Goal: Task Accomplishment & Management: Use online tool/utility

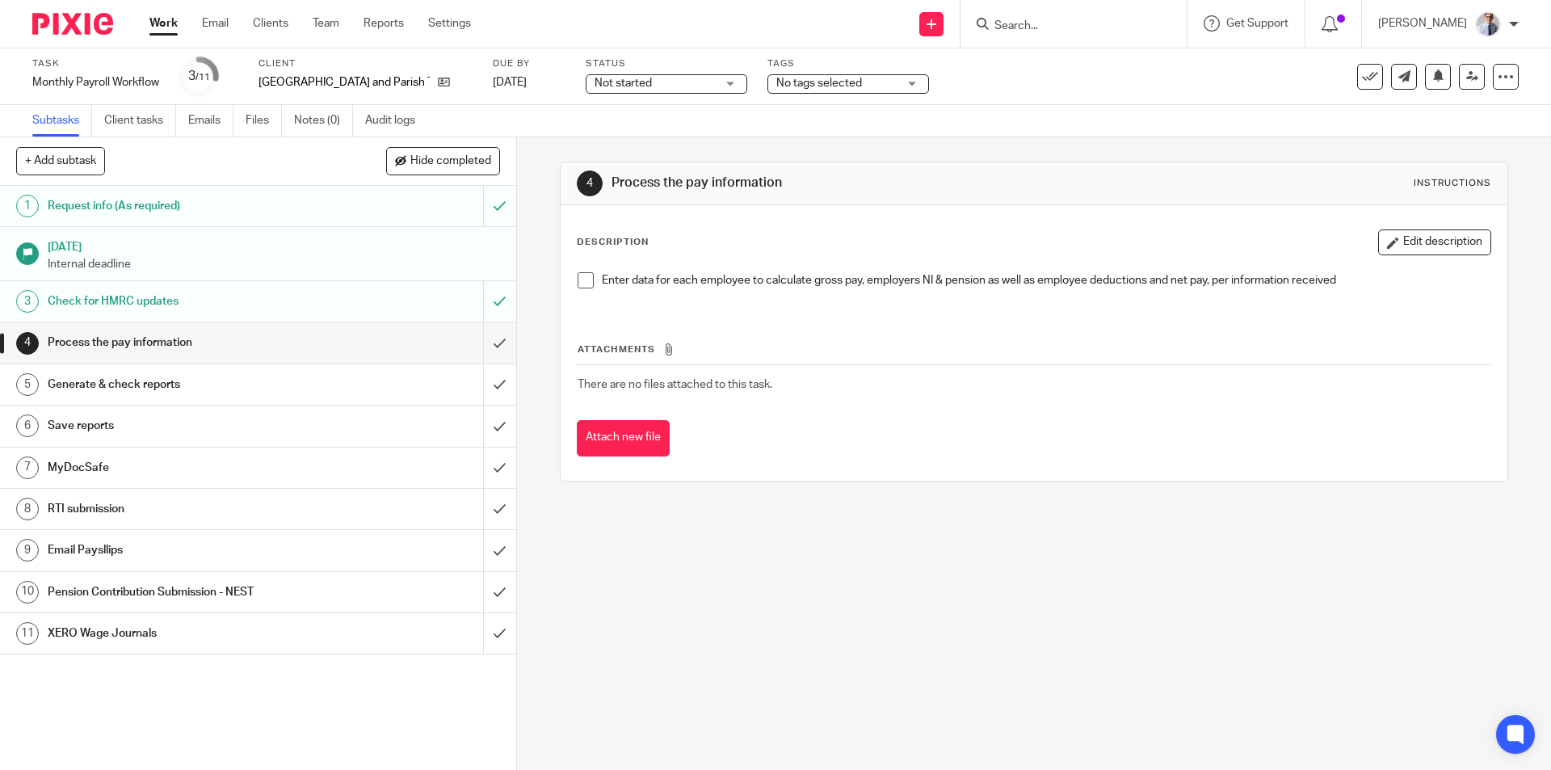
click at [583, 281] on span at bounding box center [586, 280] width 16 height 16
click at [477, 337] on input "submit" at bounding box center [258, 342] width 516 height 40
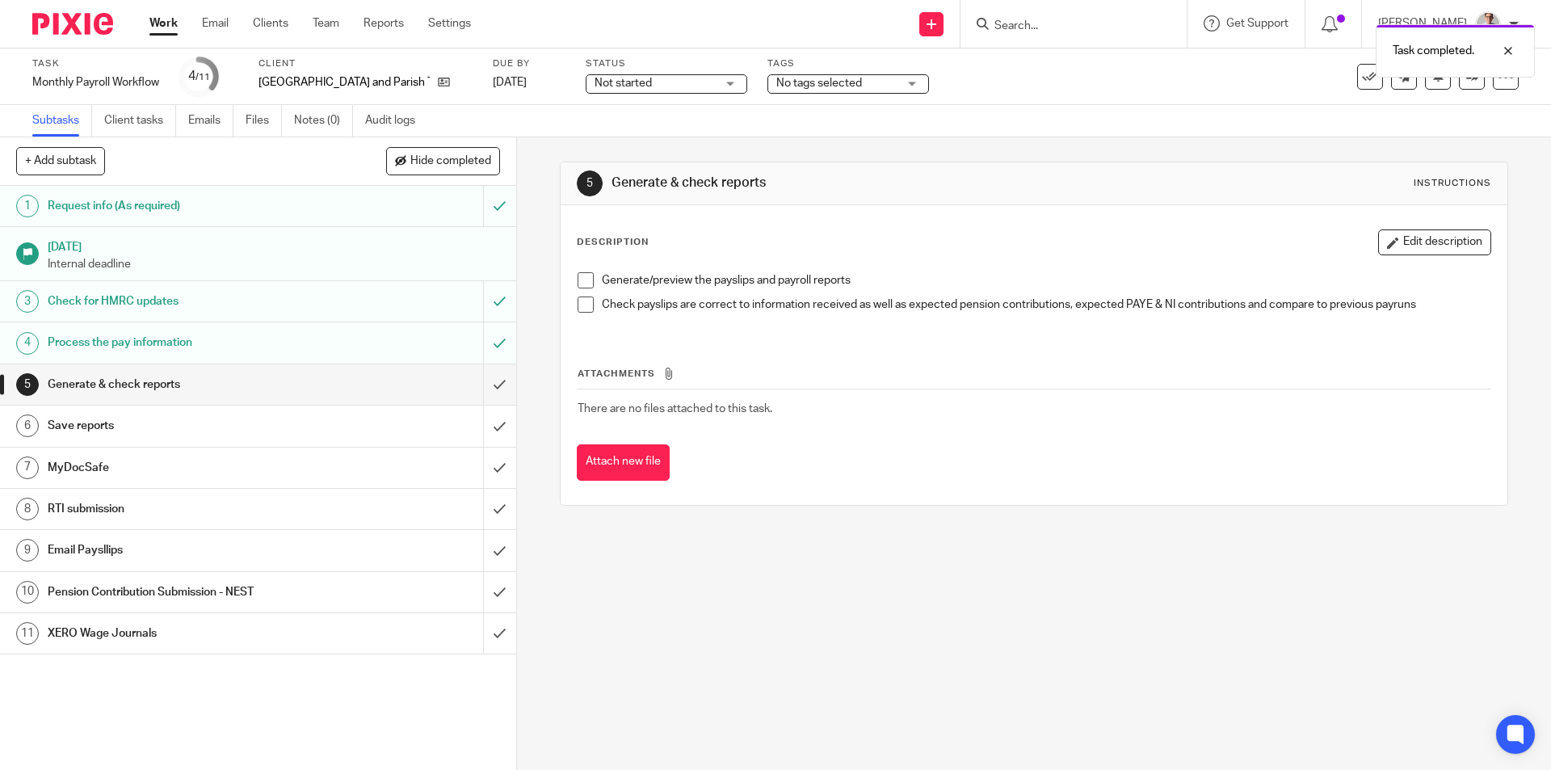
click at [578, 279] on span at bounding box center [586, 280] width 16 height 16
click at [578, 306] on span at bounding box center [586, 304] width 16 height 16
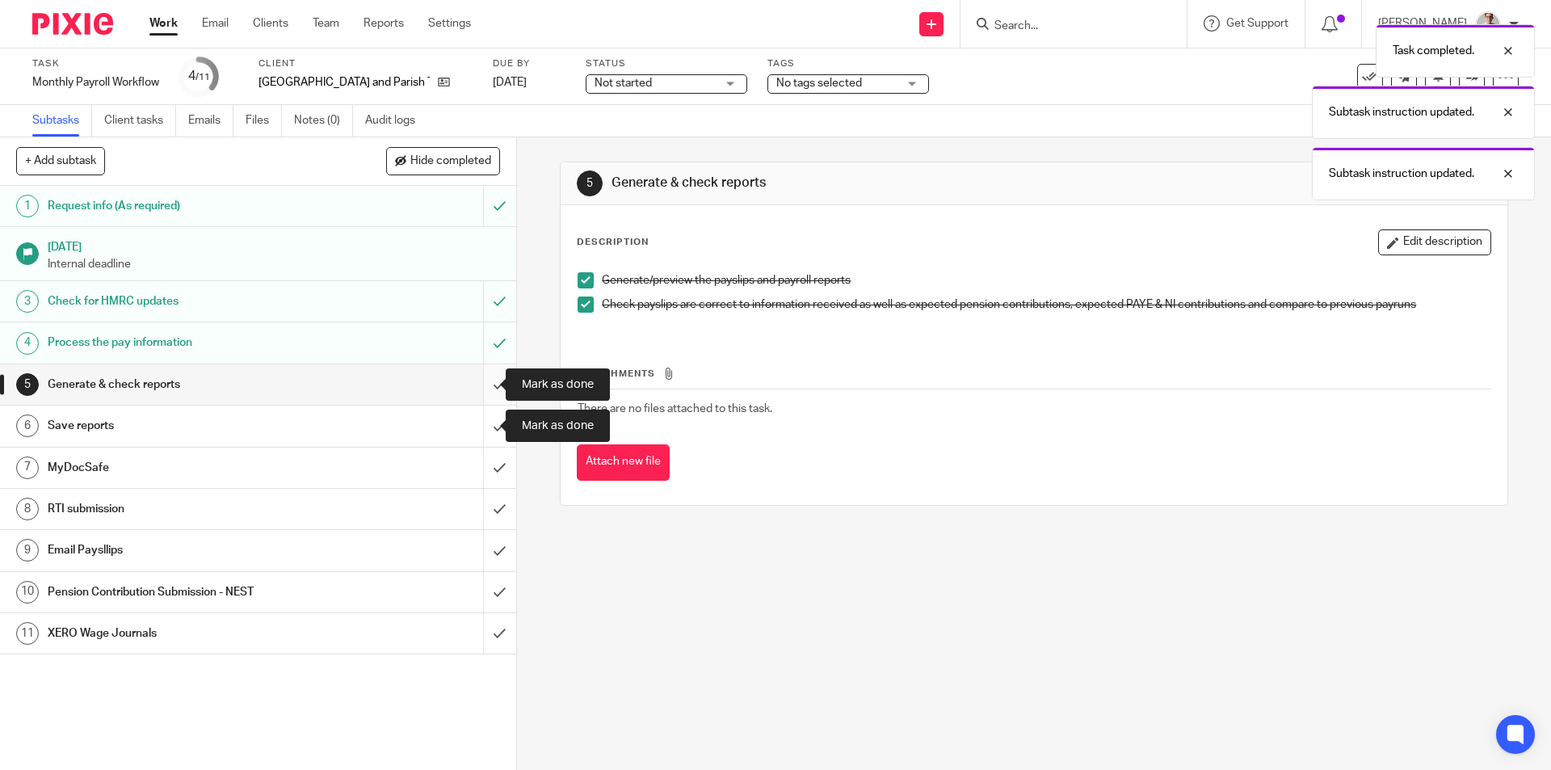
click at [483, 387] on input "submit" at bounding box center [258, 384] width 516 height 40
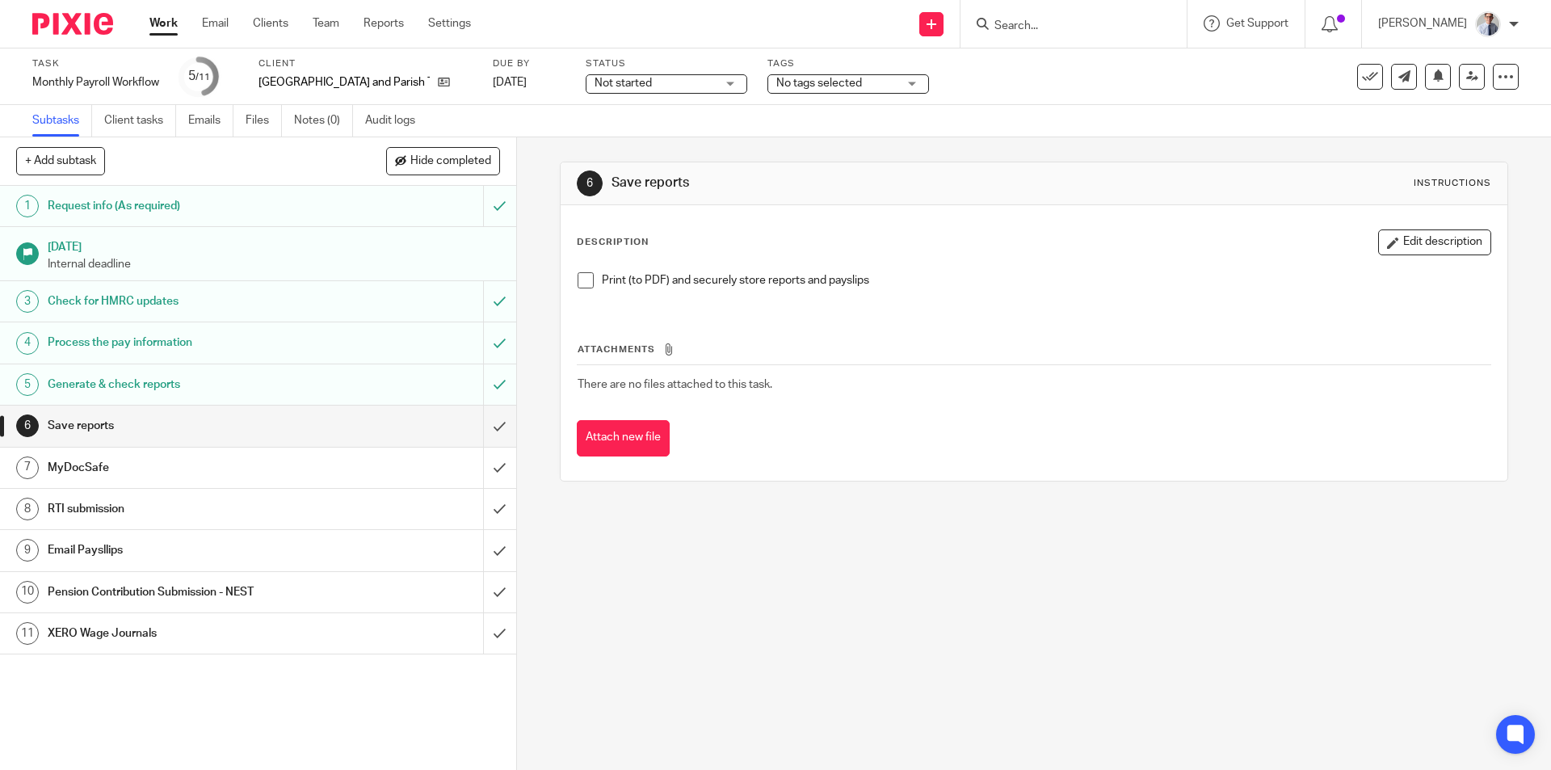
click at [159, 11] on div "Work Email Clients Team Reports Settings Work Email Clients Team Reports Settin…" at bounding box center [314, 24] width 362 height 48
click at [155, 25] on link "Work" at bounding box center [163, 23] width 28 height 16
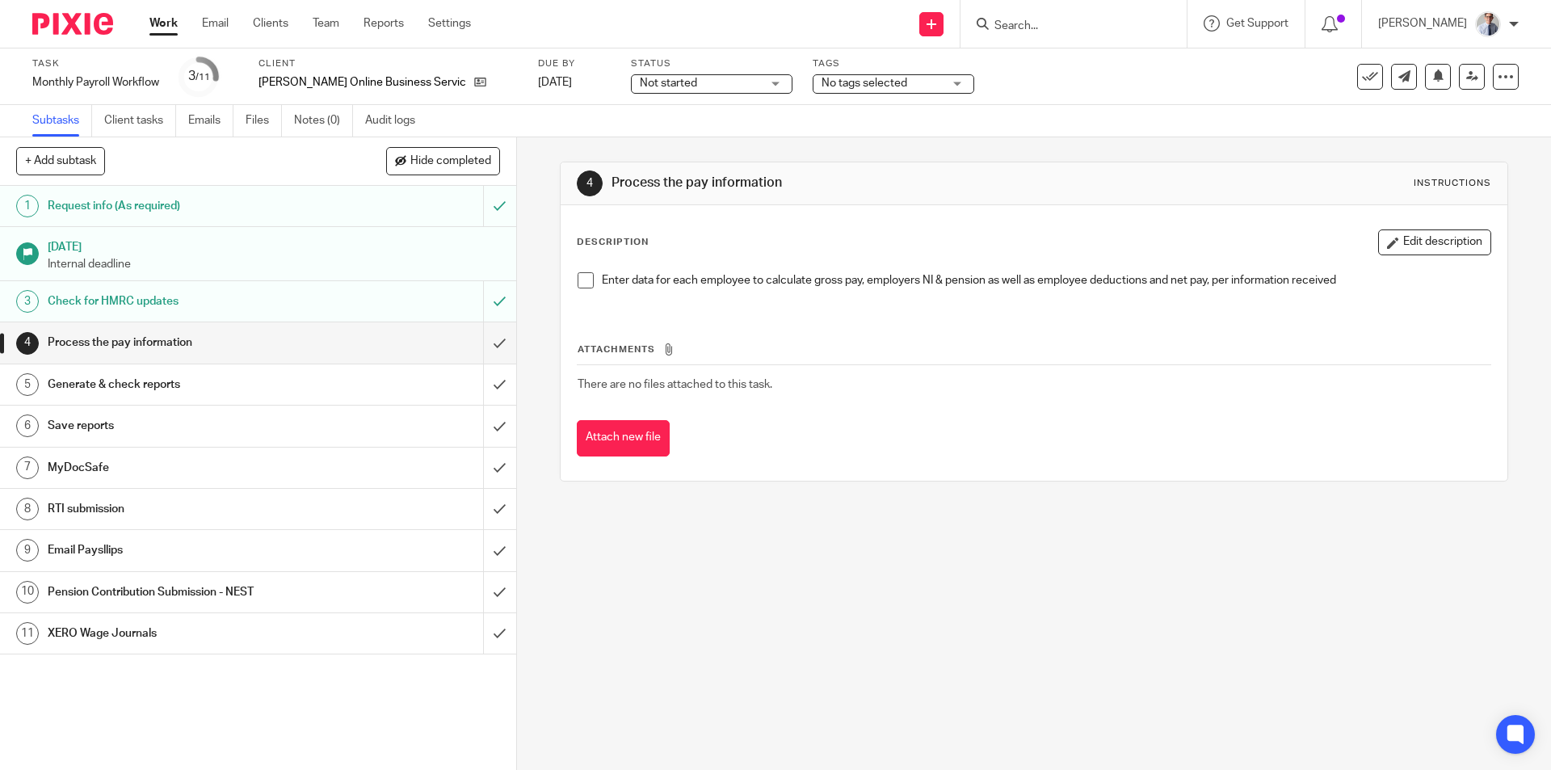
click at [578, 278] on span at bounding box center [586, 280] width 16 height 16
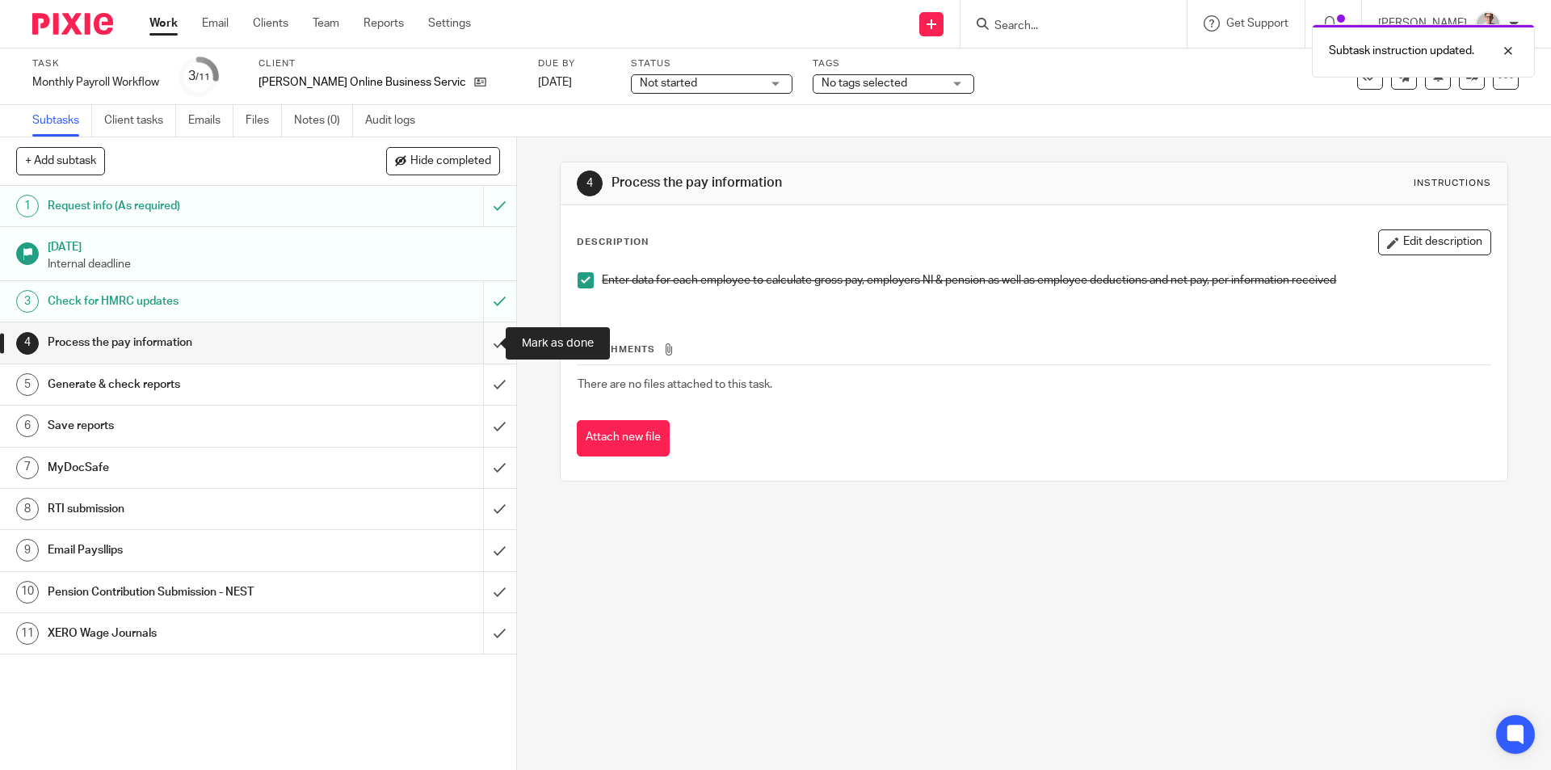
click at [485, 342] on input "submit" at bounding box center [258, 342] width 516 height 40
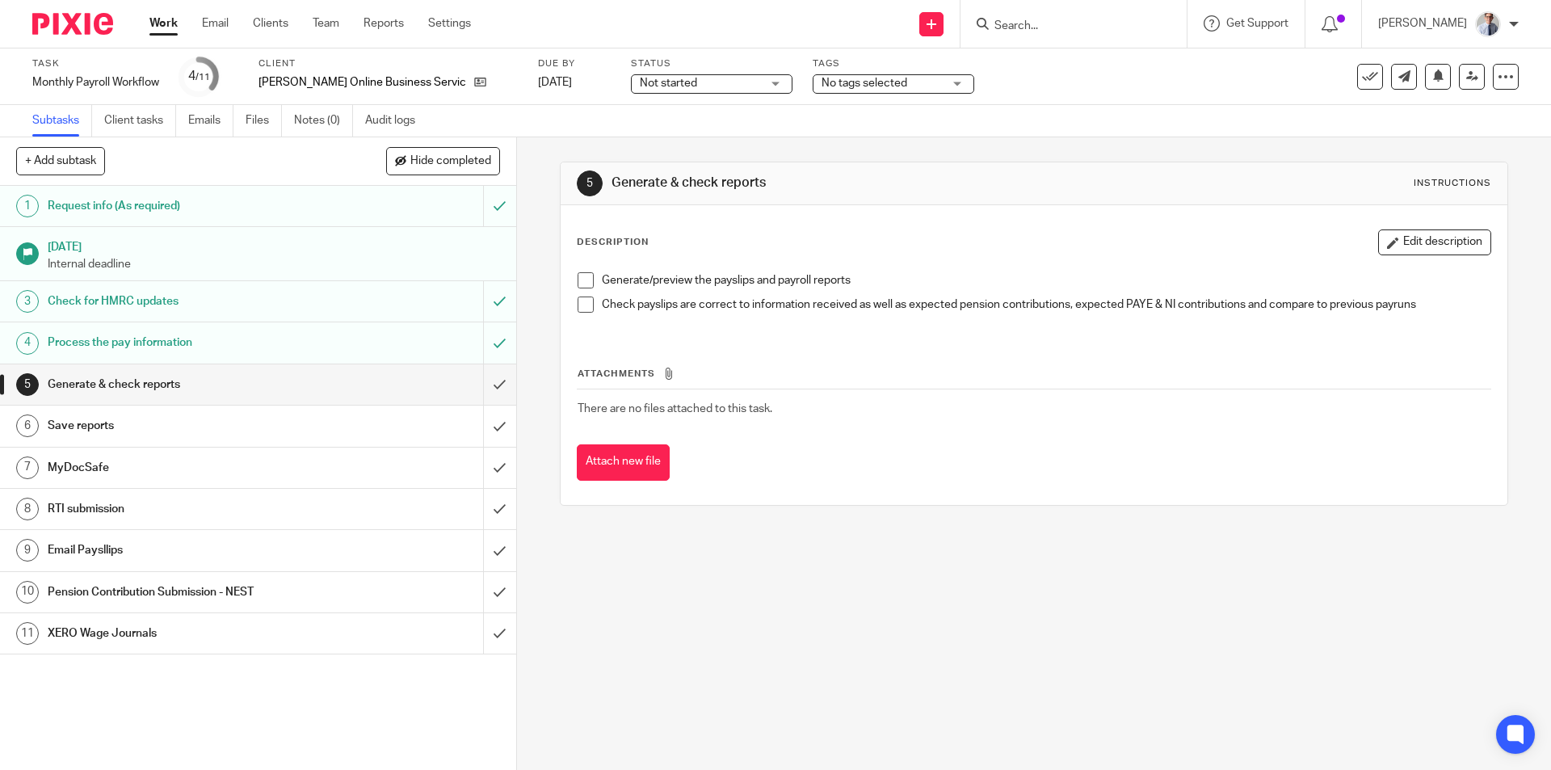
click at [578, 273] on span at bounding box center [586, 280] width 16 height 16
drag, startPoint x: 584, startPoint y: 311, endPoint x: 547, endPoint y: 326, distance: 39.9
click at [583, 311] on span at bounding box center [586, 304] width 16 height 16
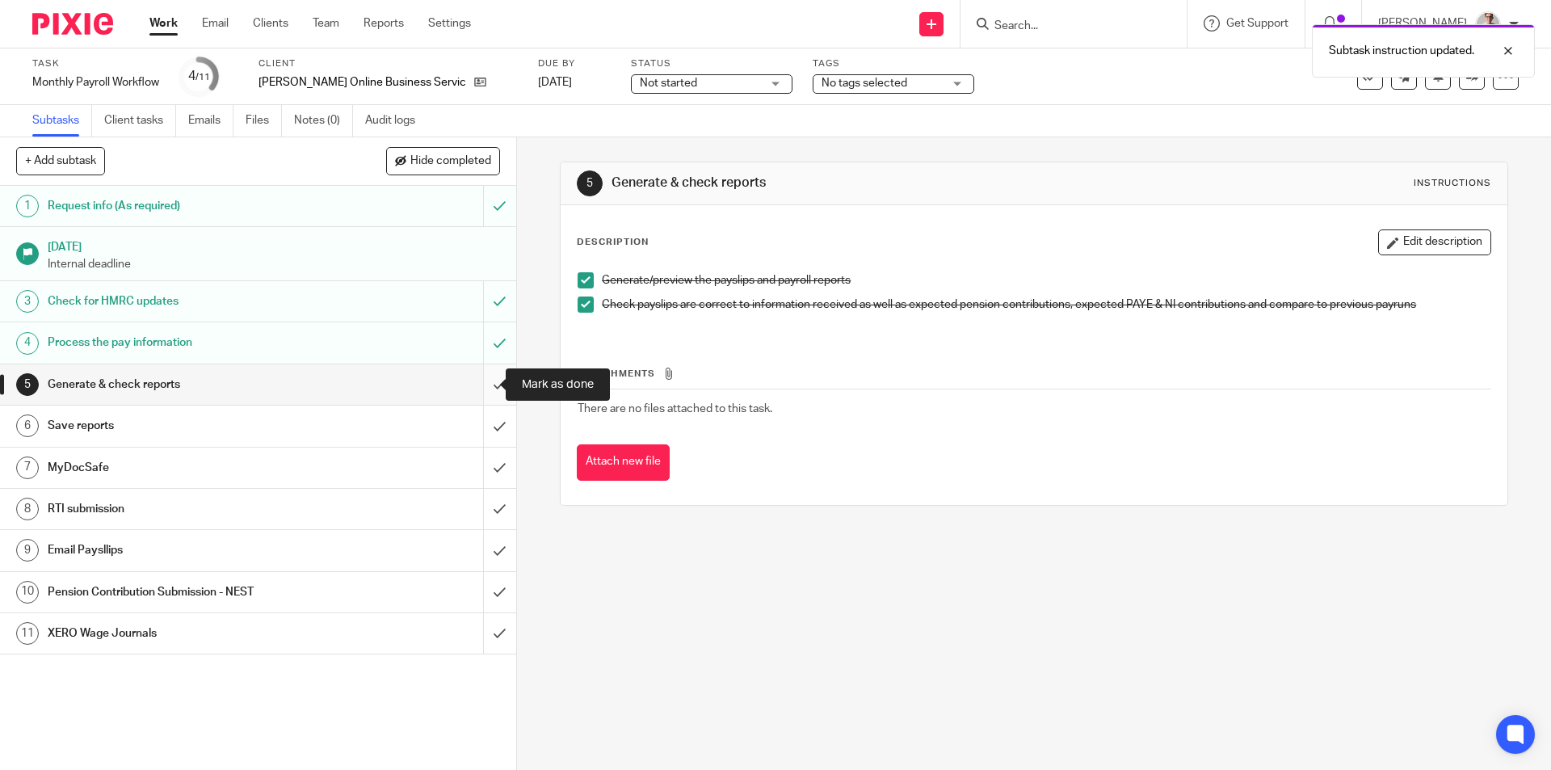
click at [476, 393] on input "submit" at bounding box center [258, 384] width 516 height 40
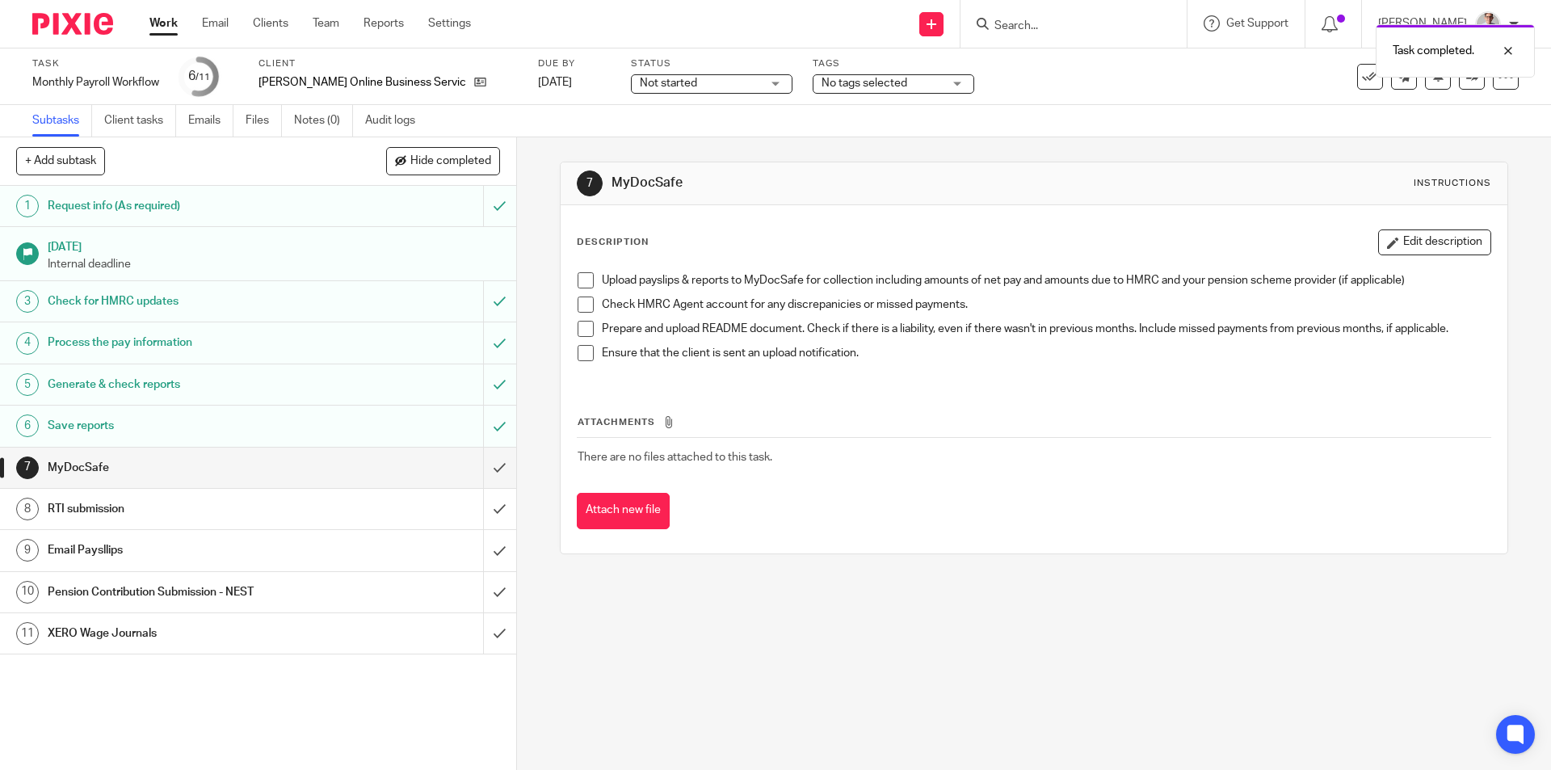
click at [581, 278] on span at bounding box center [586, 280] width 16 height 16
click at [578, 307] on span at bounding box center [586, 304] width 16 height 16
click at [582, 328] on span at bounding box center [586, 329] width 16 height 16
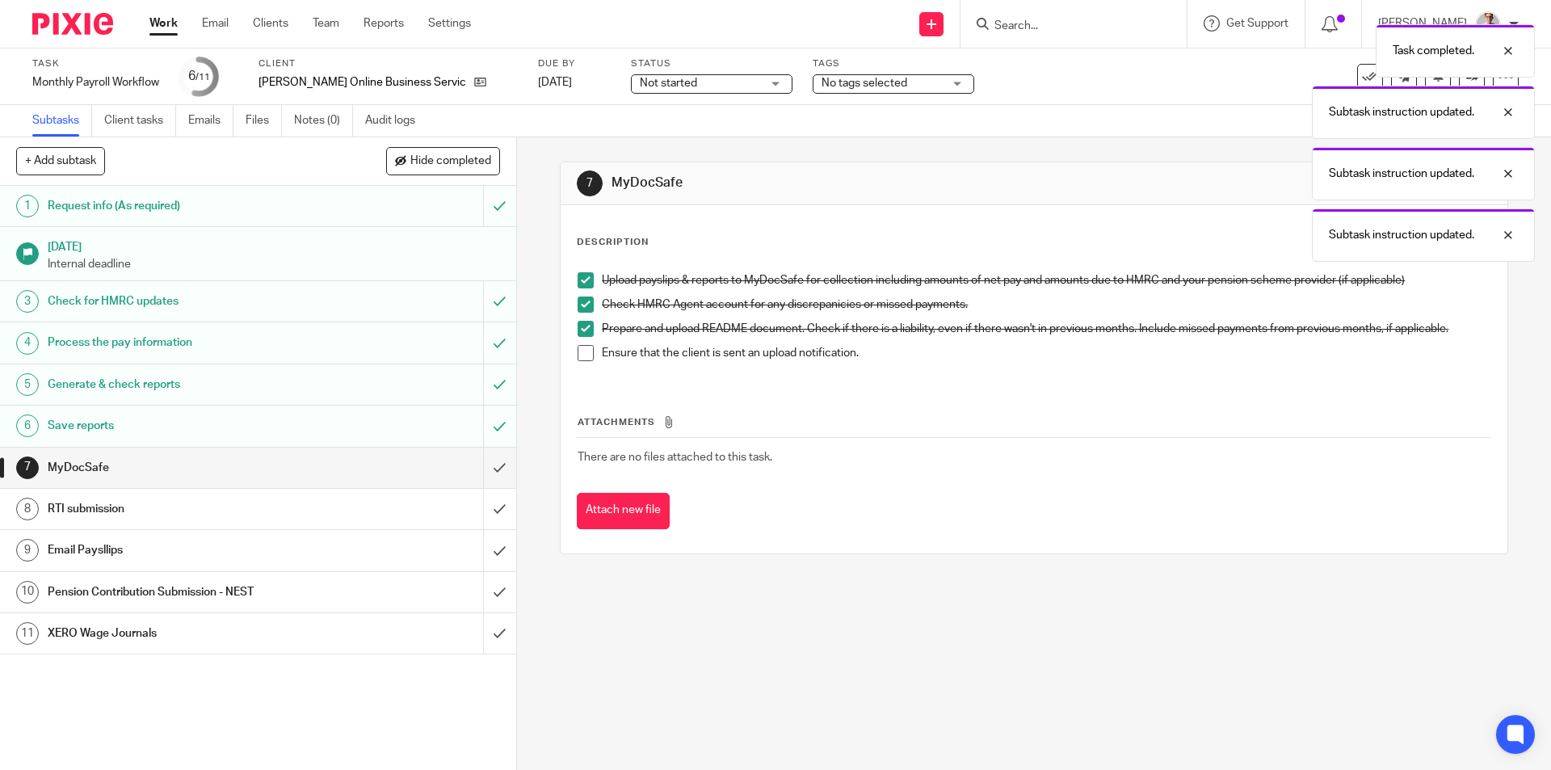
click at [582, 348] on span at bounding box center [586, 353] width 16 height 16
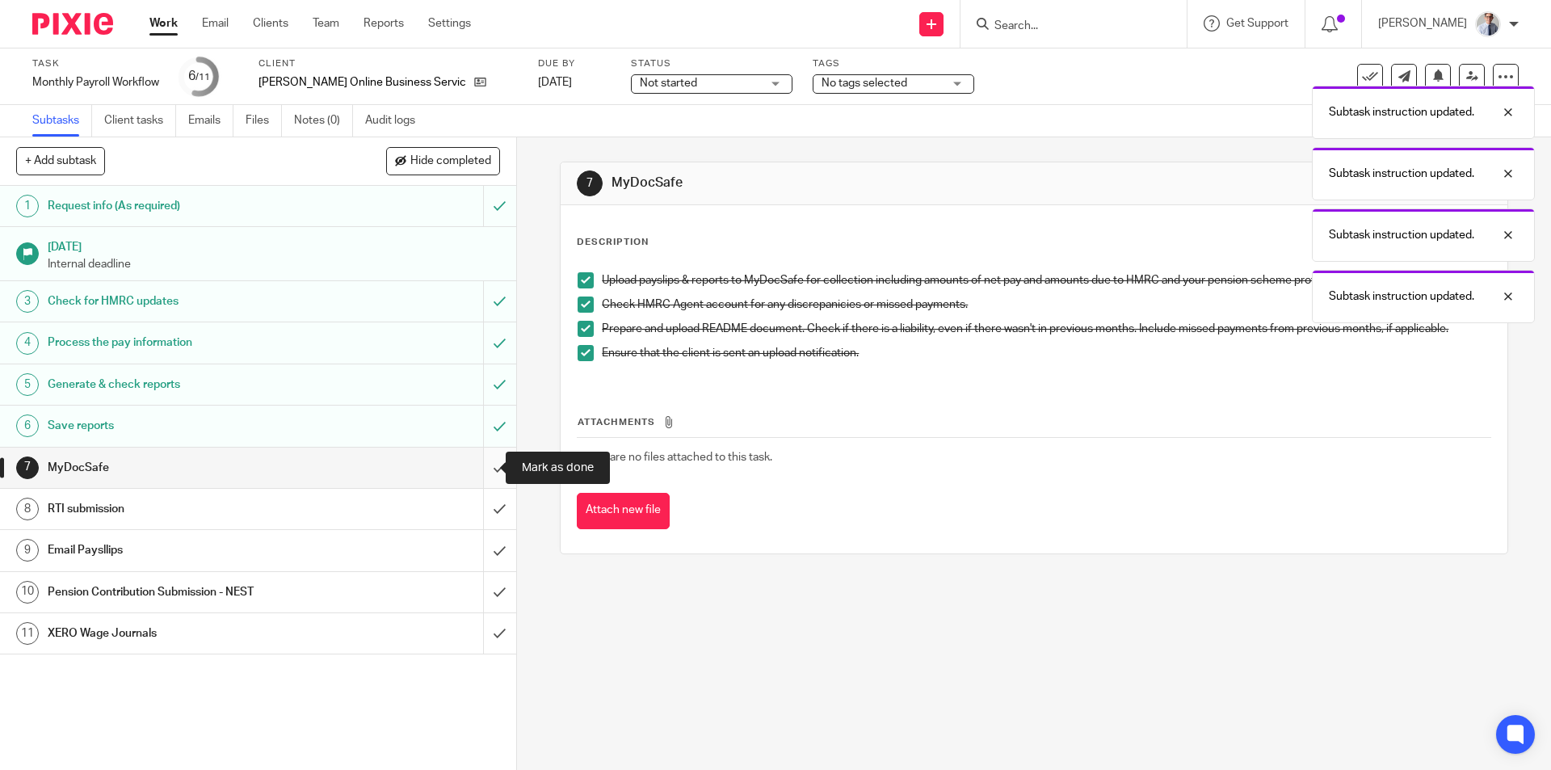
click at [489, 460] on input "submit" at bounding box center [258, 468] width 516 height 40
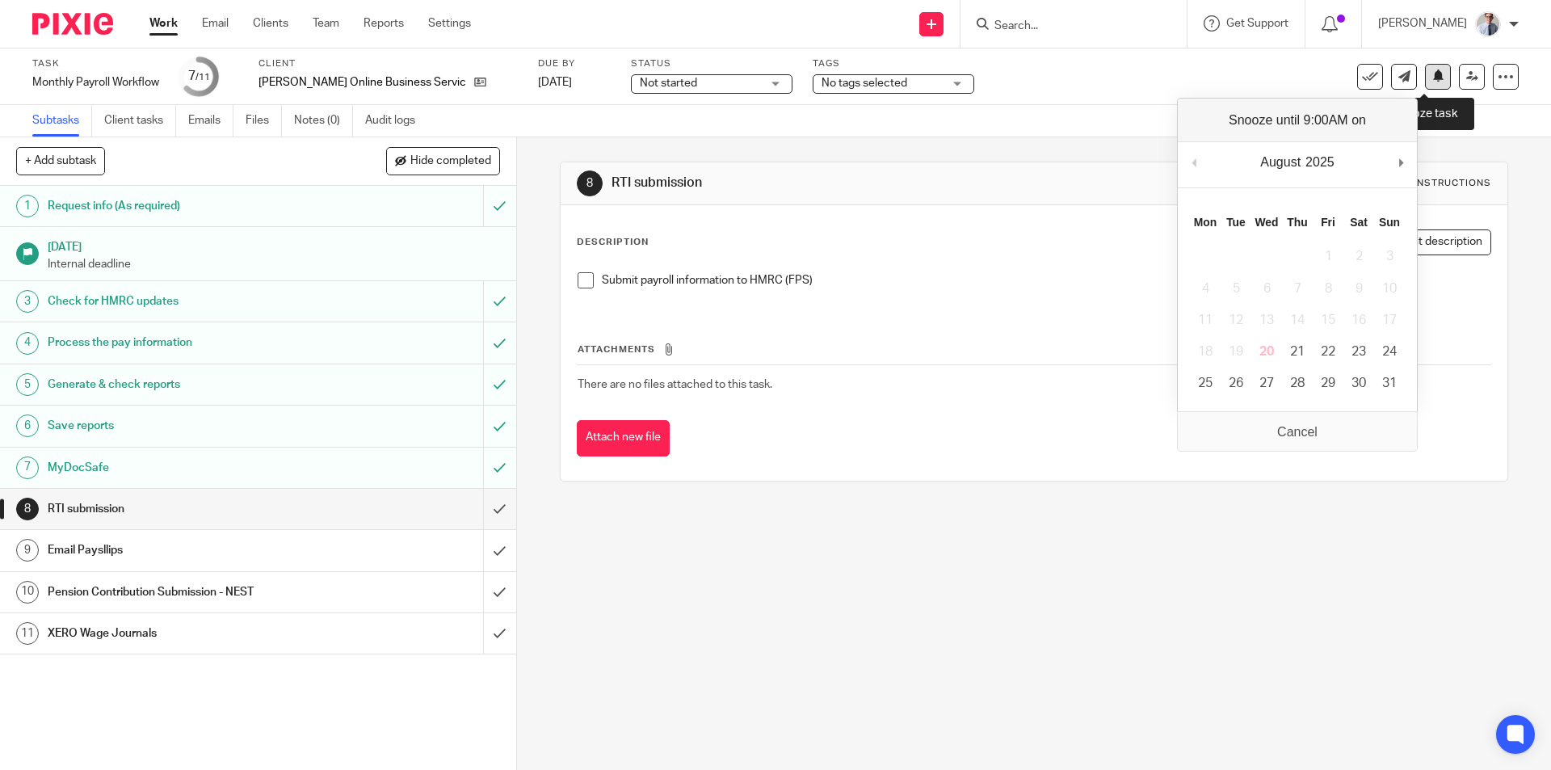
click at [1432, 76] on icon at bounding box center [1438, 75] width 12 height 12
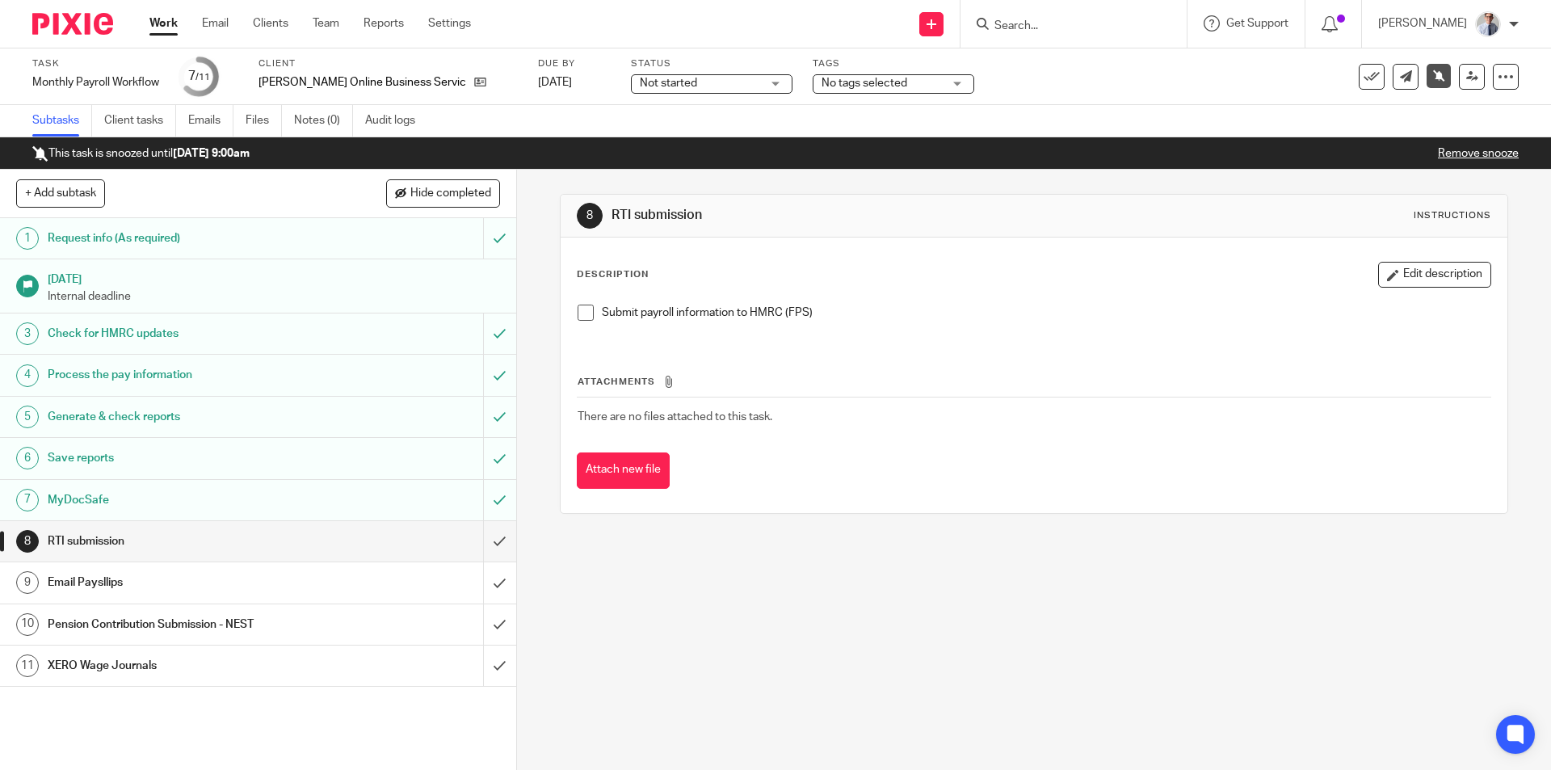
click at [162, 28] on link "Work" at bounding box center [163, 23] width 28 height 16
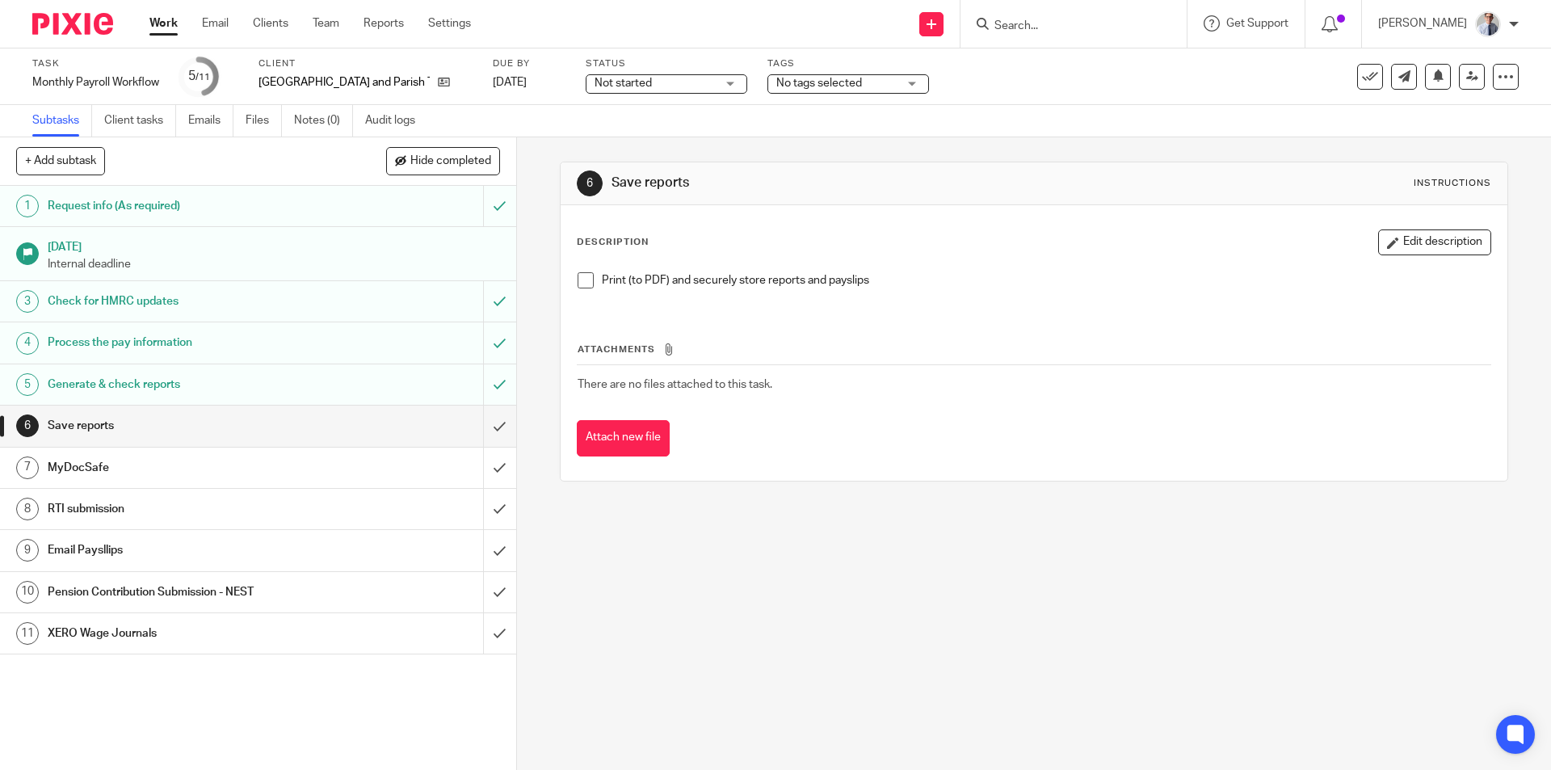
drag, startPoint x: 583, startPoint y: 283, endPoint x: 551, endPoint y: 338, distance: 64.4
click at [582, 283] on span at bounding box center [586, 280] width 16 height 16
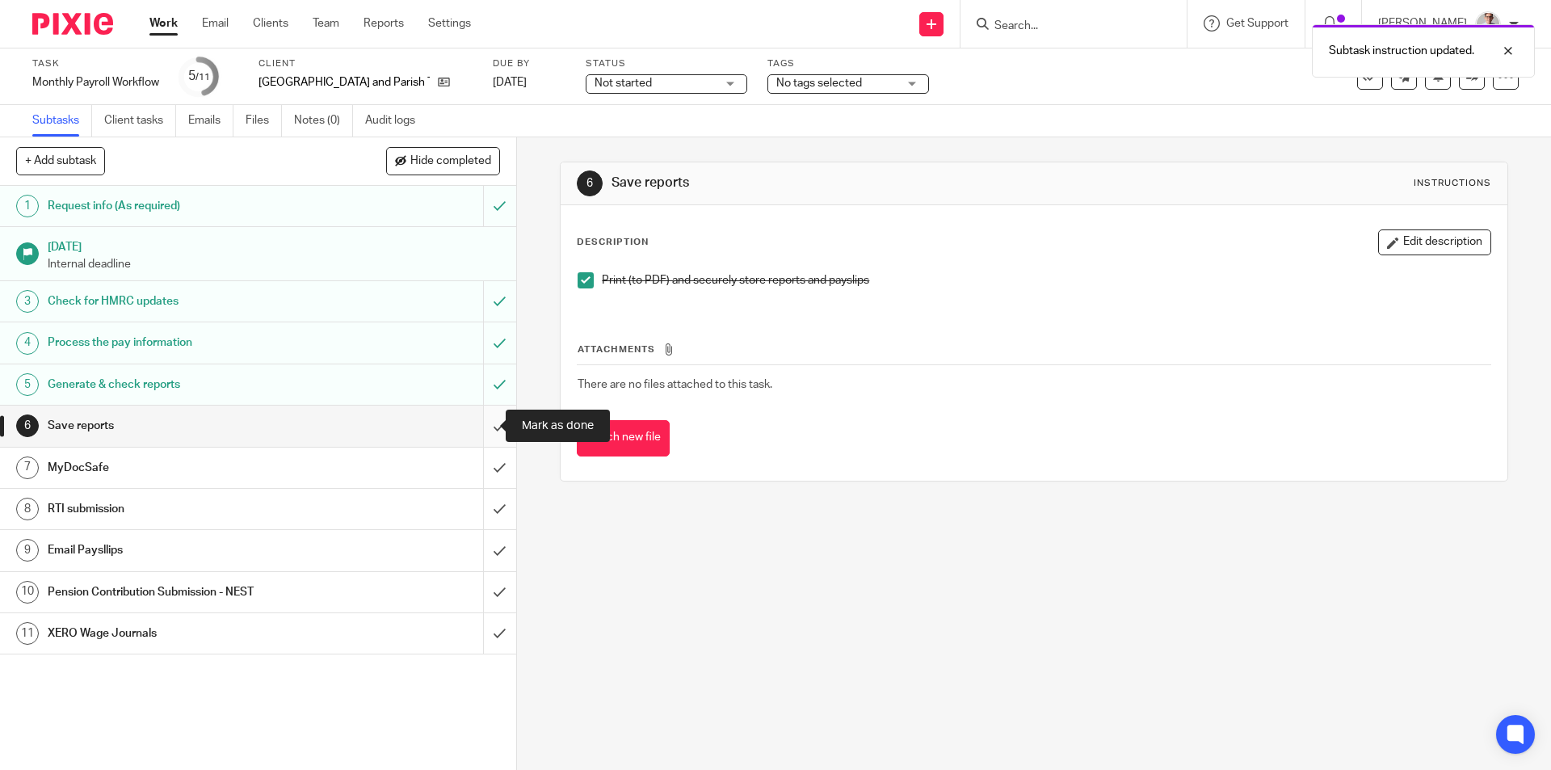
click at [482, 432] on input "submit" at bounding box center [258, 426] width 516 height 40
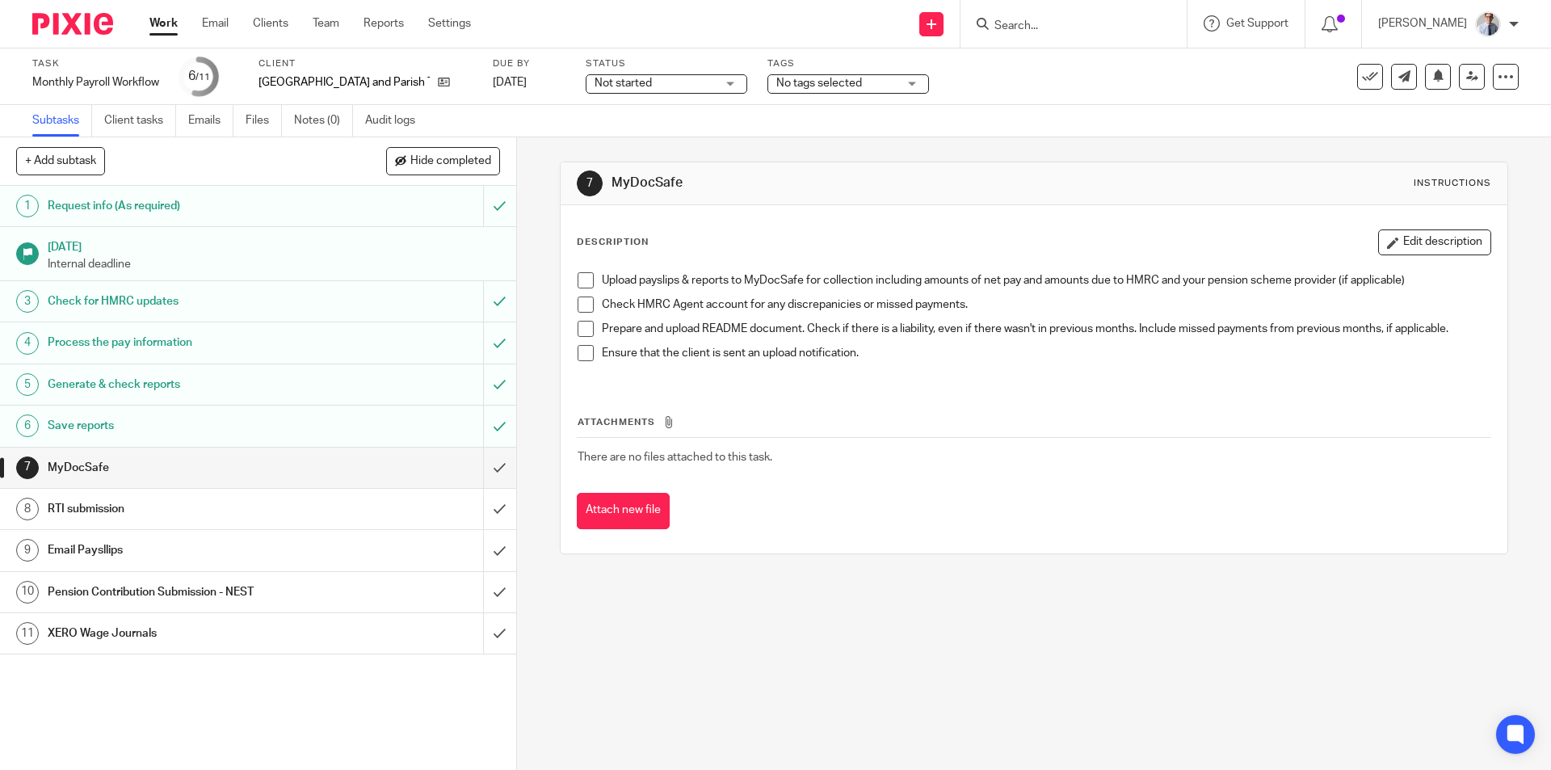
click at [581, 279] on span at bounding box center [586, 280] width 16 height 16
click at [582, 308] on span at bounding box center [586, 304] width 16 height 16
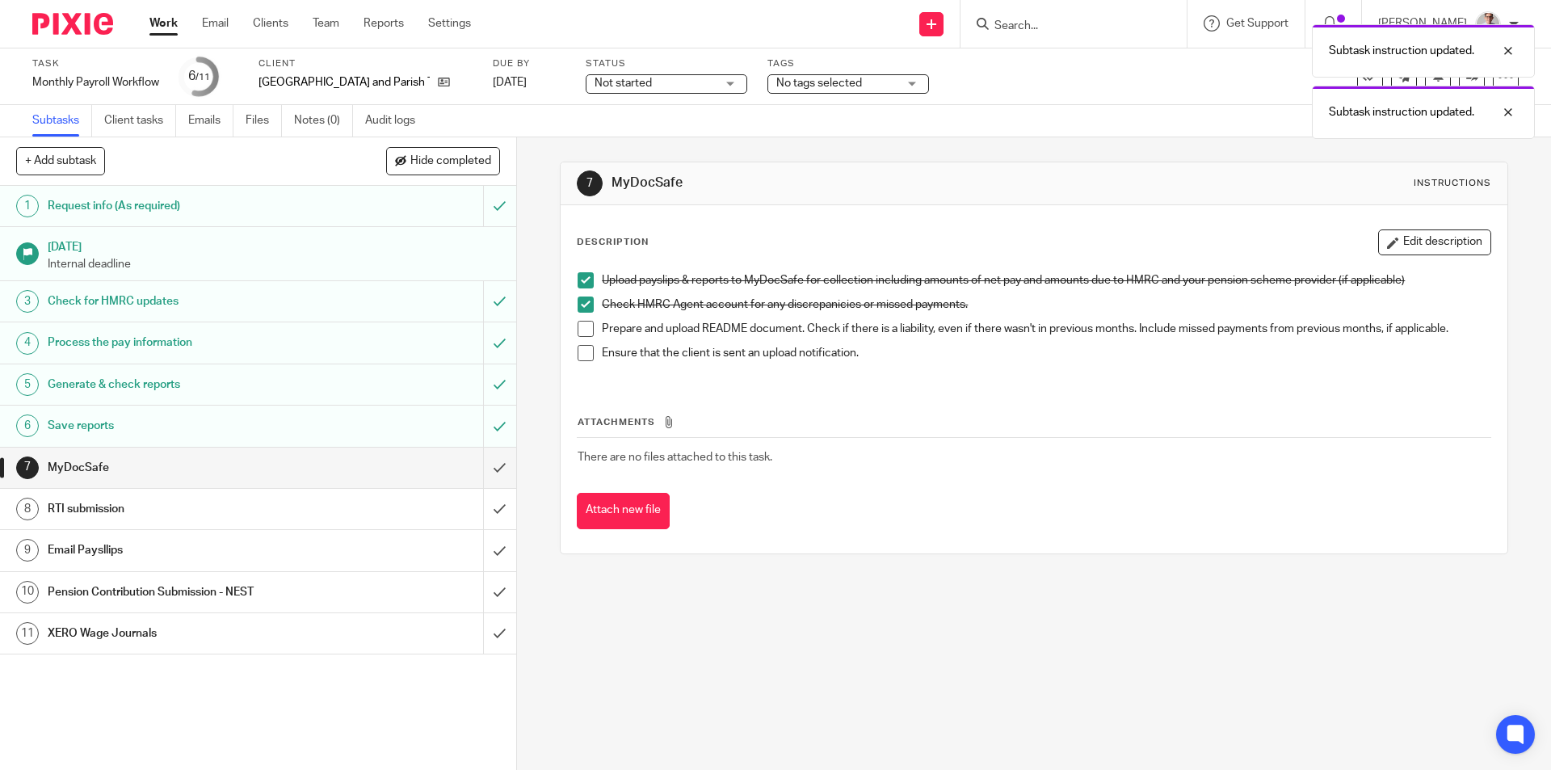
click at [581, 326] on span at bounding box center [586, 329] width 16 height 16
click at [579, 357] on span at bounding box center [586, 353] width 16 height 16
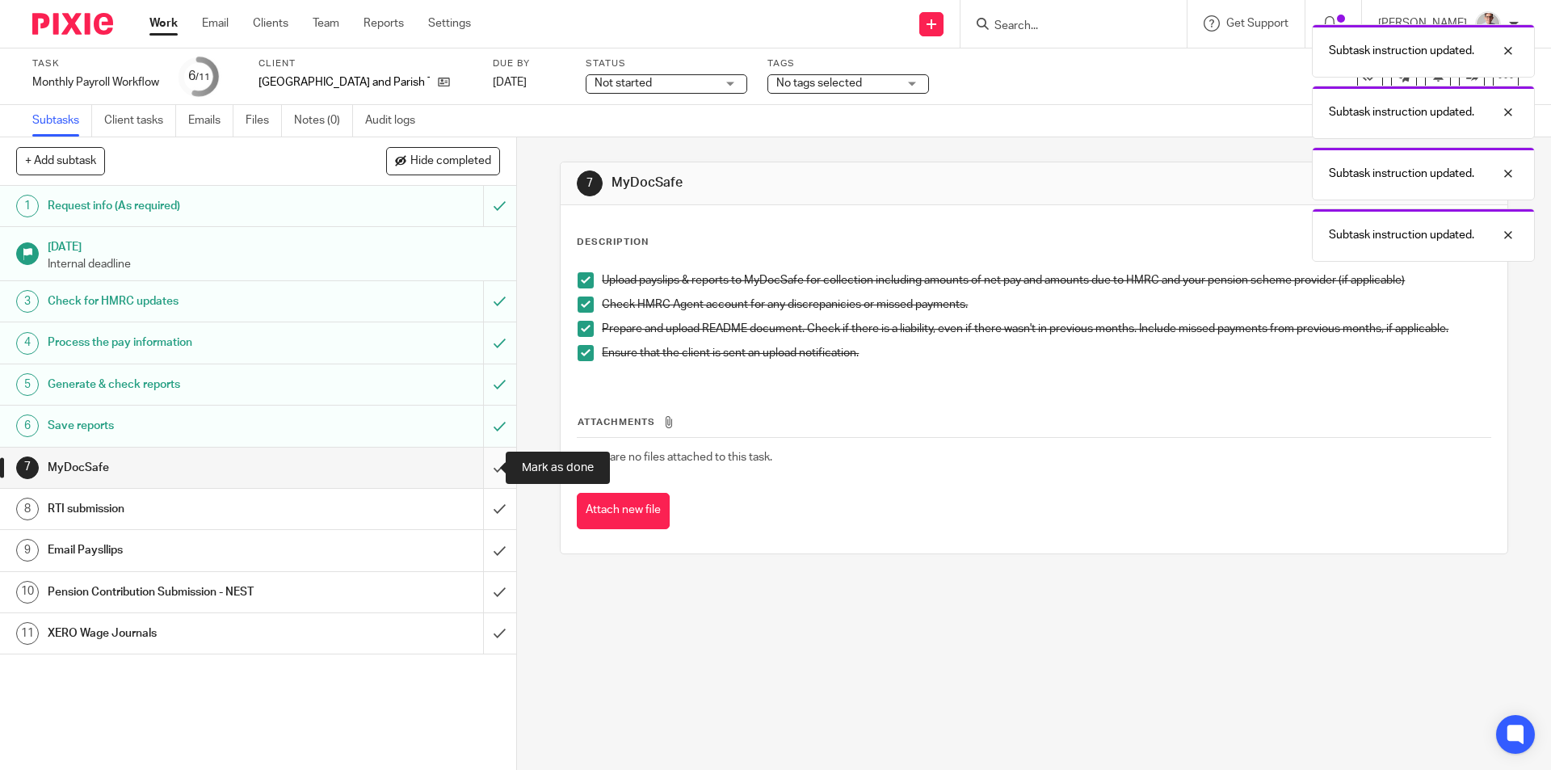
click at [487, 468] on input "submit" at bounding box center [258, 468] width 516 height 40
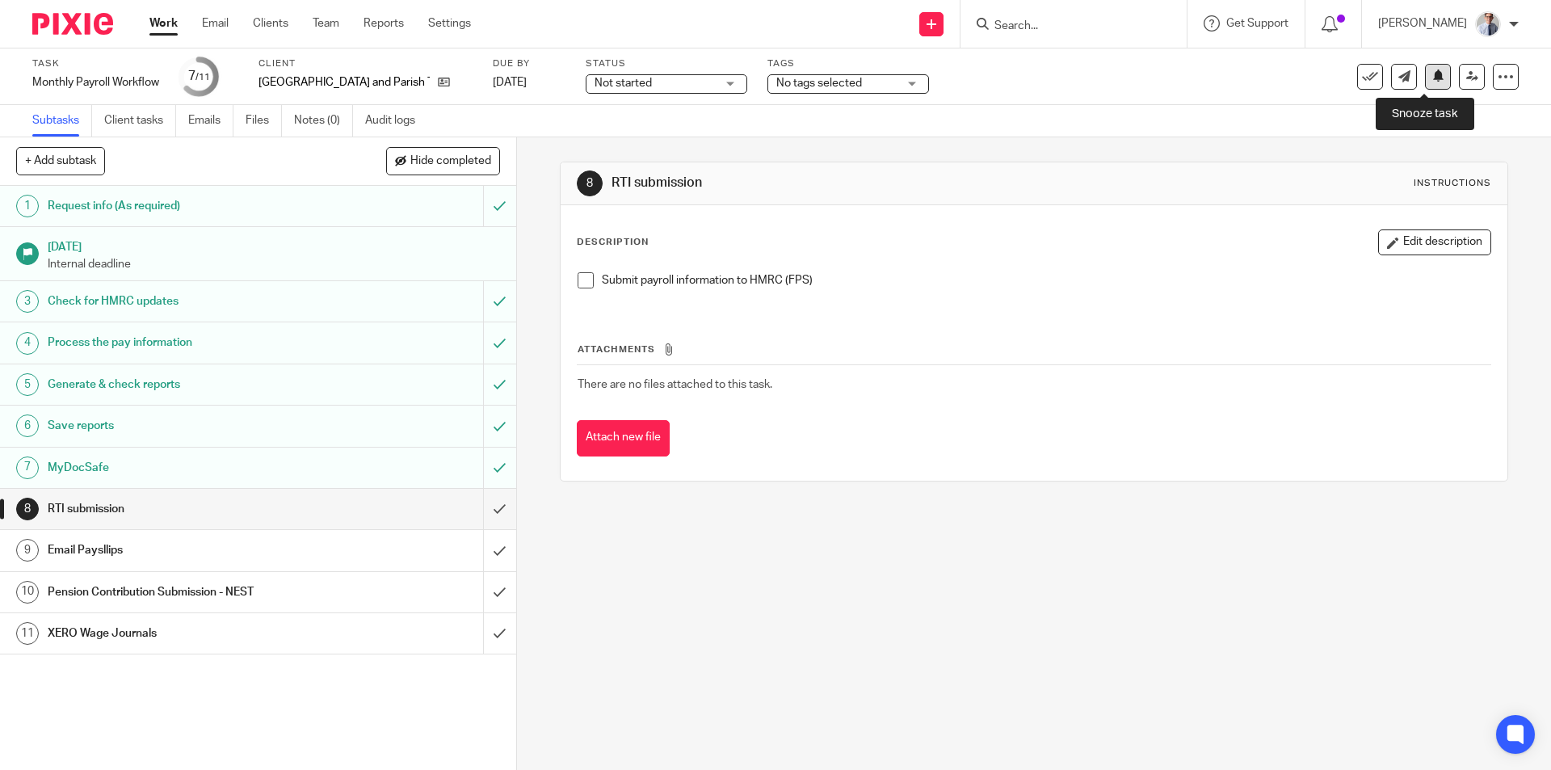
click at [1432, 78] on icon at bounding box center [1438, 75] width 12 height 12
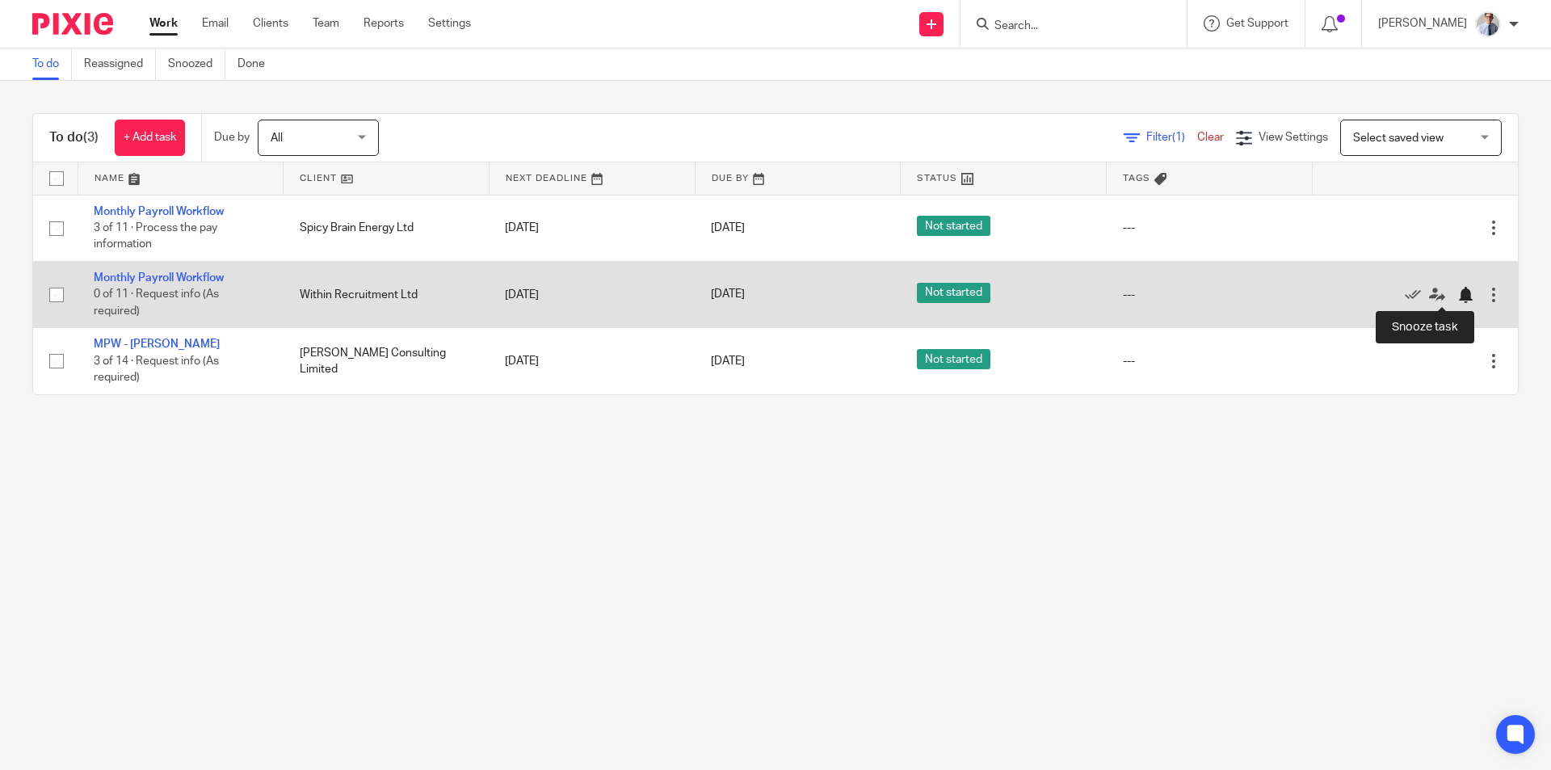
click at [1457, 293] on div at bounding box center [1465, 295] width 16 height 16
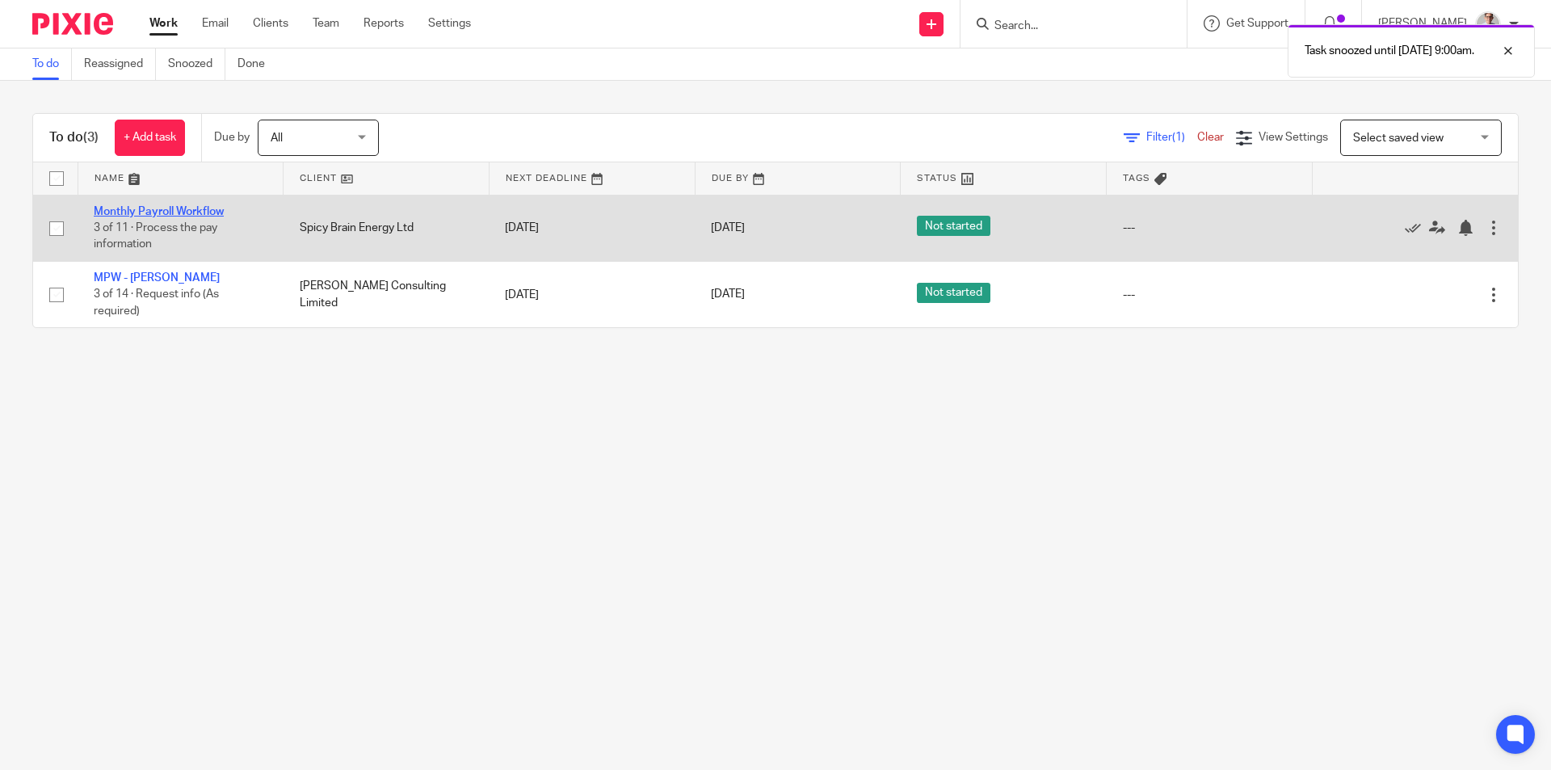
click at [148, 209] on link "Monthly Payroll Workflow" at bounding box center [159, 211] width 130 height 11
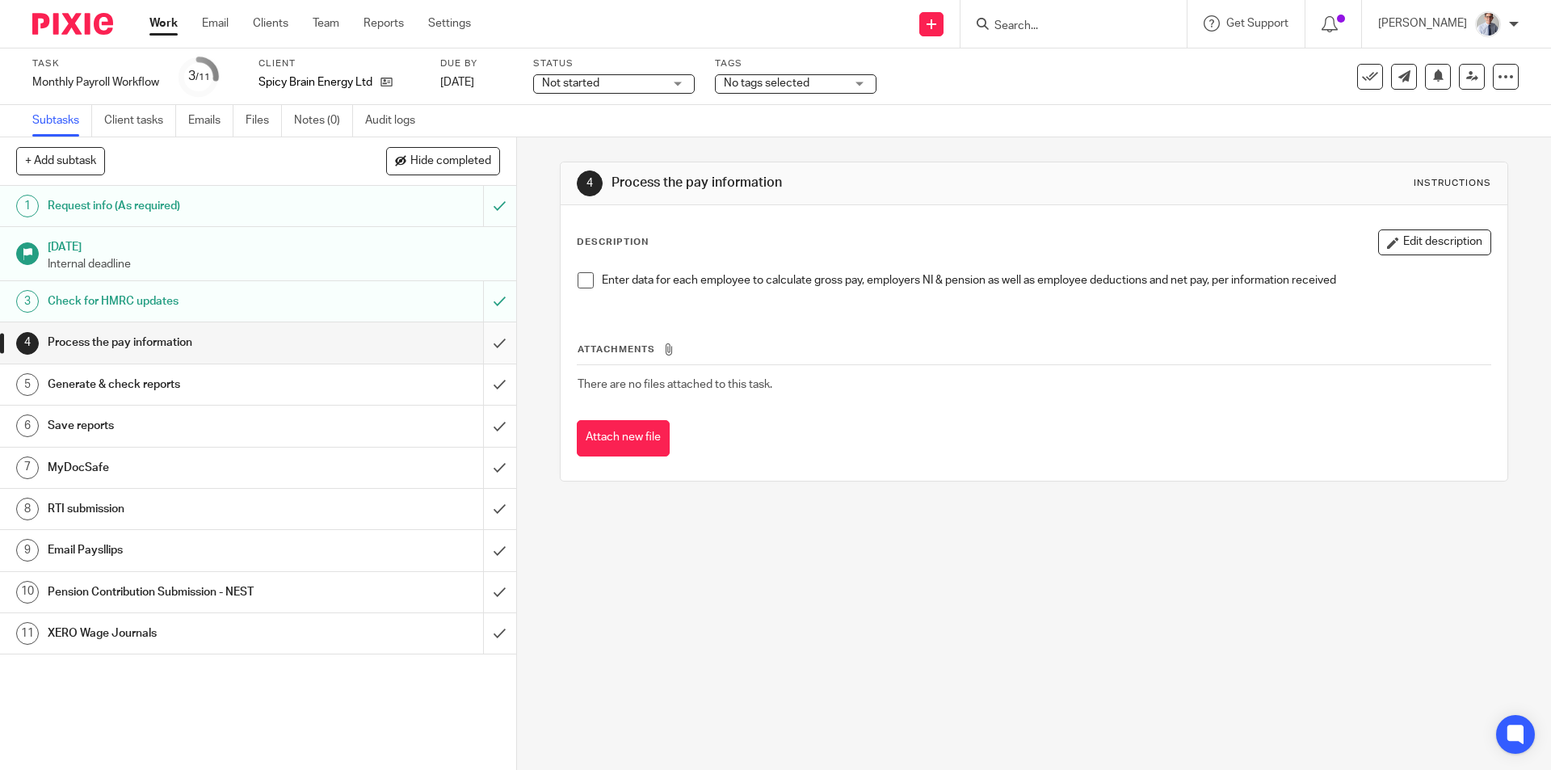
click at [583, 278] on span at bounding box center [586, 280] width 16 height 16
click at [477, 338] on input "submit" at bounding box center [258, 342] width 516 height 40
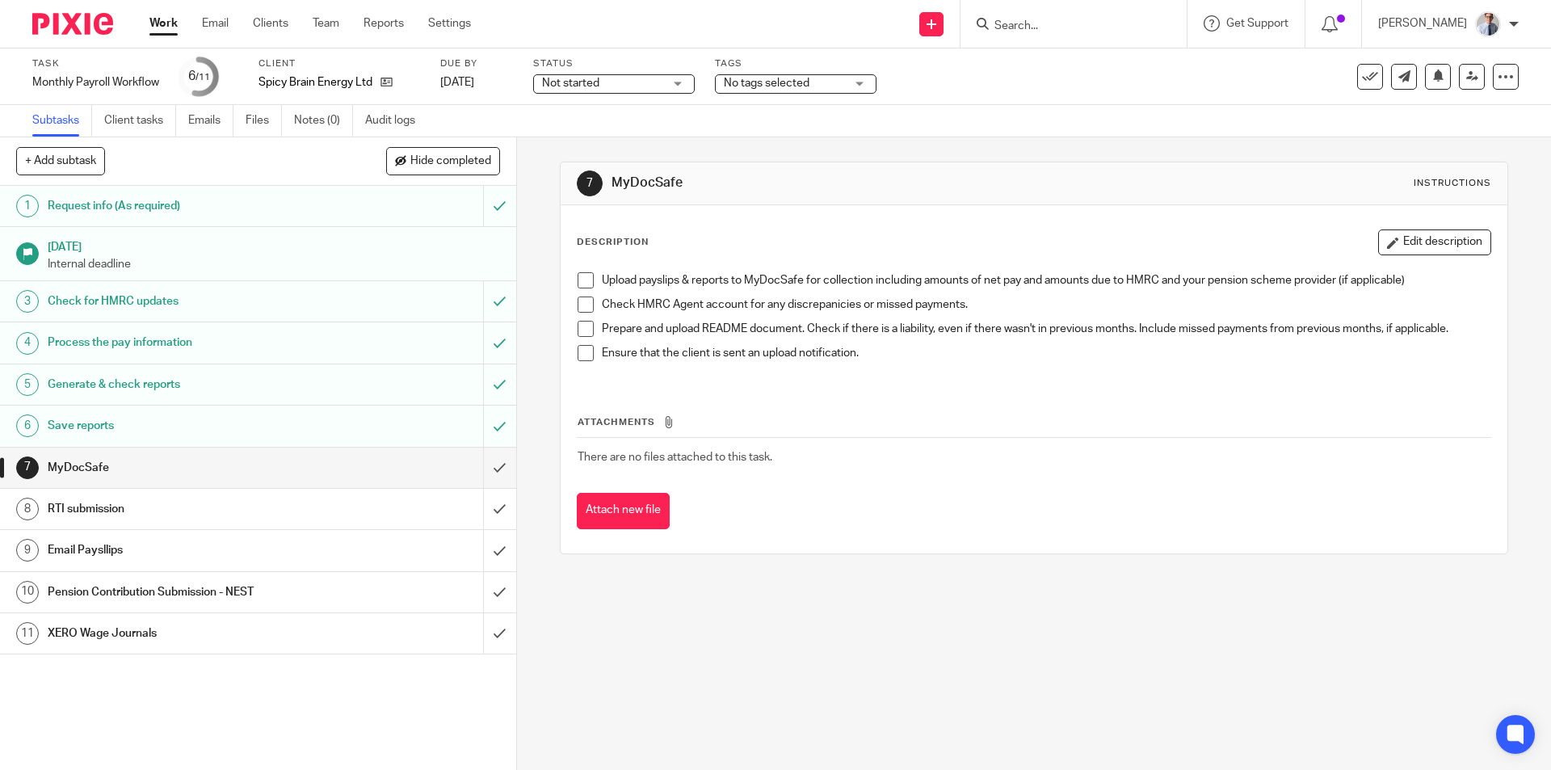
drag, startPoint x: 576, startPoint y: 279, endPoint x: 578, endPoint y: 306, distance: 26.8
click at [578, 279] on span at bounding box center [586, 280] width 16 height 16
click at [578, 306] on span at bounding box center [586, 304] width 16 height 16
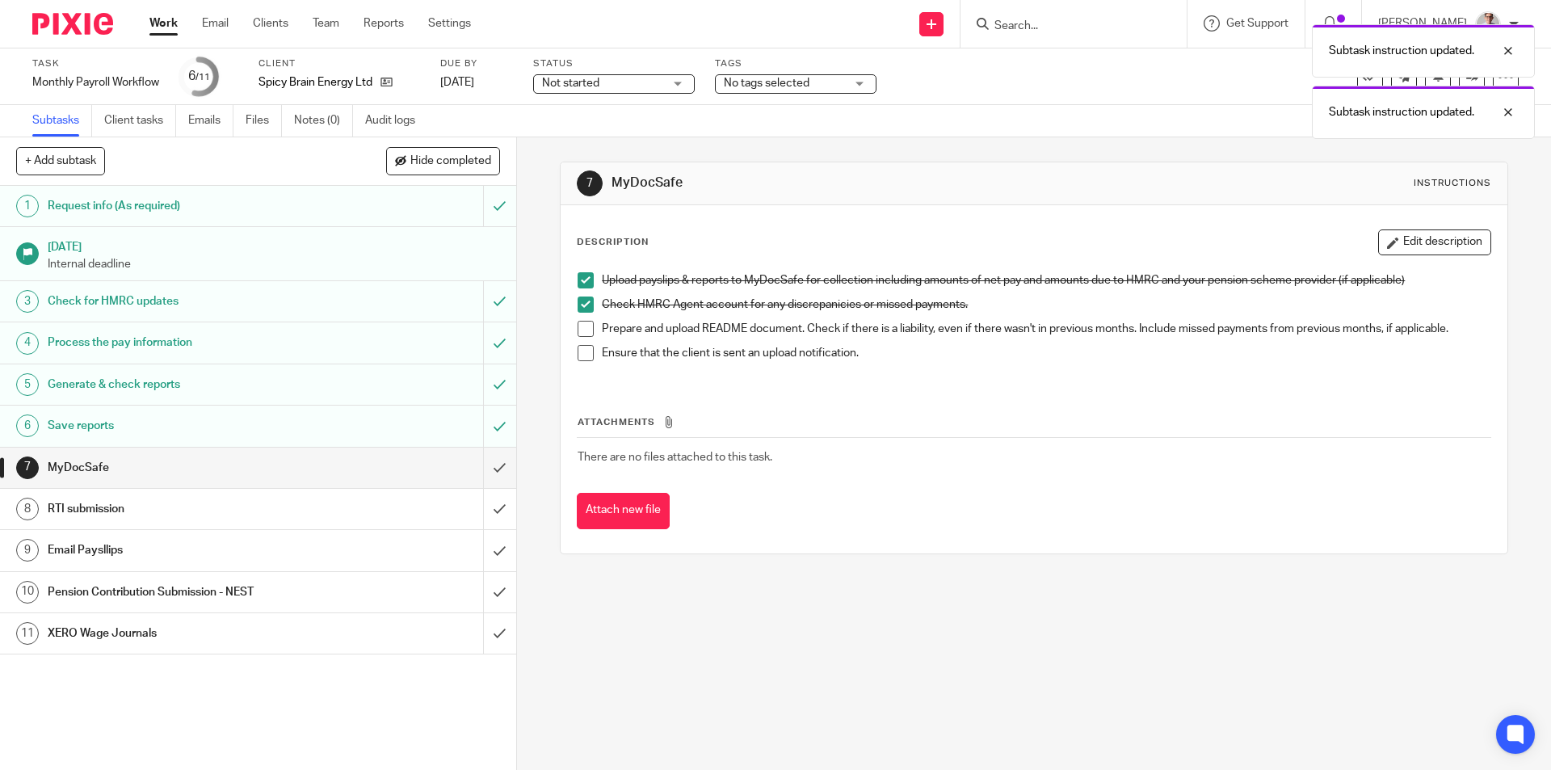
click at [580, 329] on span at bounding box center [586, 329] width 16 height 16
click at [581, 348] on span at bounding box center [586, 353] width 16 height 16
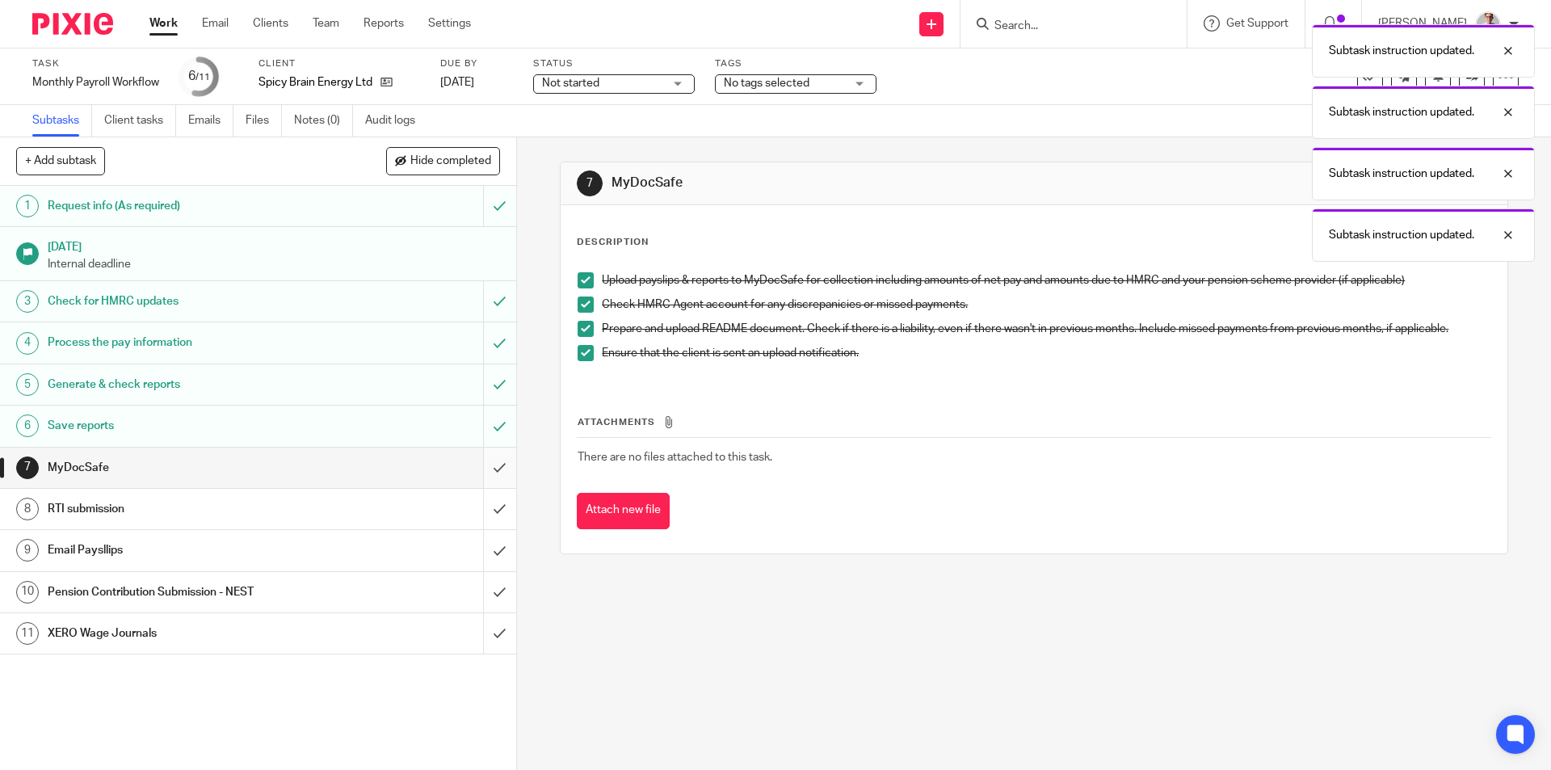
click at [483, 467] on input "submit" at bounding box center [258, 468] width 516 height 40
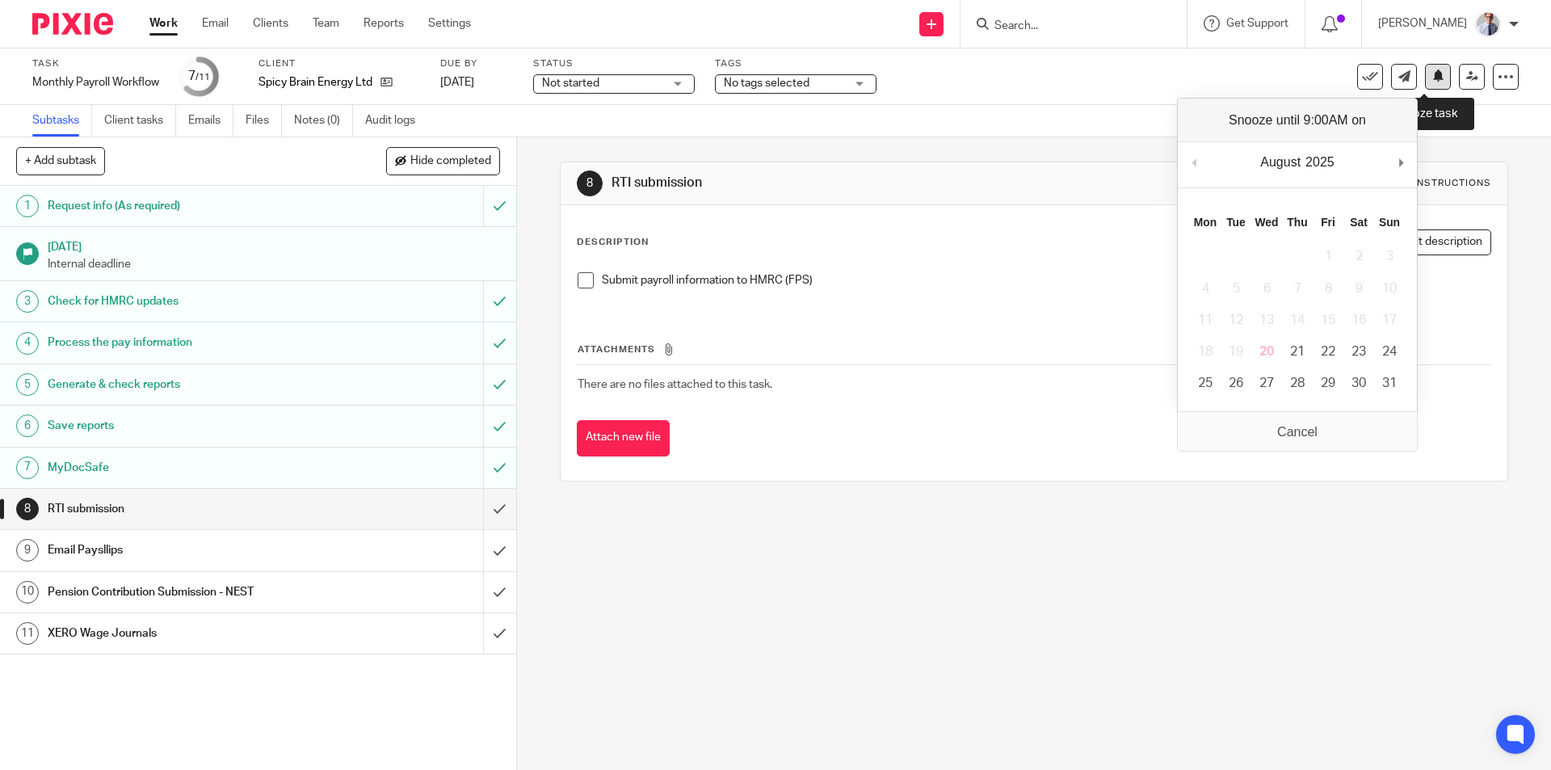
click at [1432, 74] on icon at bounding box center [1438, 75] width 12 height 12
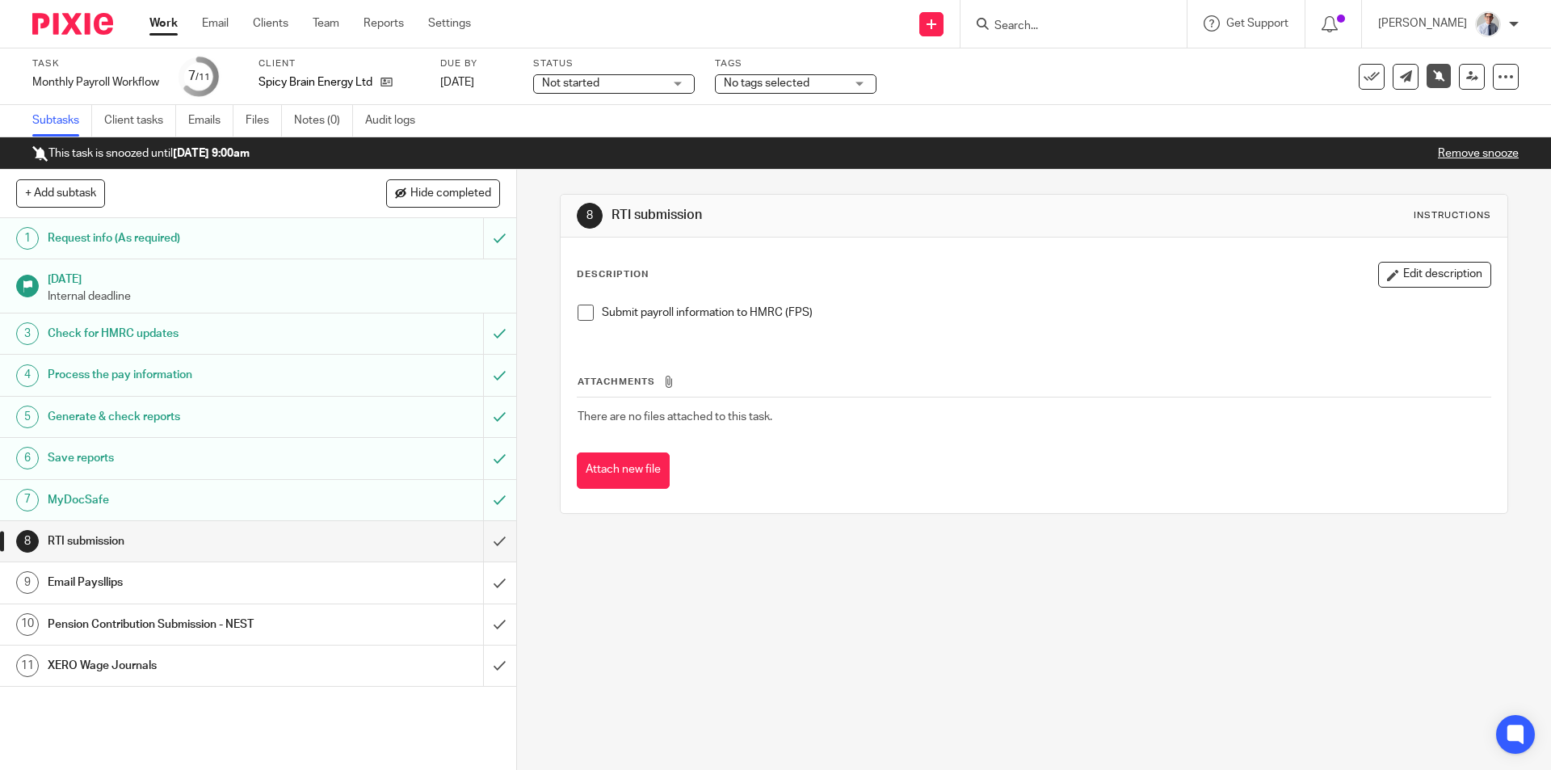
click at [160, 23] on link "Work" at bounding box center [163, 23] width 28 height 16
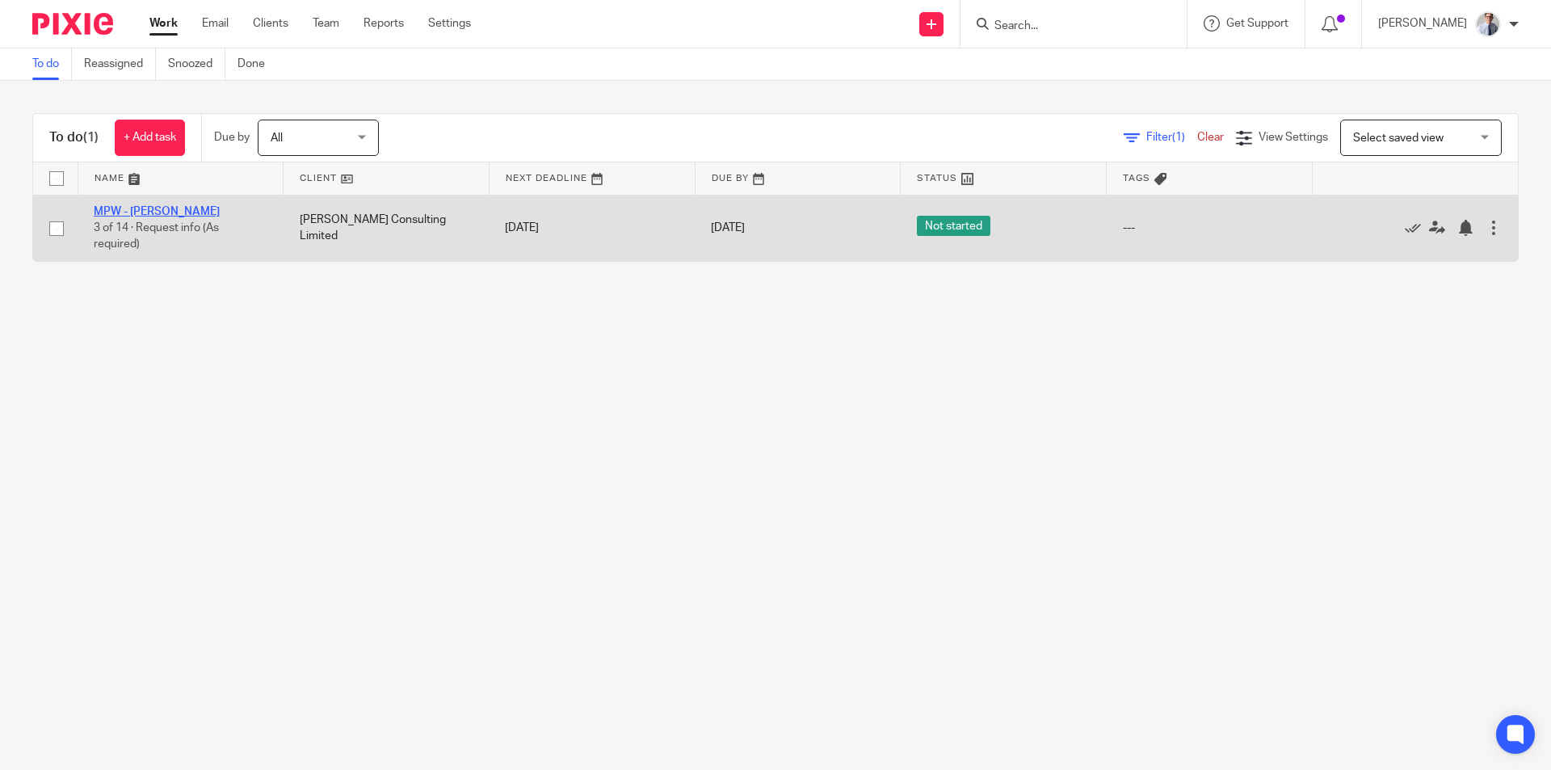
click at [128, 209] on link "MPW - [PERSON_NAME]" at bounding box center [157, 211] width 126 height 11
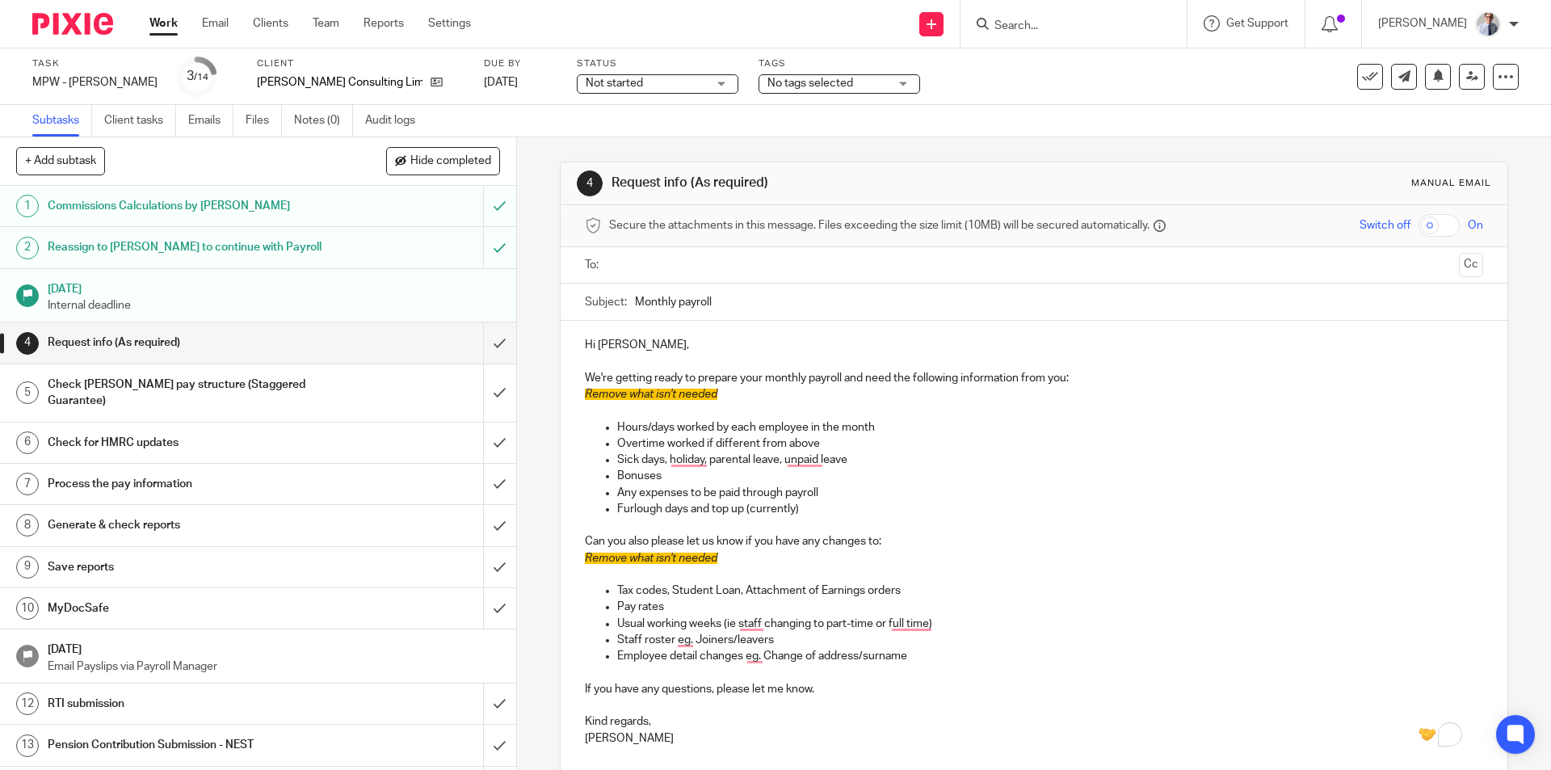
click at [700, 263] on input "text" at bounding box center [1033, 265] width 837 height 19
drag, startPoint x: 743, startPoint y: 401, endPoint x: 568, endPoint y: 404, distance: 175.3
click at [567, 403] on div "Hi Leon, We're getting ready to prepare your monthly payroll and need the follo…" at bounding box center [1034, 543] width 946 height 438
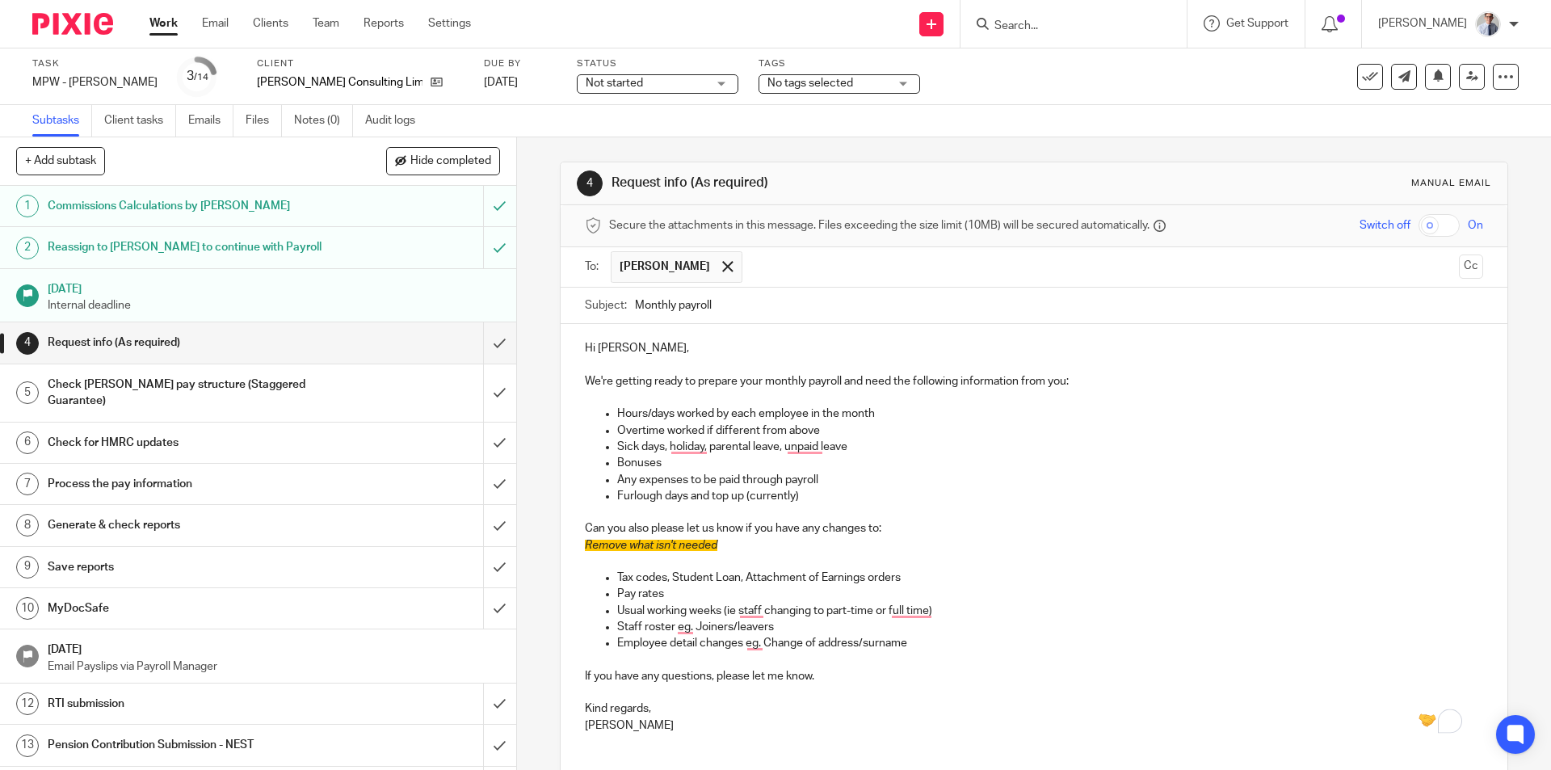
click at [616, 351] on p "Hi Leon," at bounding box center [1033, 348] width 897 height 16
drag, startPoint x: 821, startPoint y: 494, endPoint x: 593, endPoint y: 490, distance: 227.8
click at [593, 490] on ul "Hours/days worked by each employee in the month Overtime worked if different fr…" at bounding box center [1033, 455] width 897 height 99
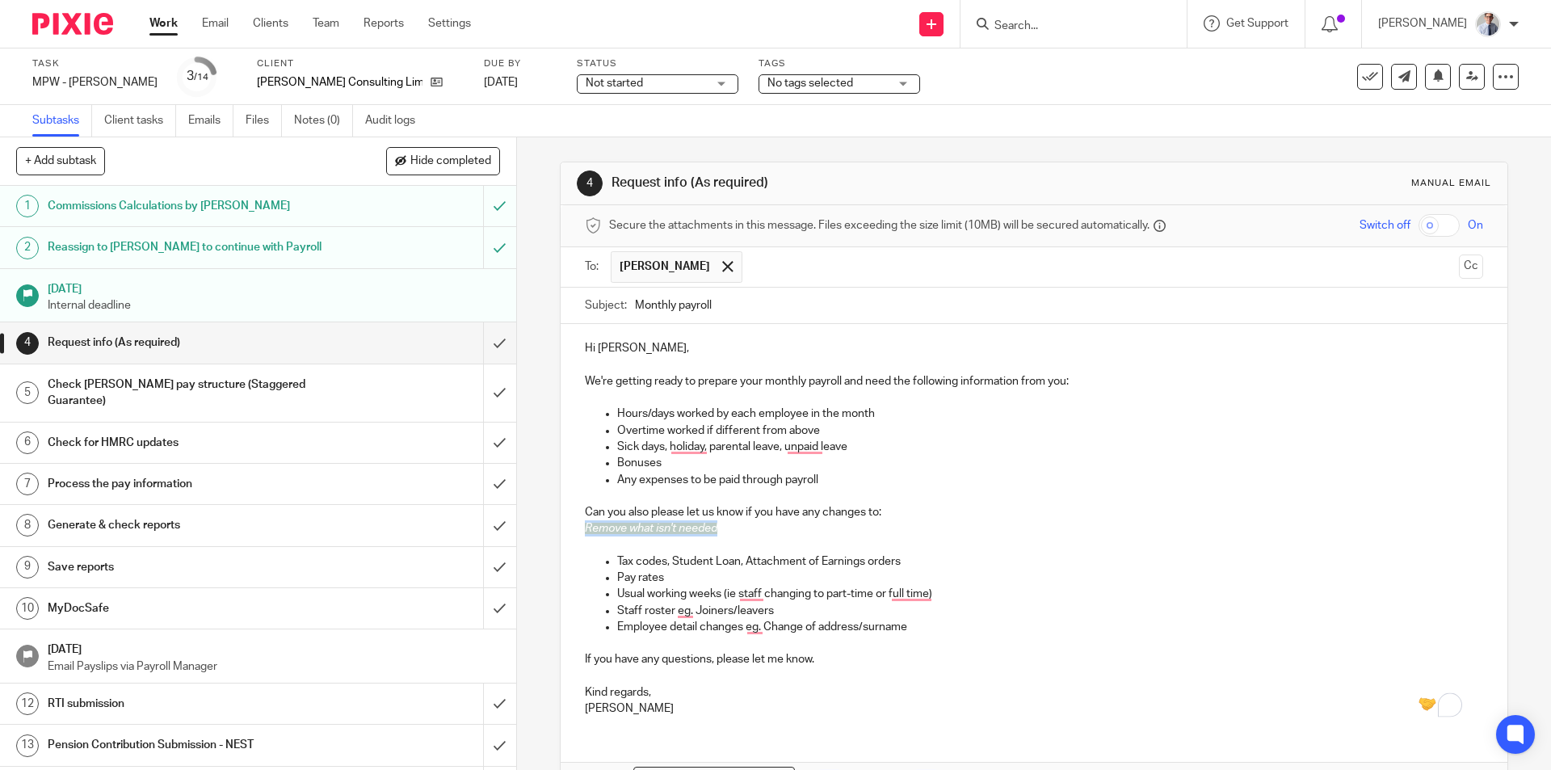
drag, startPoint x: 730, startPoint y: 530, endPoint x: 560, endPoint y: 531, distance: 170.4
click at [561, 531] on div "Hi Claire, We're getting ready to prepare your monthly payroll and need the fol…" at bounding box center [1034, 526] width 946 height 405
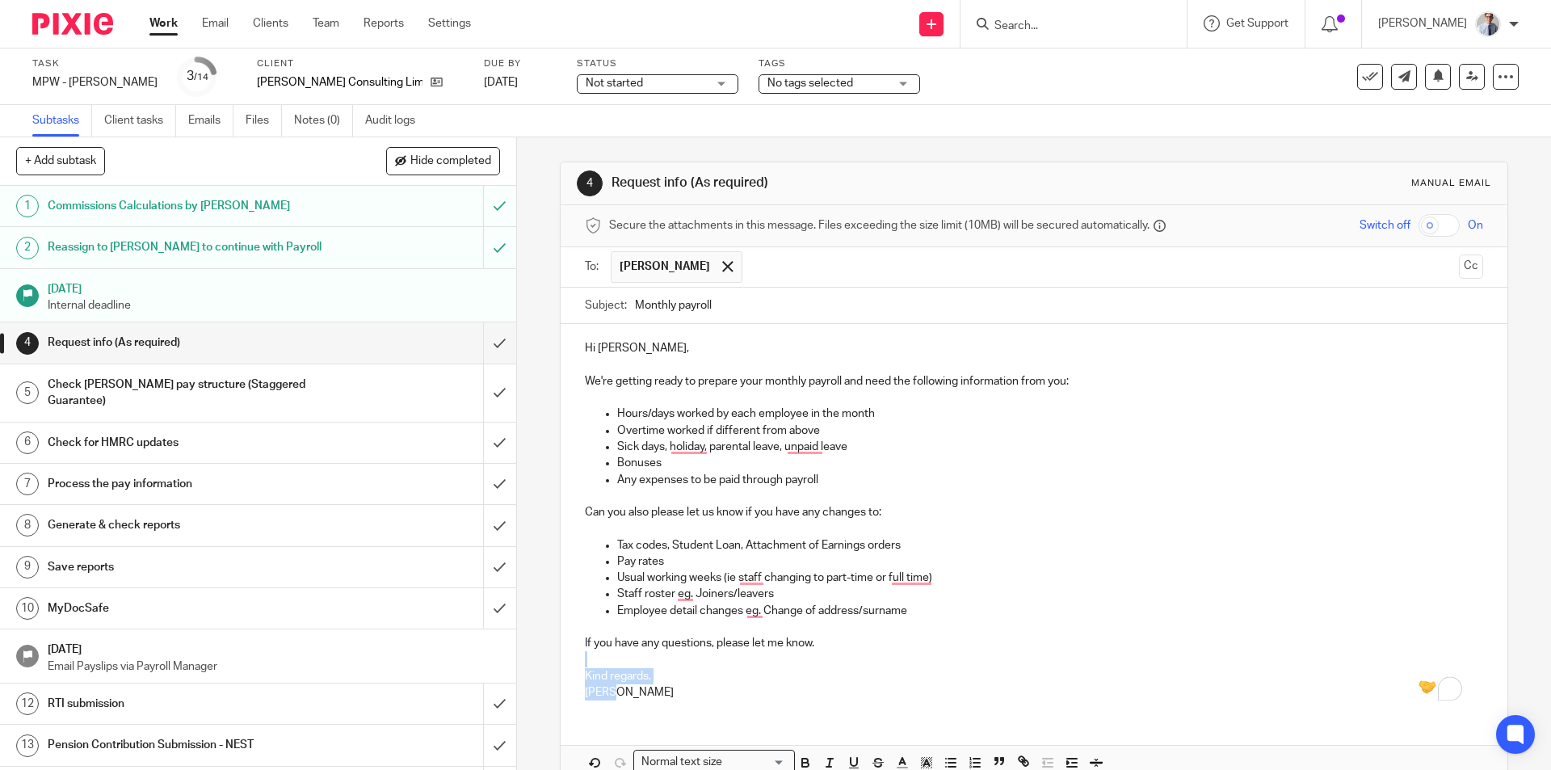
drag, startPoint x: 628, startPoint y: 699, endPoint x: 565, endPoint y: 663, distance: 72.3
click at [565, 663] on div "Hi Claire, We're getting ready to prepare your monthly payroll and need the fol…" at bounding box center [1034, 518] width 946 height 389
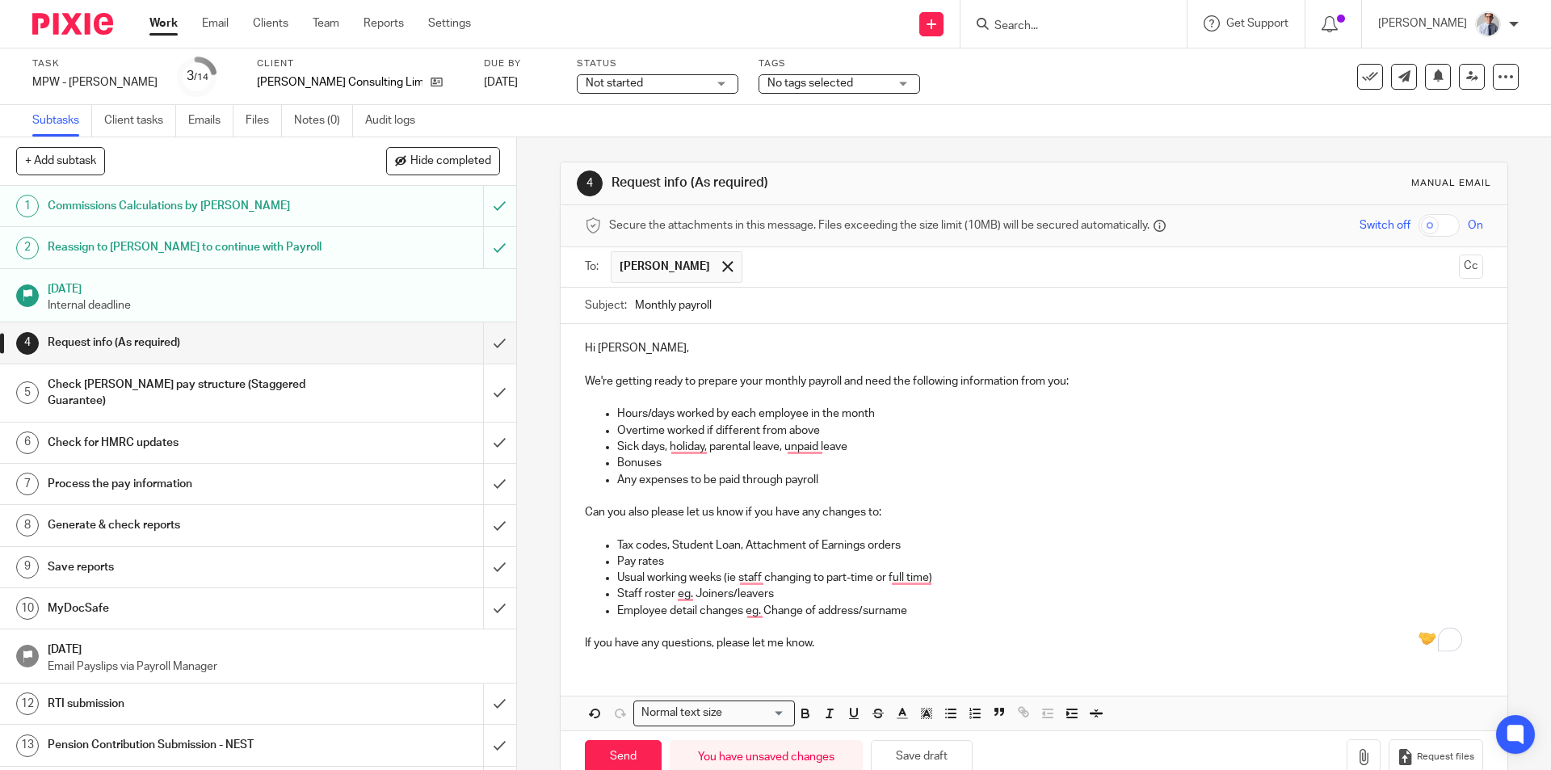
scroll to position [39, 0]
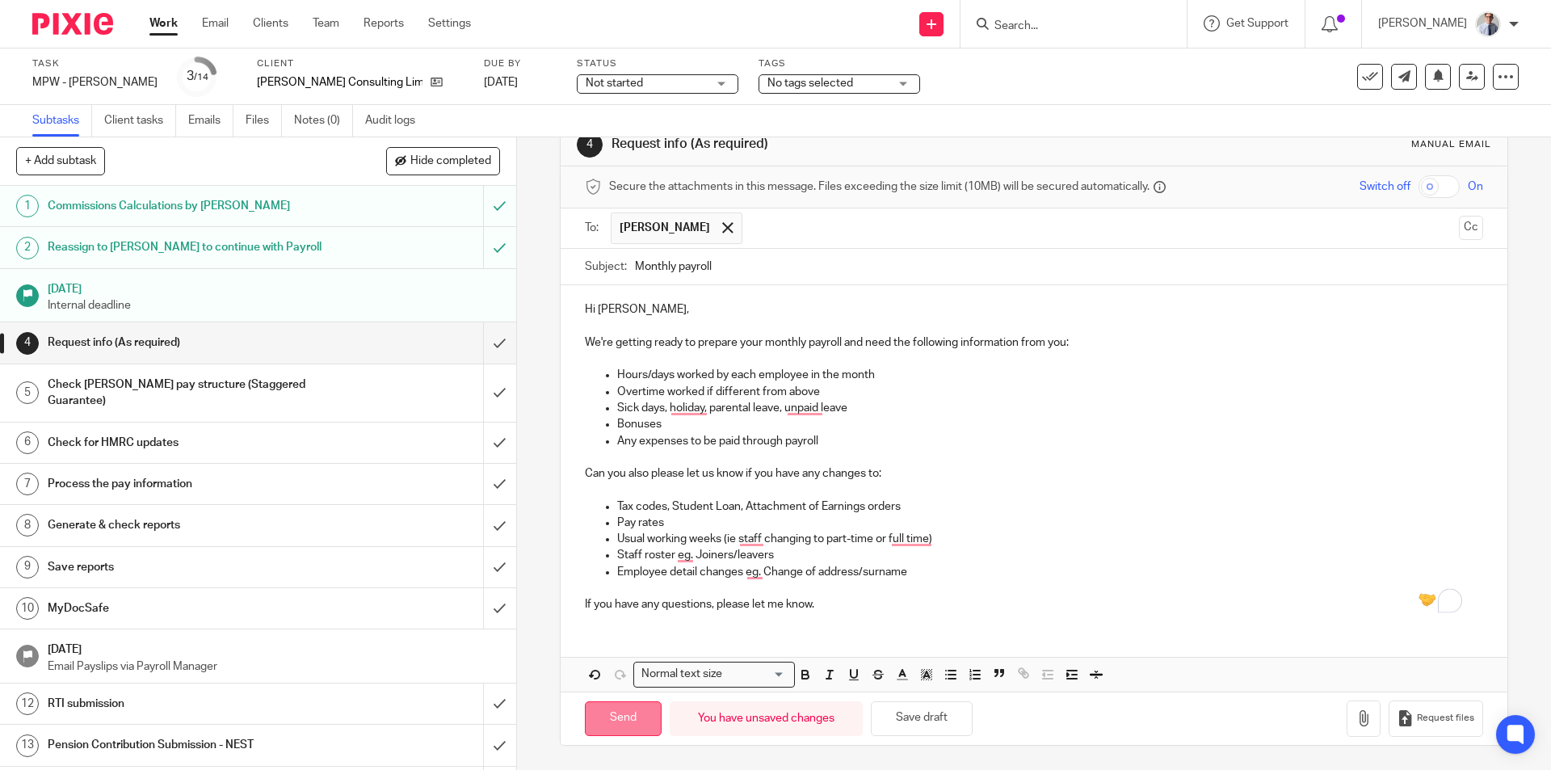
drag, startPoint x: 621, startPoint y: 731, endPoint x: 628, endPoint y: 722, distance: 11.5
click at [621, 730] on input "Send" at bounding box center [623, 718] width 77 height 35
type input "Sent"
click at [373, 385] on div "Check Craig's pay structure (Staggered Guarantee)" at bounding box center [257, 392] width 419 height 41
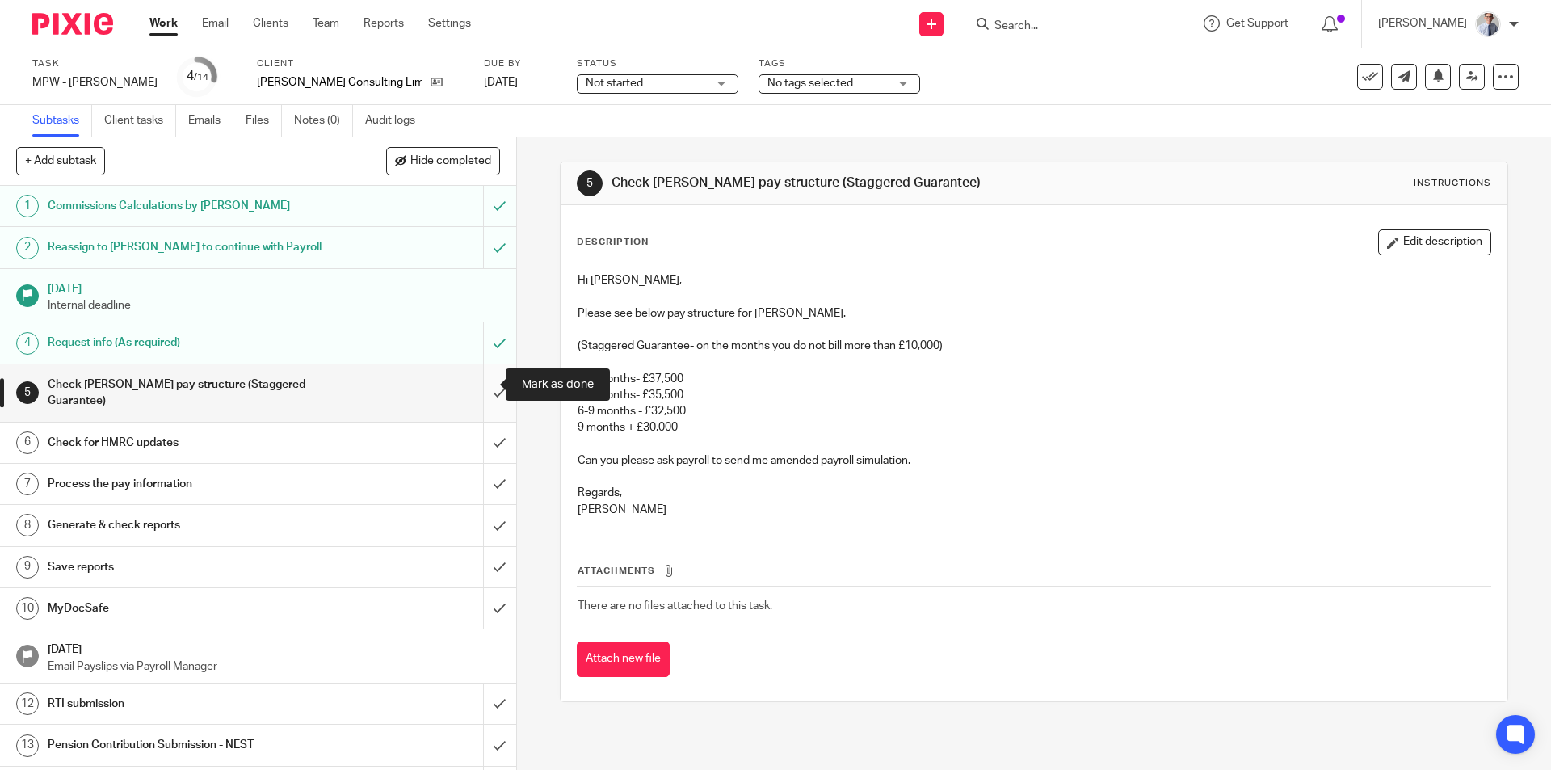
click at [484, 383] on input "submit" at bounding box center [258, 392] width 516 height 57
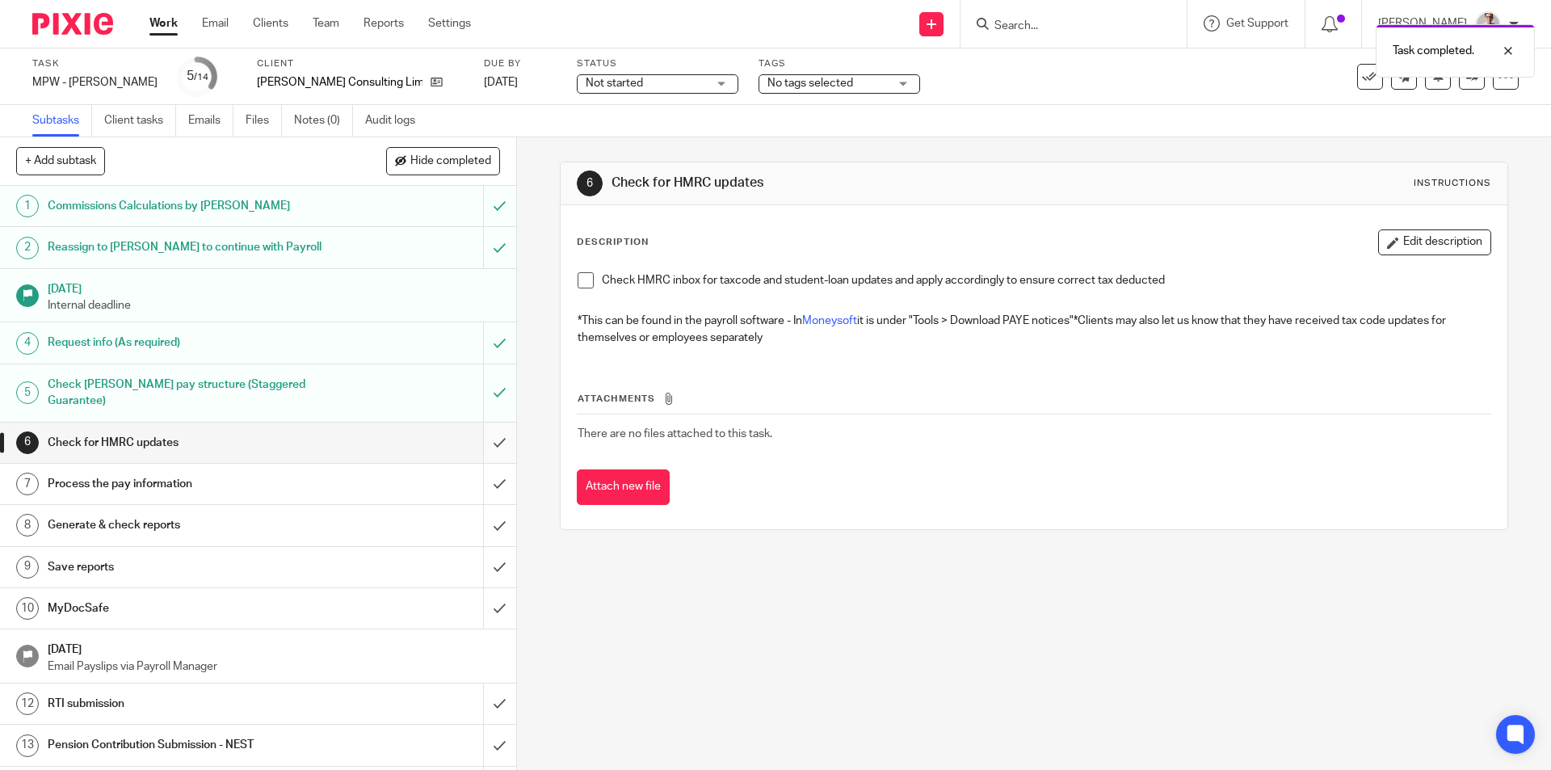
click at [582, 279] on span at bounding box center [586, 280] width 16 height 16
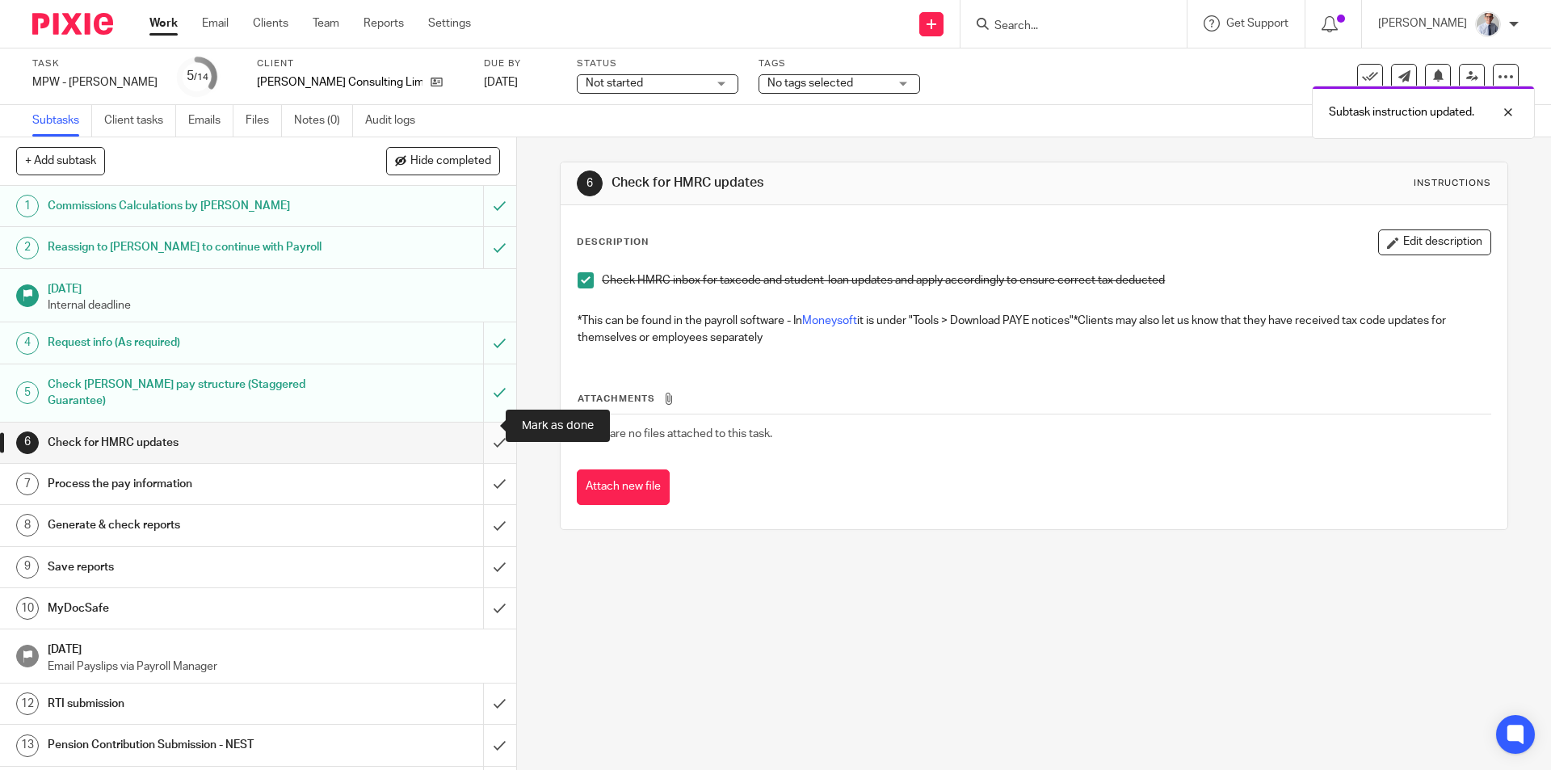
click at [476, 423] on input "submit" at bounding box center [258, 442] width 516 height 40
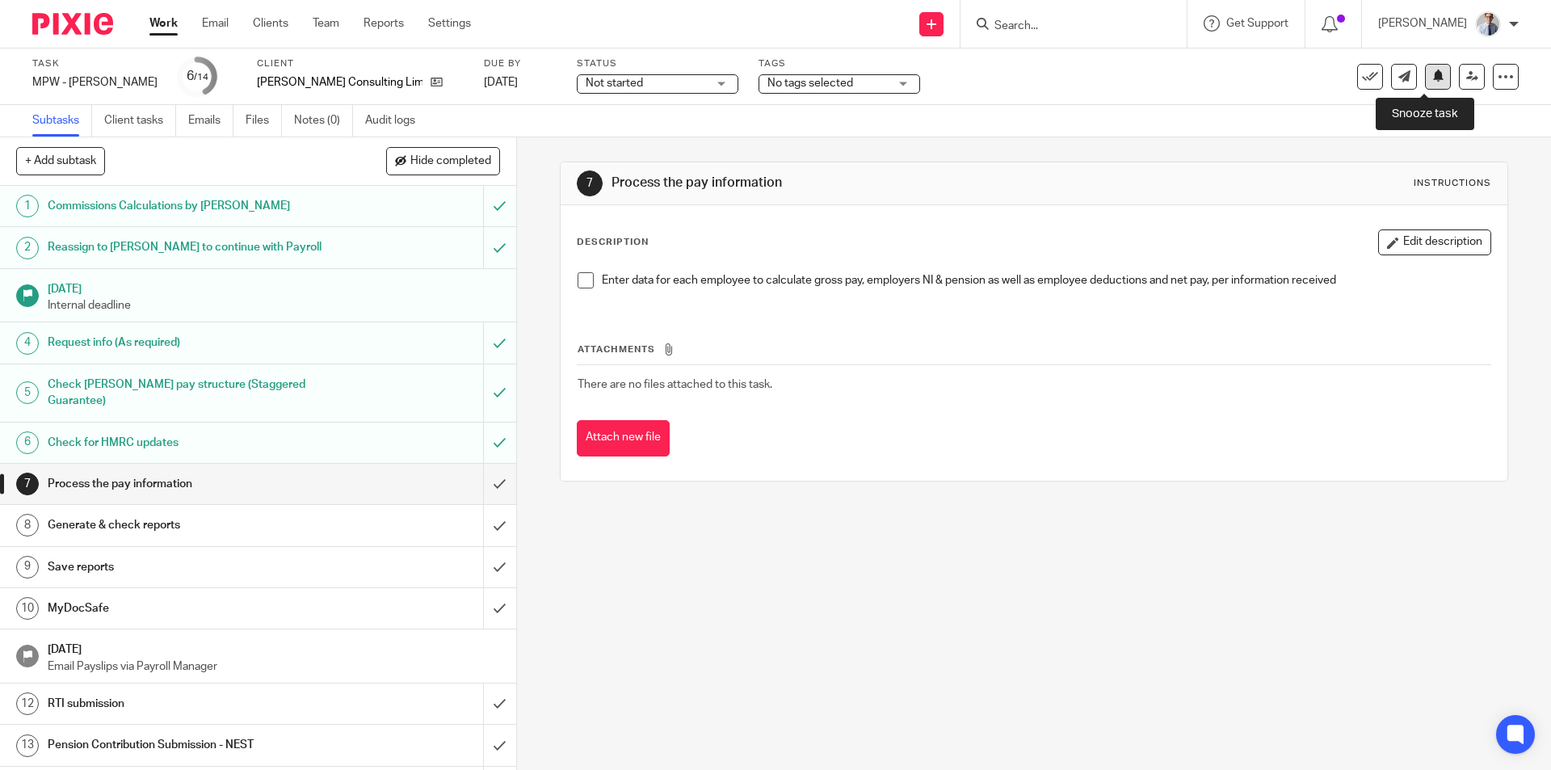
click at [1432, 81] on icon at bounding box center [1438, 75] width 12 height 12
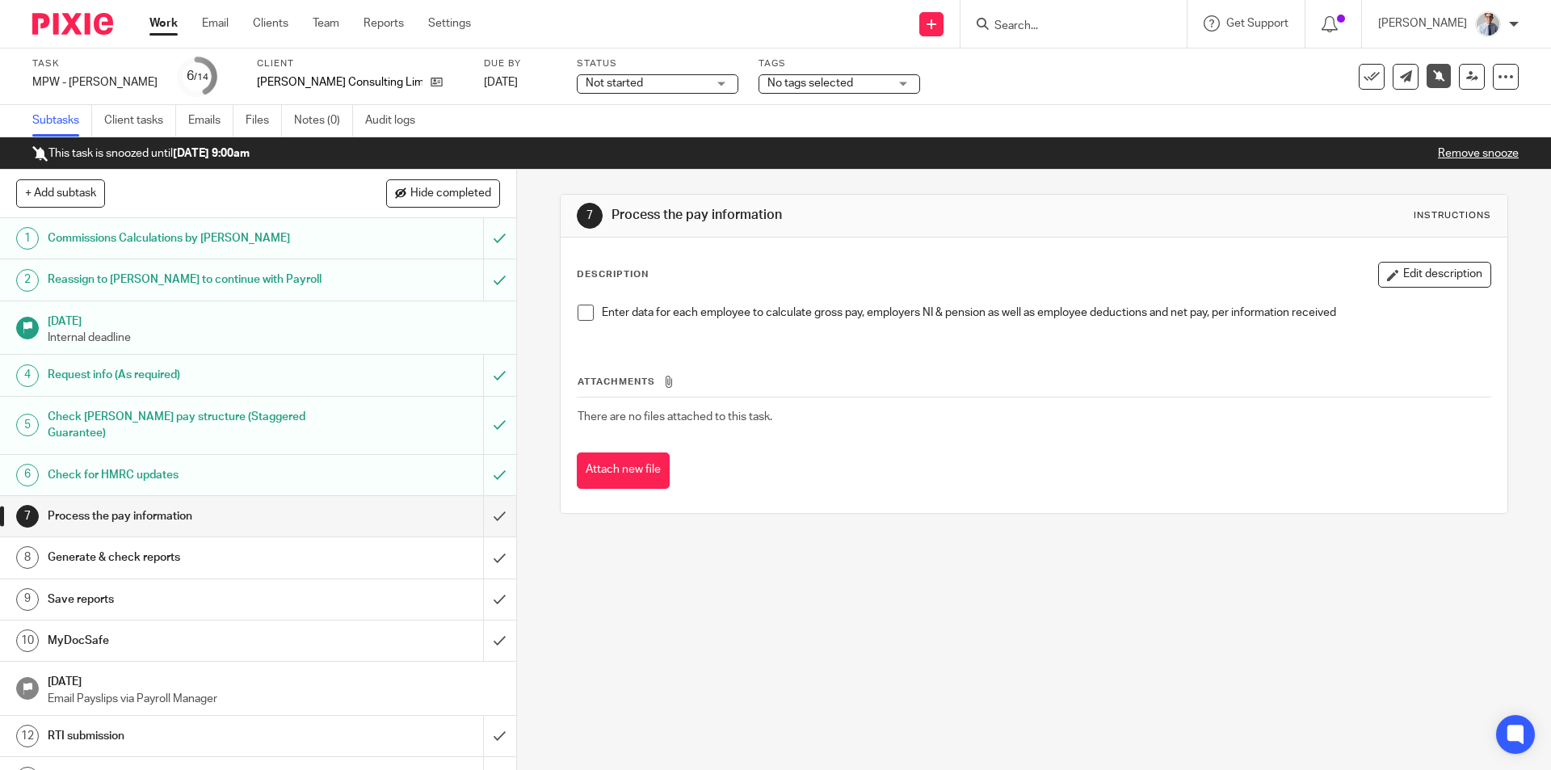
click at [157, 19] on link "Work" at bounding box center [163, 23] width 28 height 16
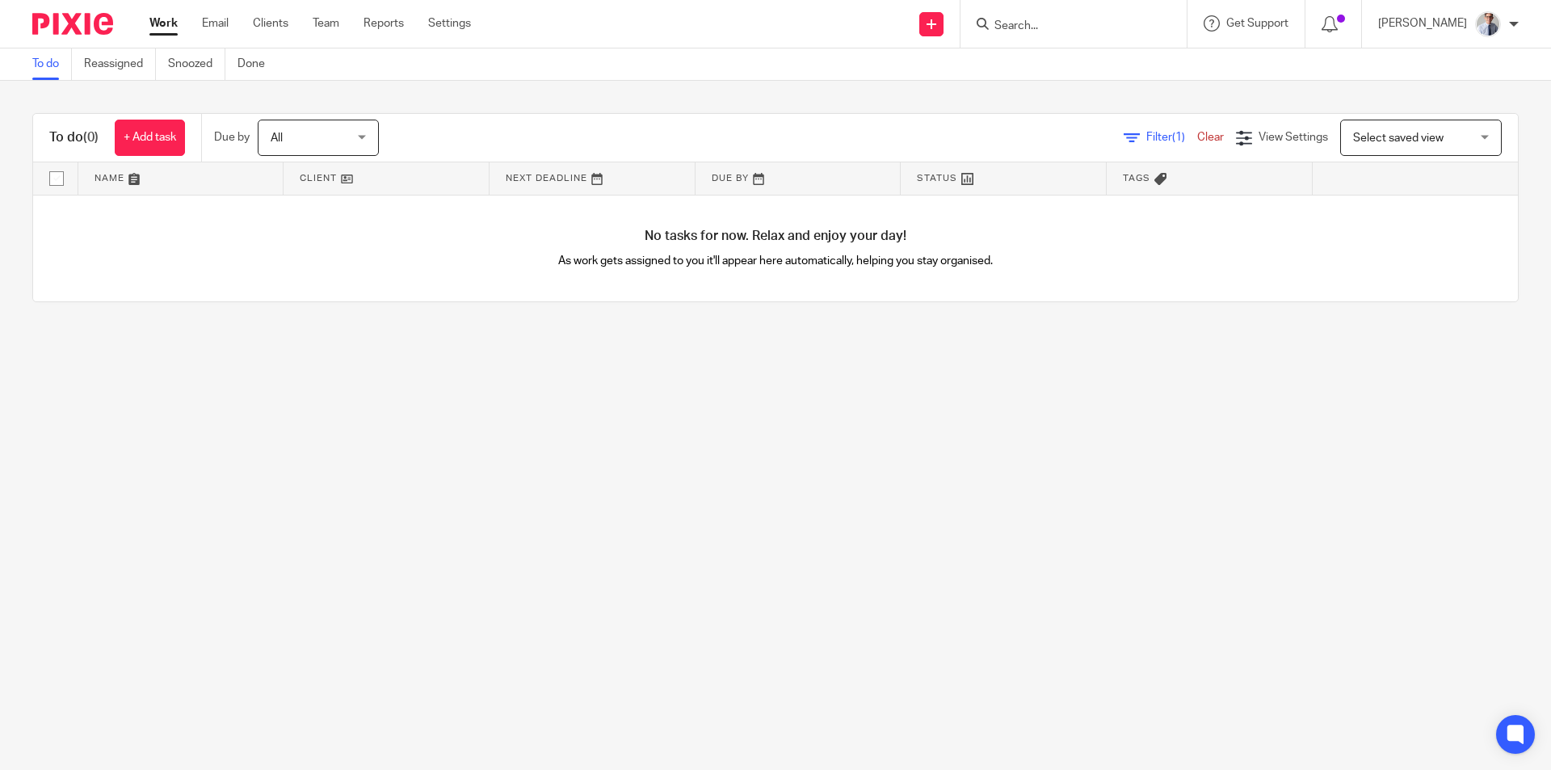
click at [1086, 32] on input "Search" at bounding box center [1065, 26] width 145 height 15
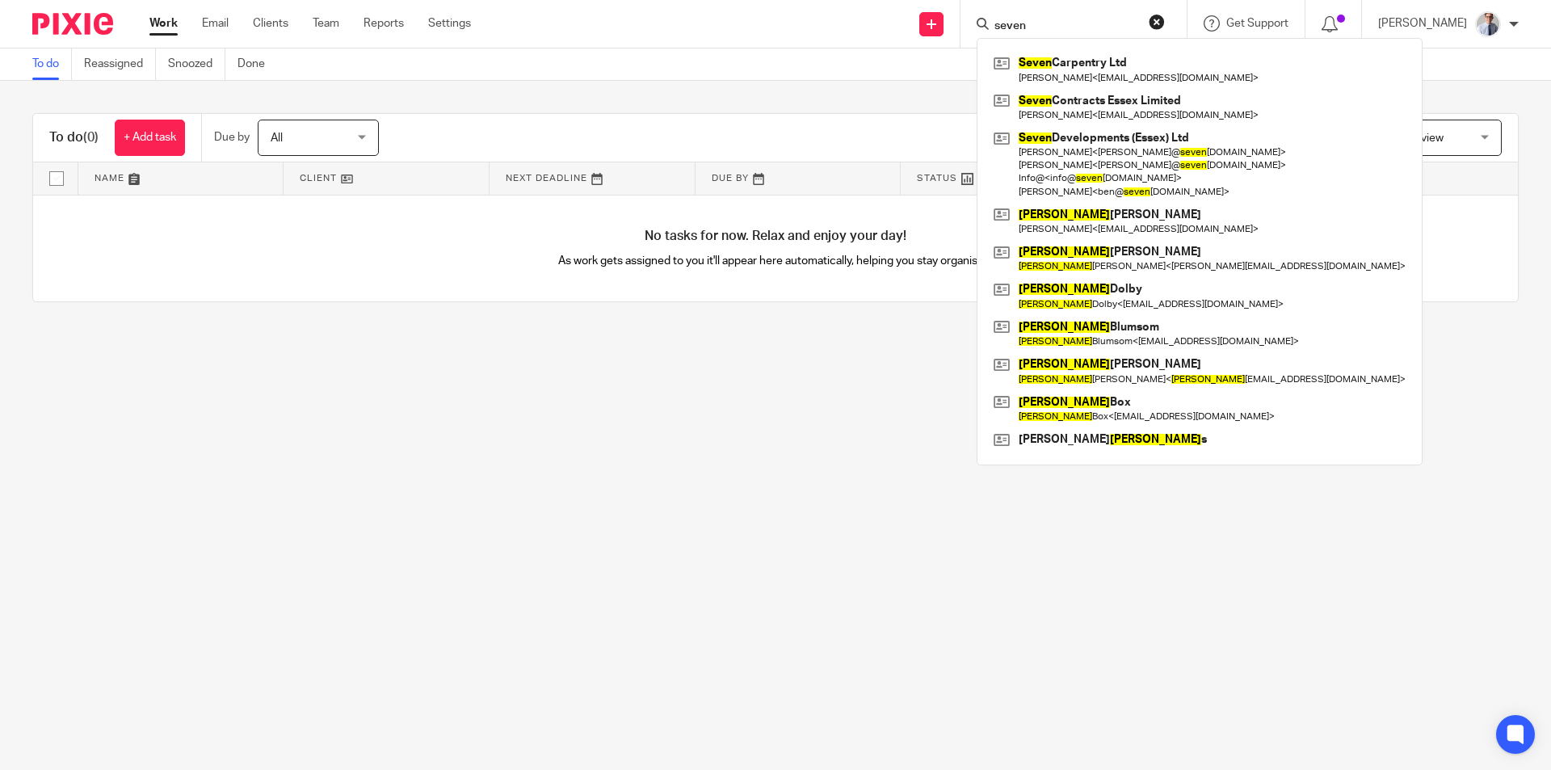
type input "seven"
click button "submit" at bounding box center [0, 0] width 0 height 0
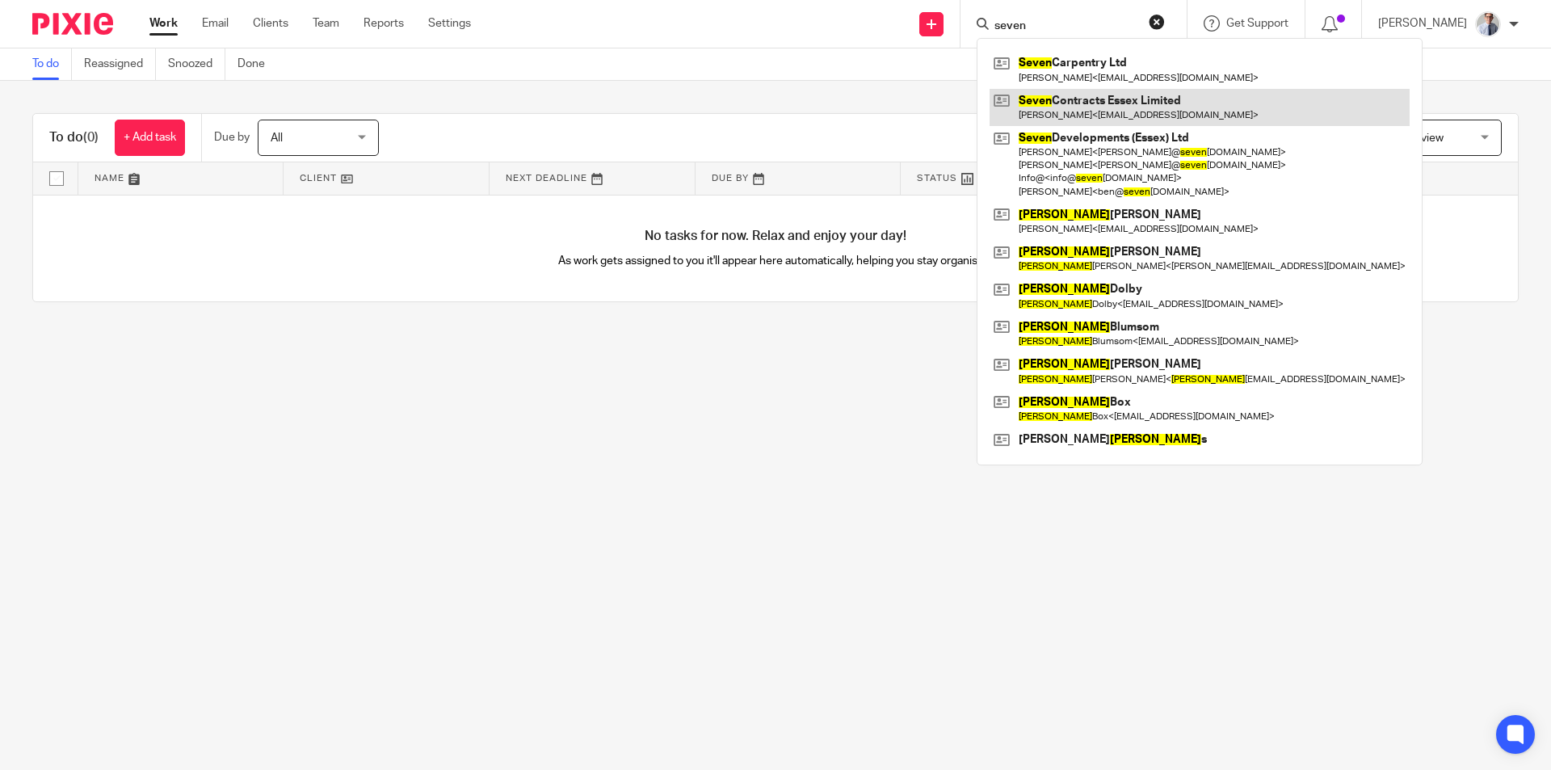
click at [1078, 104] on link at bounding box center [1200, 107] width 420 height 37
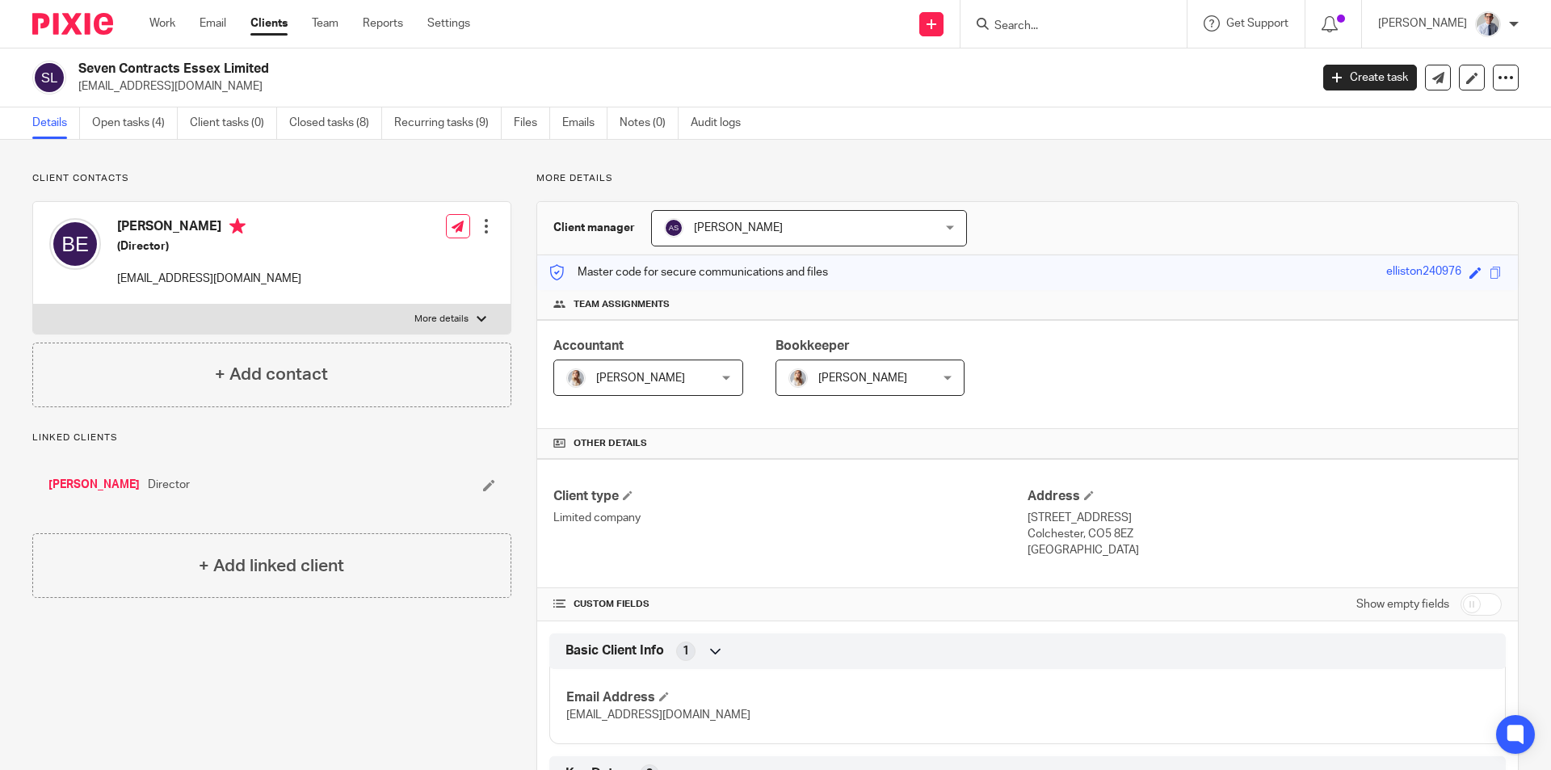
drag, startPoint x: 1076, startPoint y: 548, endPoint x: 1016, endPoint y: 510, distance: 70.8
click at [1014, 510] on div "Client type Limited company Address [STREET_ADDRESS] [STREET_ADDRESS] [GEOGRAPH…" at bounding box center [1027, 523] width 981 height 129
click at [1027, 527] on p "Colchester, CO5 8EZ" at bounding box center [1264, 534] width 474 height 16
click at [1075, 562] on div "Client type Limited company Address [STREET_ADDRESS] [STREET_ADDRESS] [GEOGRAPH…" at bounding box center [1027, 523] width 981 height 129
drag, startPoint x: 1053, startPoint y: 553, endPoint x: 1019, endPoint y: 519, distance: 47.4
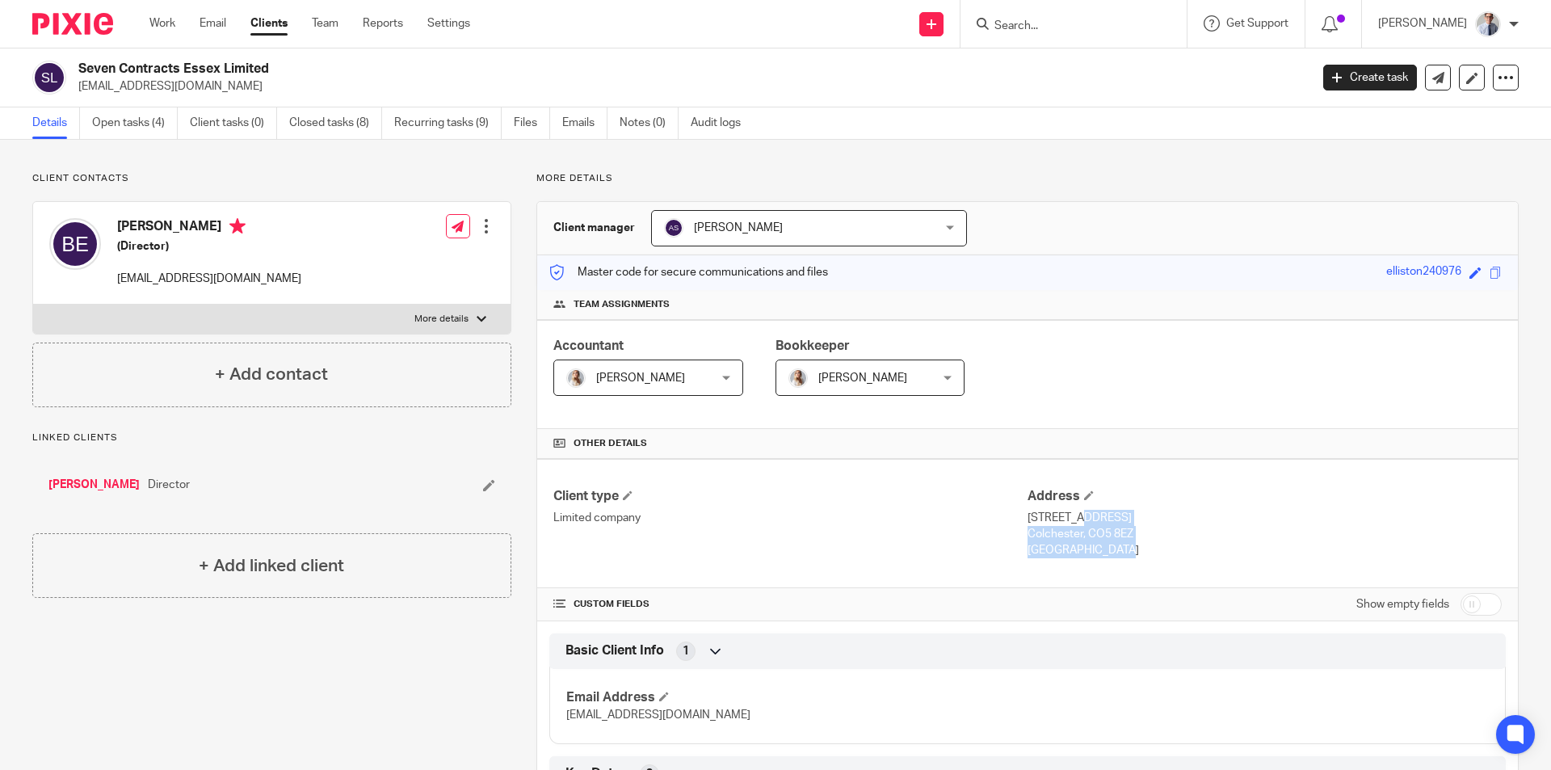
click at [1027, 519] on div "Address [STREET_ADDRESS] [STREET_ADDRESS] [GEOGRAPHIC_DATA]" at bounding box center [1264, 523] width 474 height 71
copy div "[STREET_ADDRESS]"
drag, startPoint x: 120, startPoint y: 276, endPoint x: 245, endPoint y: 278, distance: 125.2
click at [245, 278] on p "[EMAIL_ADDRESS][DOMAIN_NAME]" at bounding box center [209, 279] width 184 height 16
copy p "[EMAIL_ADDRESS][DOMAIN_NAME]"
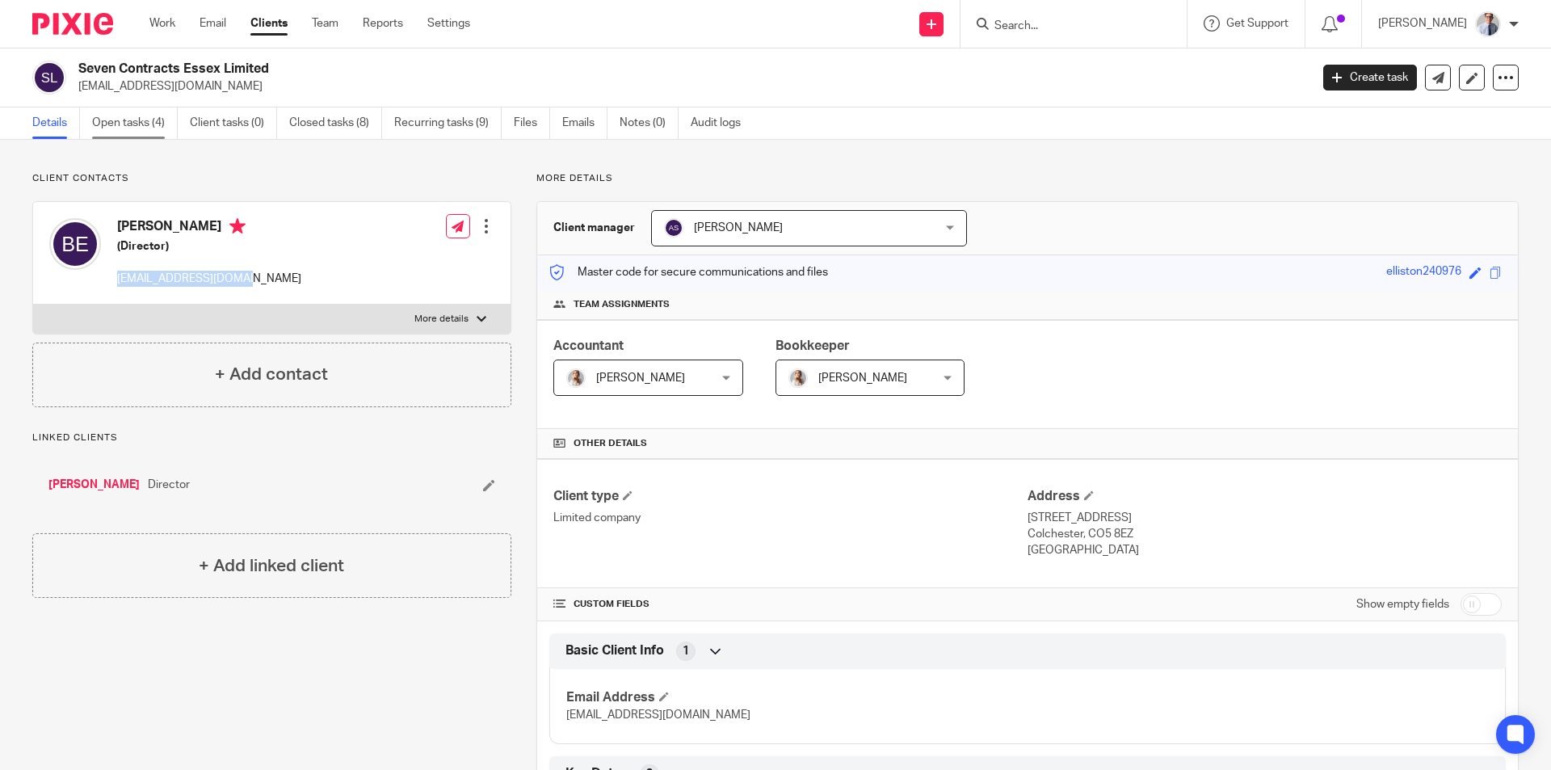
click at [119, 113] on link "Open tasks (4)" at bounding box center [135, 123] width 86 height 32
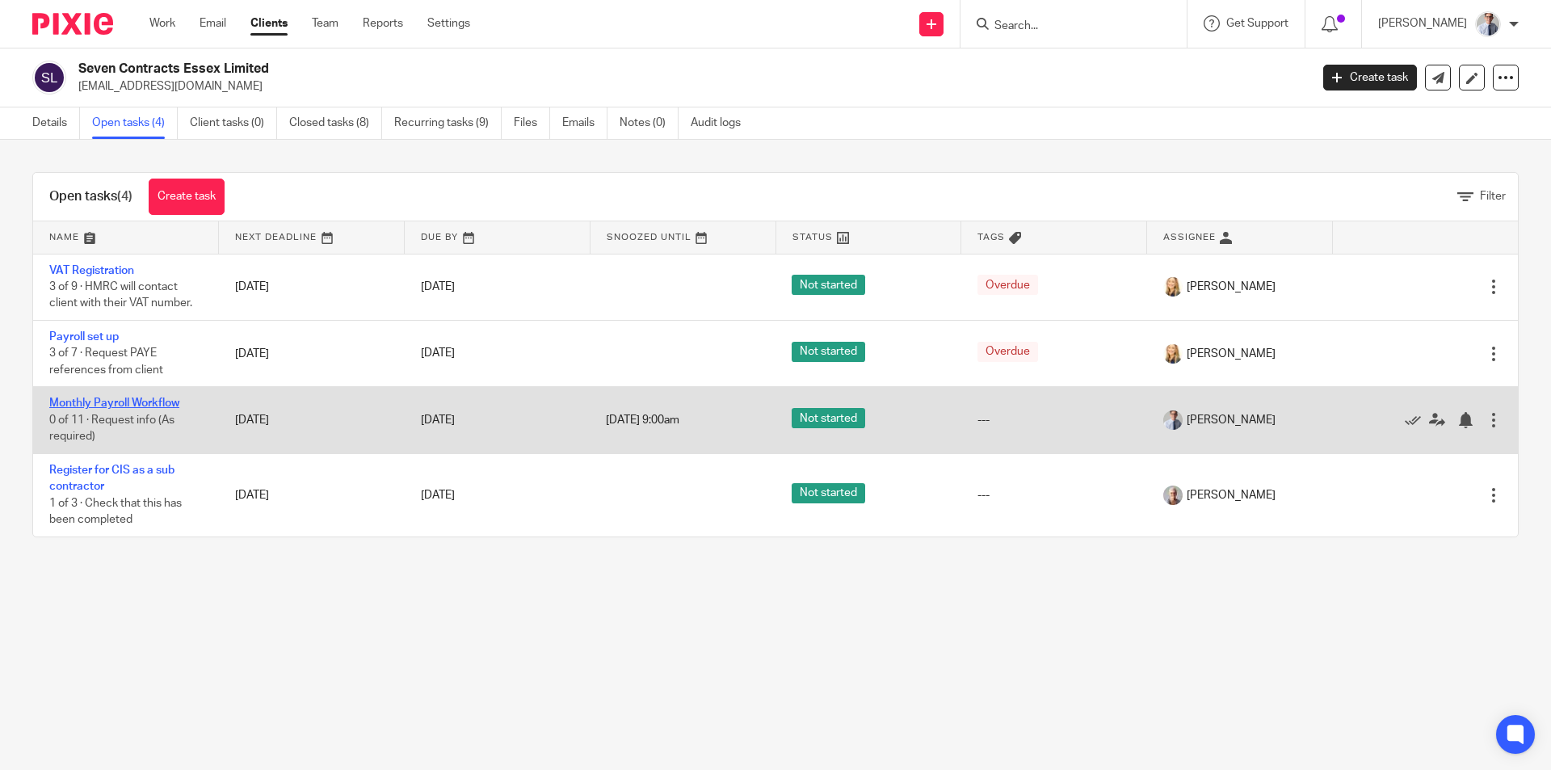
click at [86, 402] on link "Monthly Payroll Workflow" at bounding box center [114, 402] width 130 height 11
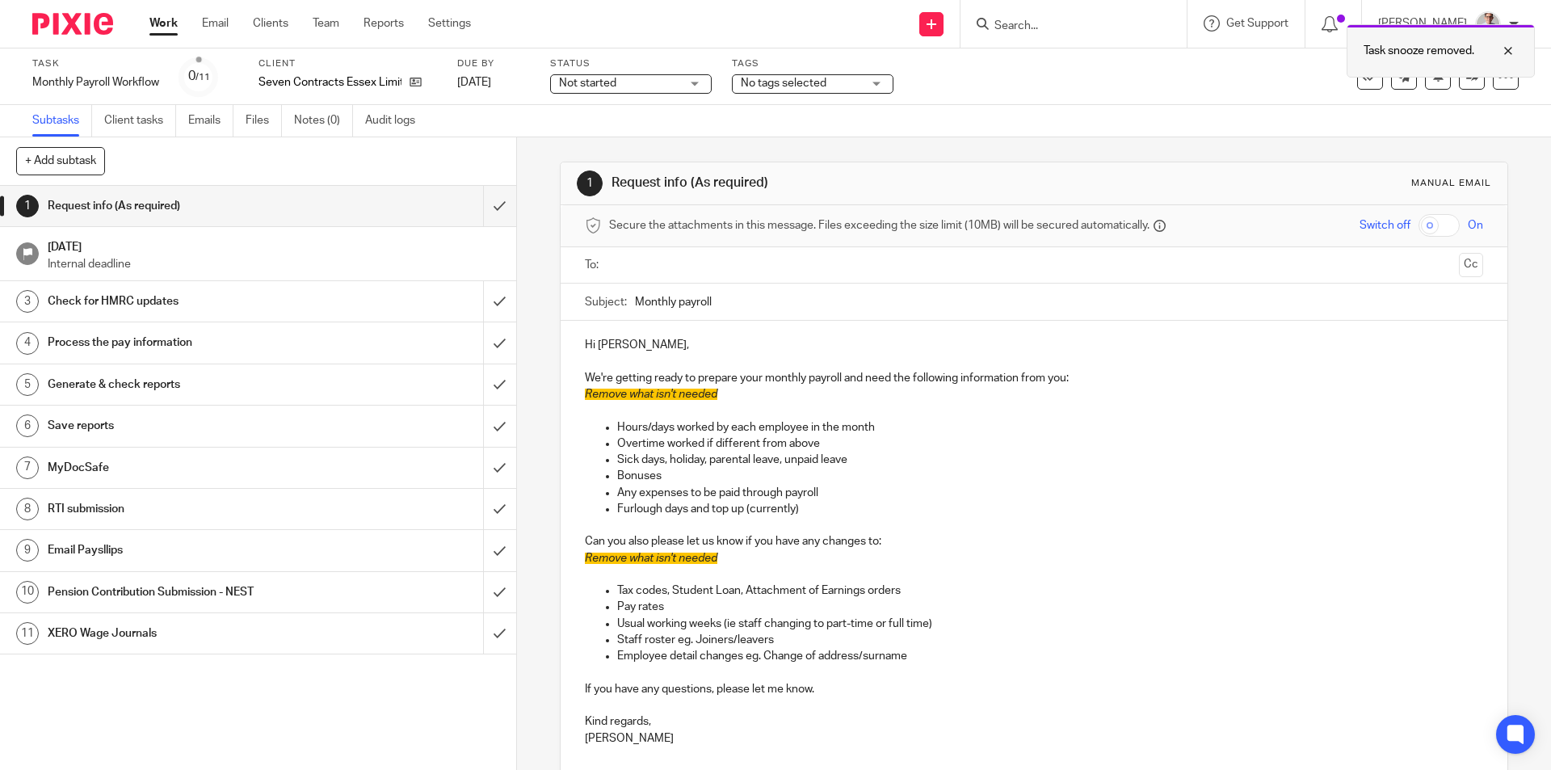
click at [1347, 75] on div at bounding box center [1347, 75] width 0 height 2
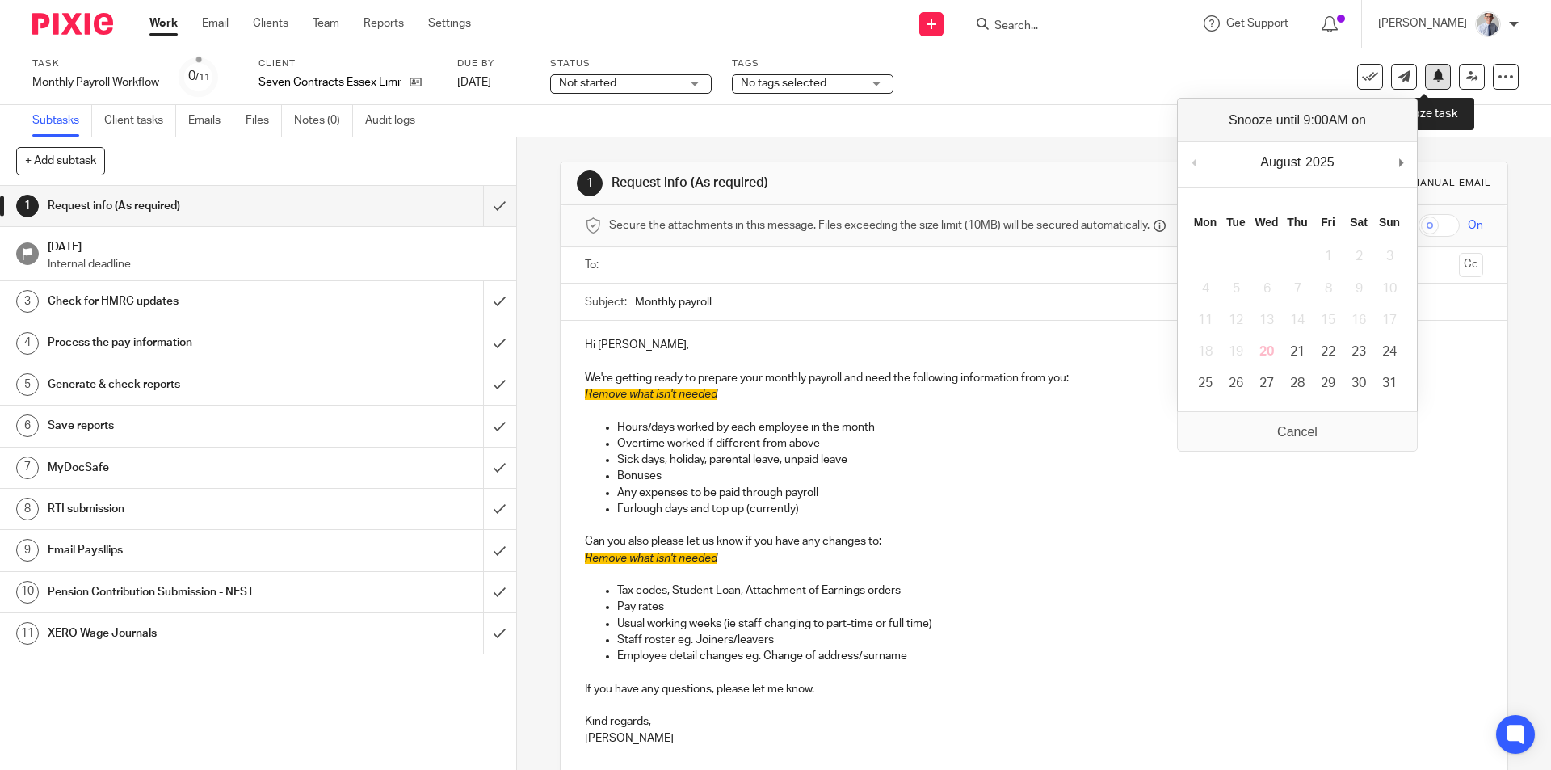
click at [1432, 78] on icon at bounding box center [1438, 75] width 12 height 12
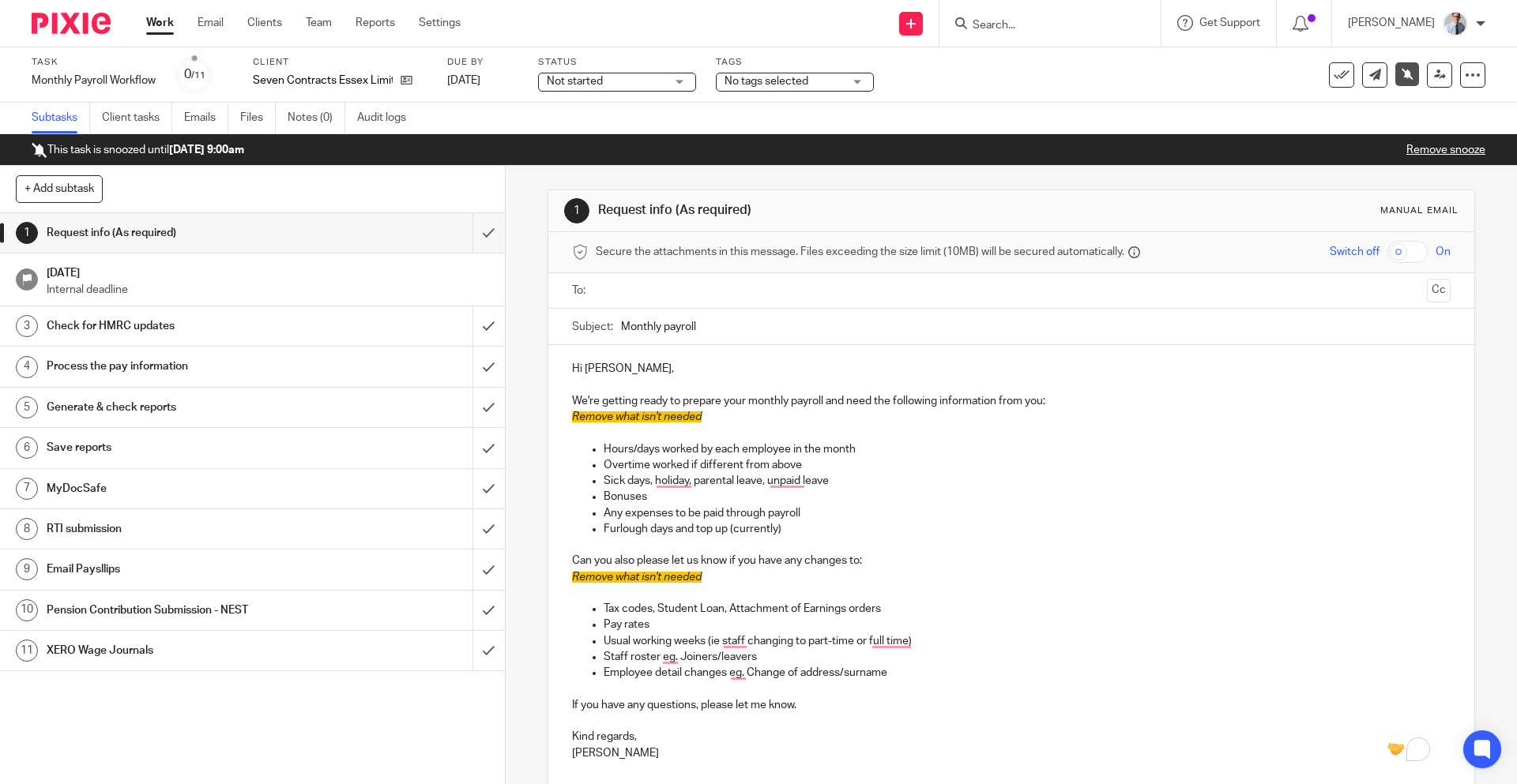
click at [1026, 22] on input "Search" at bounding box center [1042, 25] width 142 height 15
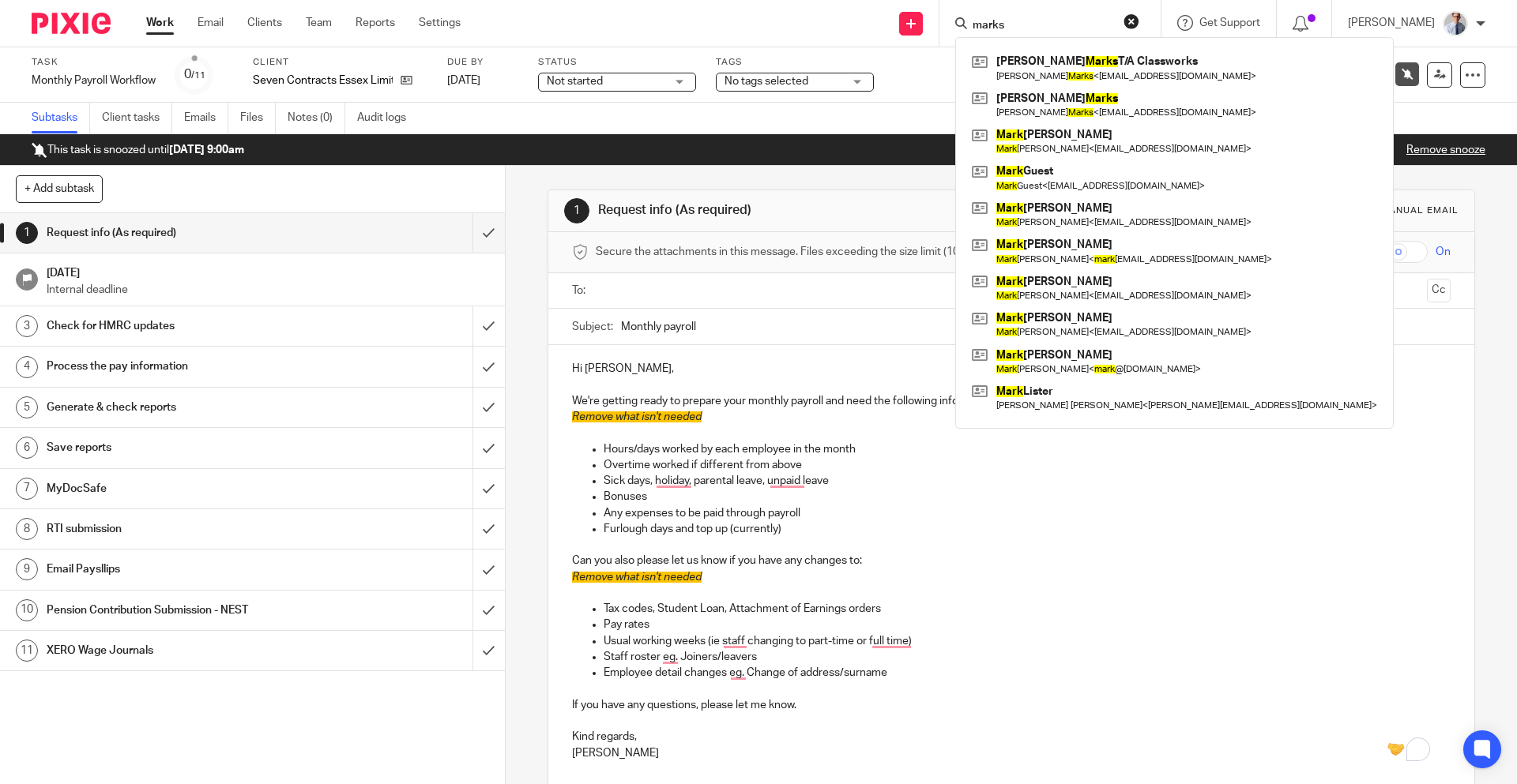
type input "marks"
click button "submit" at bounding box center [0, 0] width 0 height 0
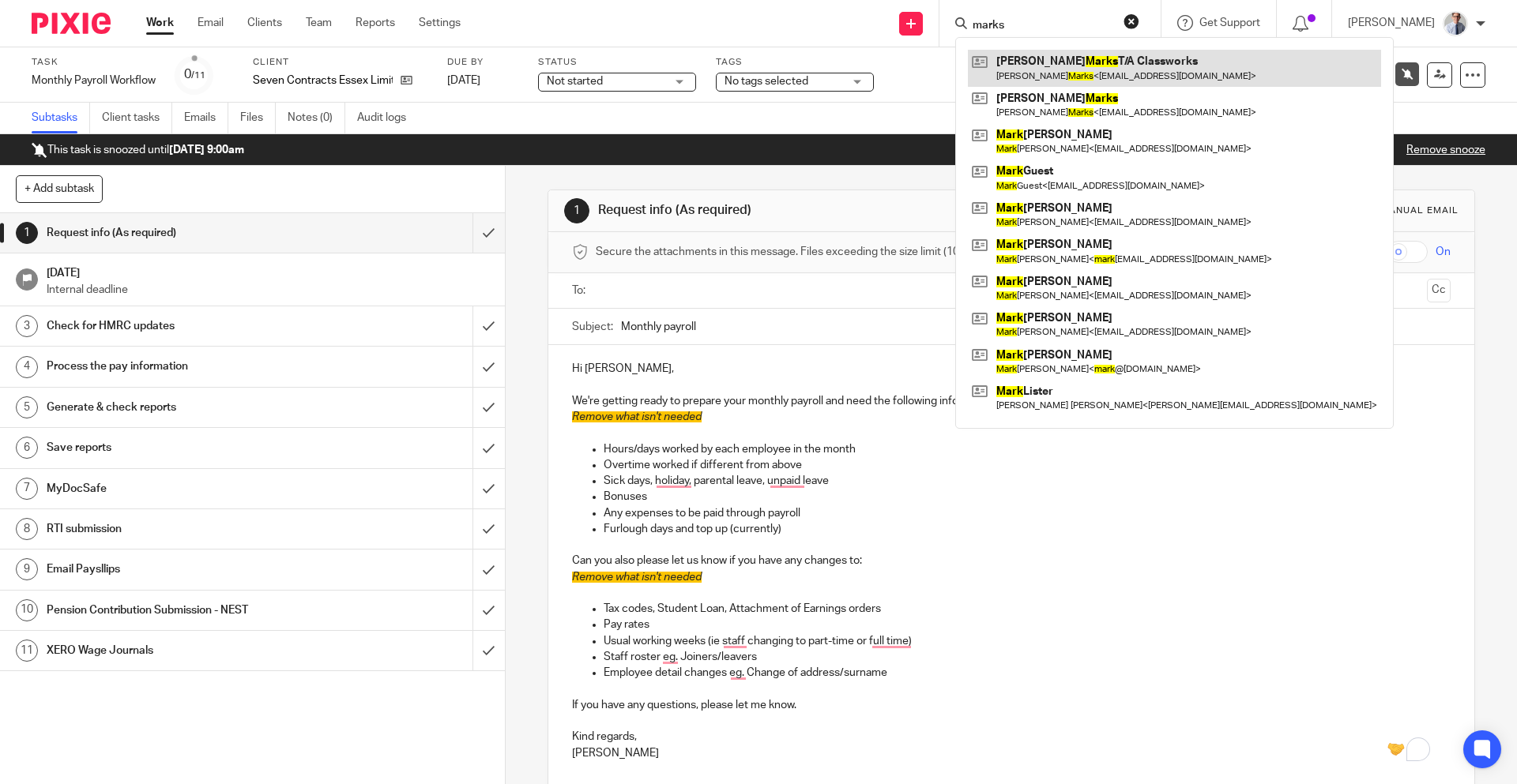
click at [1058, 62] on link at bounding box center [1175, 67] width 413 height 36
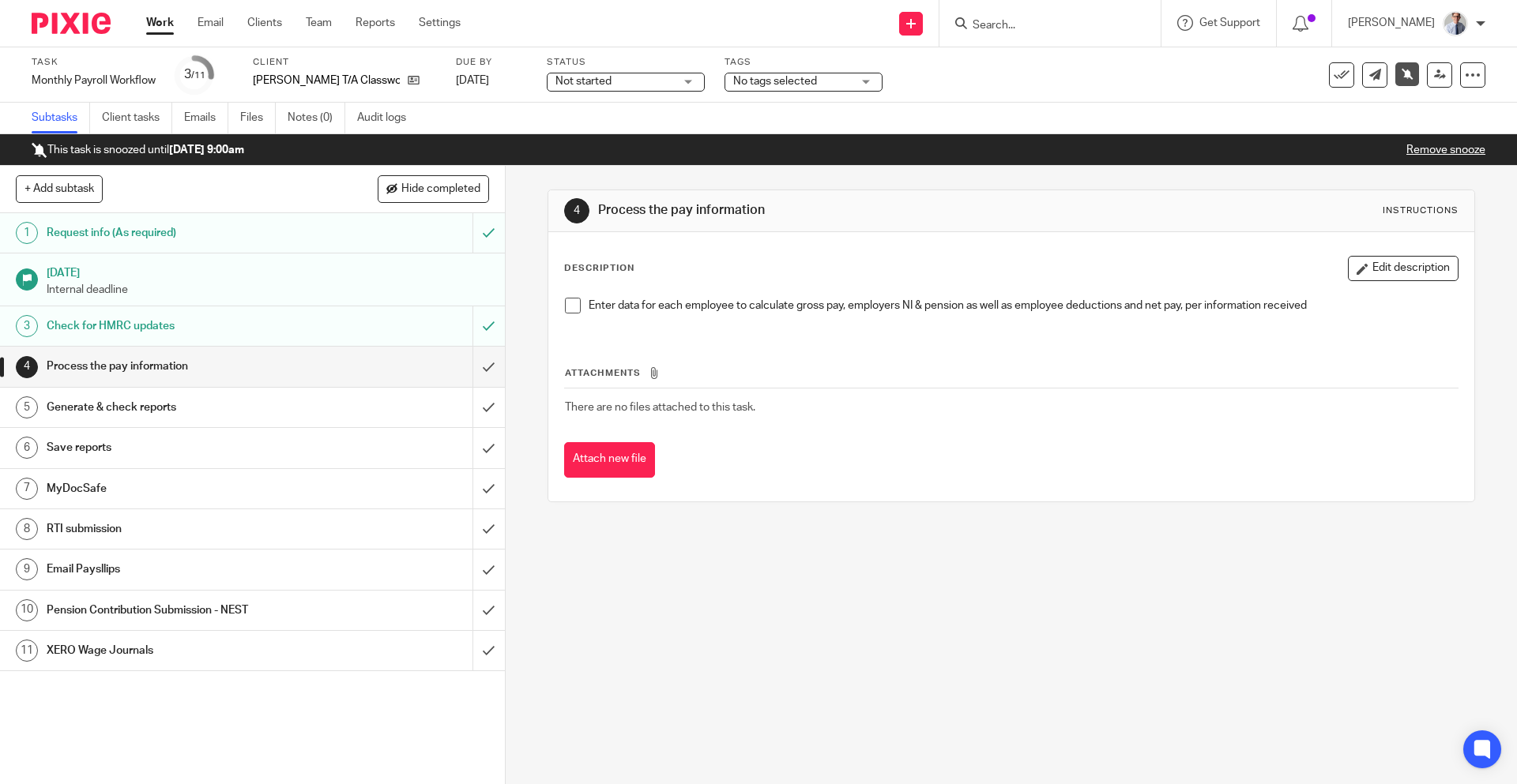
click at [1430, 146] on link "Remove snooze" at bounding box center [1446, 150] width 79 height 11
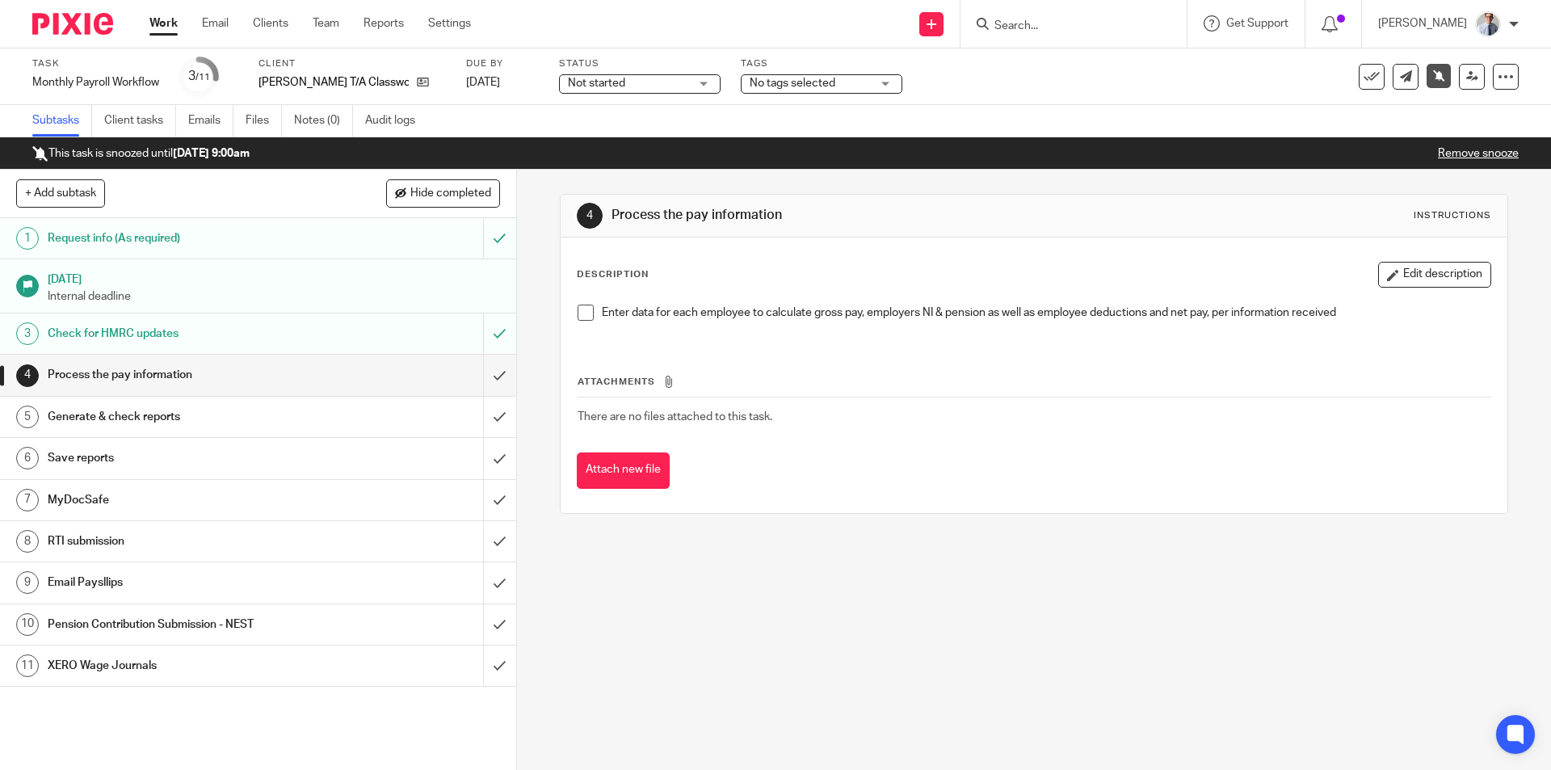
click at [1469, 150] on link "Remove snooze" at bounding box center [1478, 153] width 81 height 11
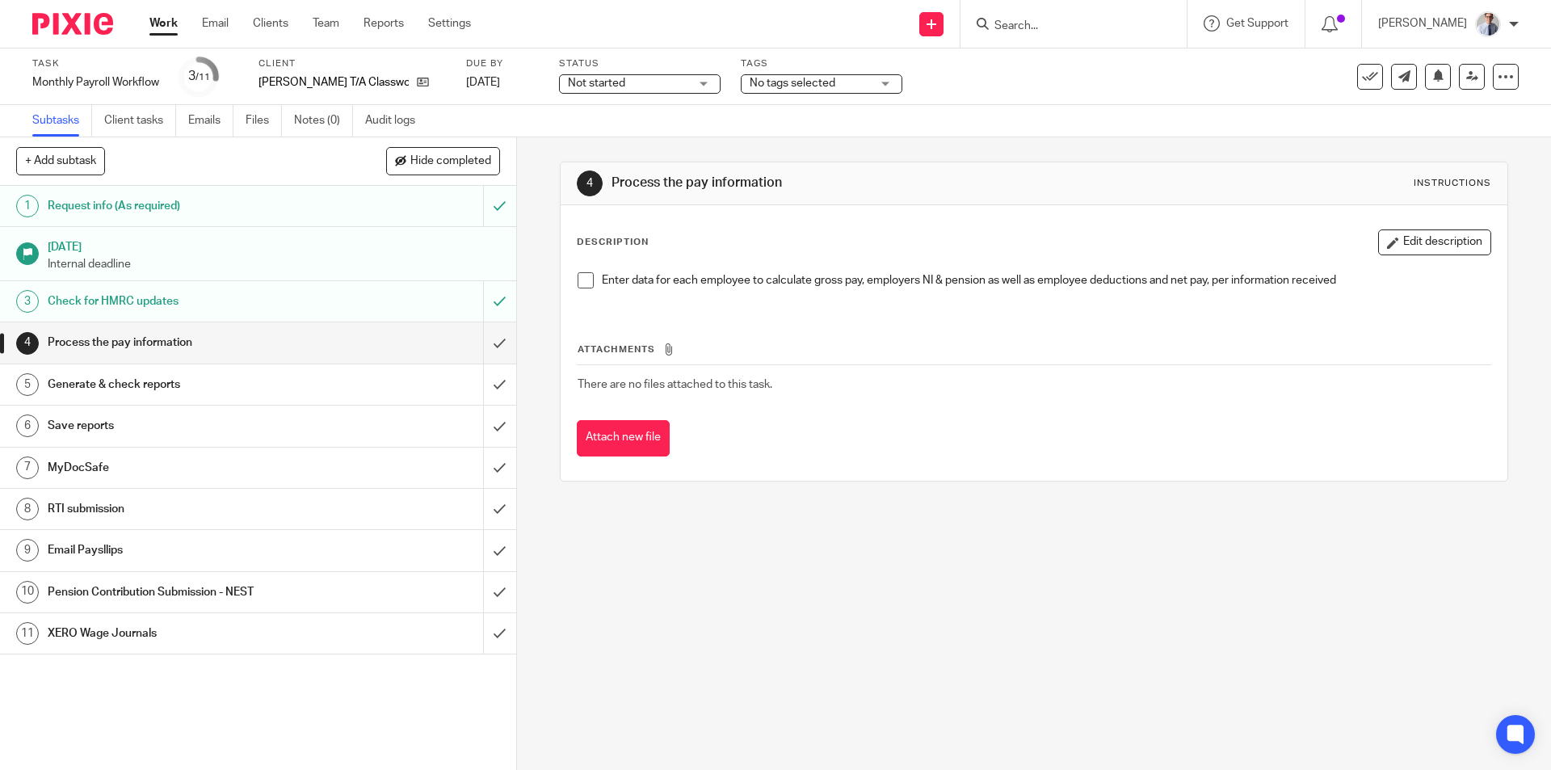
click at [582, 279] on span at bounding box center [586, 280] width 16 height 16
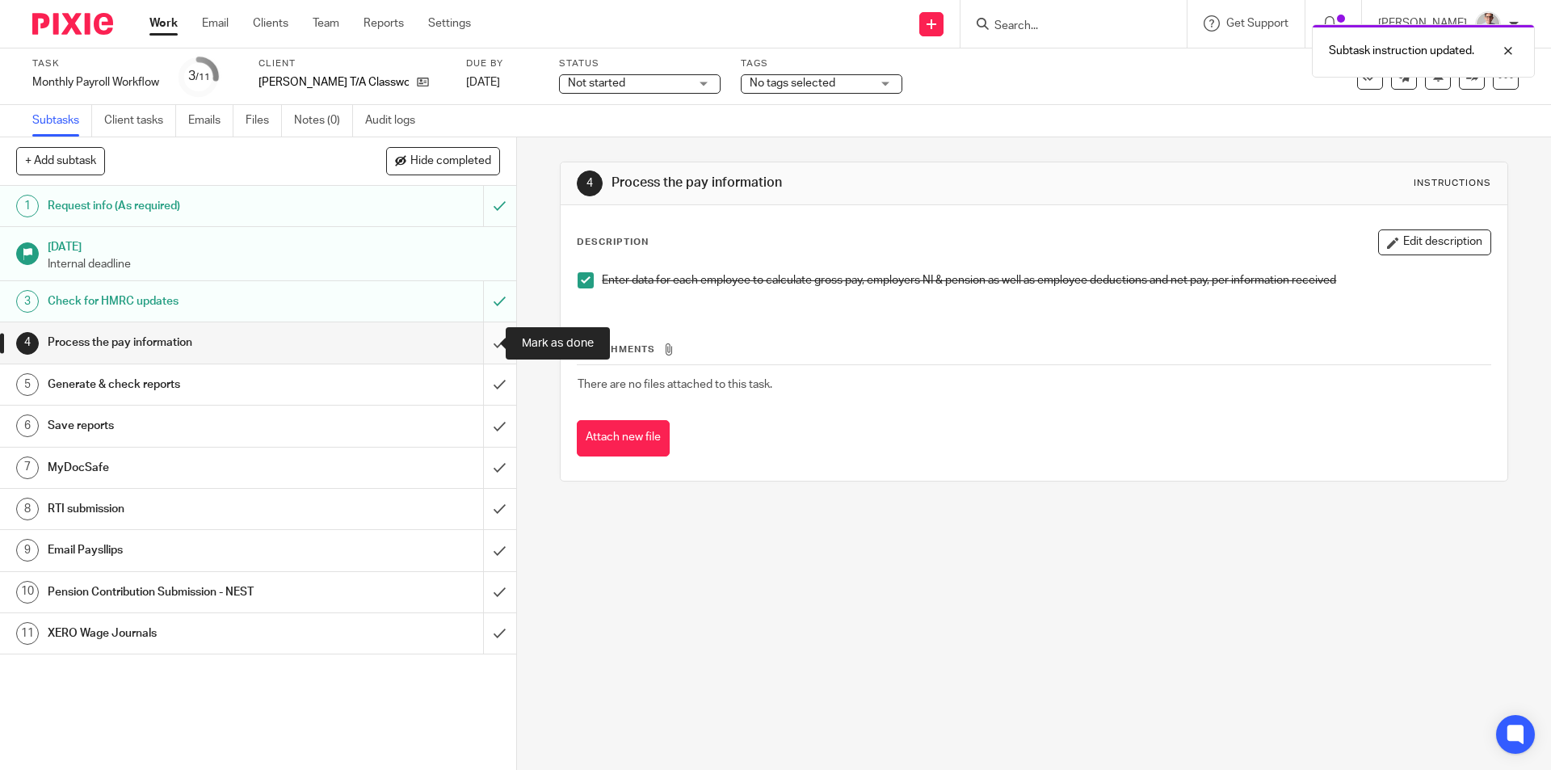
drag, startPoint x: 472, startPoint y: 347, endPoint x: 492, endPoint y: 333, distance: 24.9
click at [473, 347] on input "submit" at bounding box center [258, 342] width 516 height 40
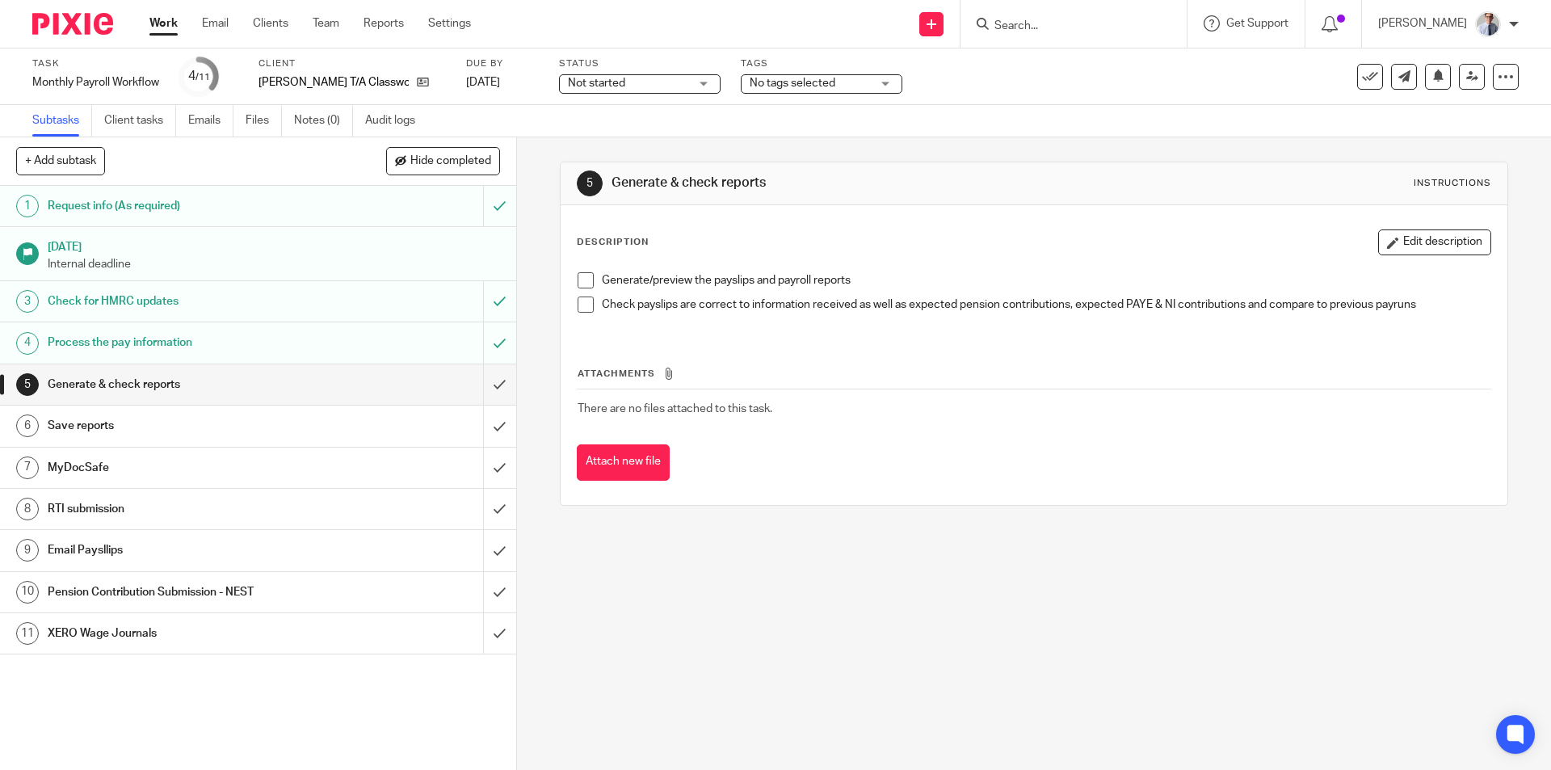
click at [578, 279] on span at bounding box center [586, 280] width 16 height 16
click at [580, 307] on span at bounding box center [586, 304] width 16 height 16
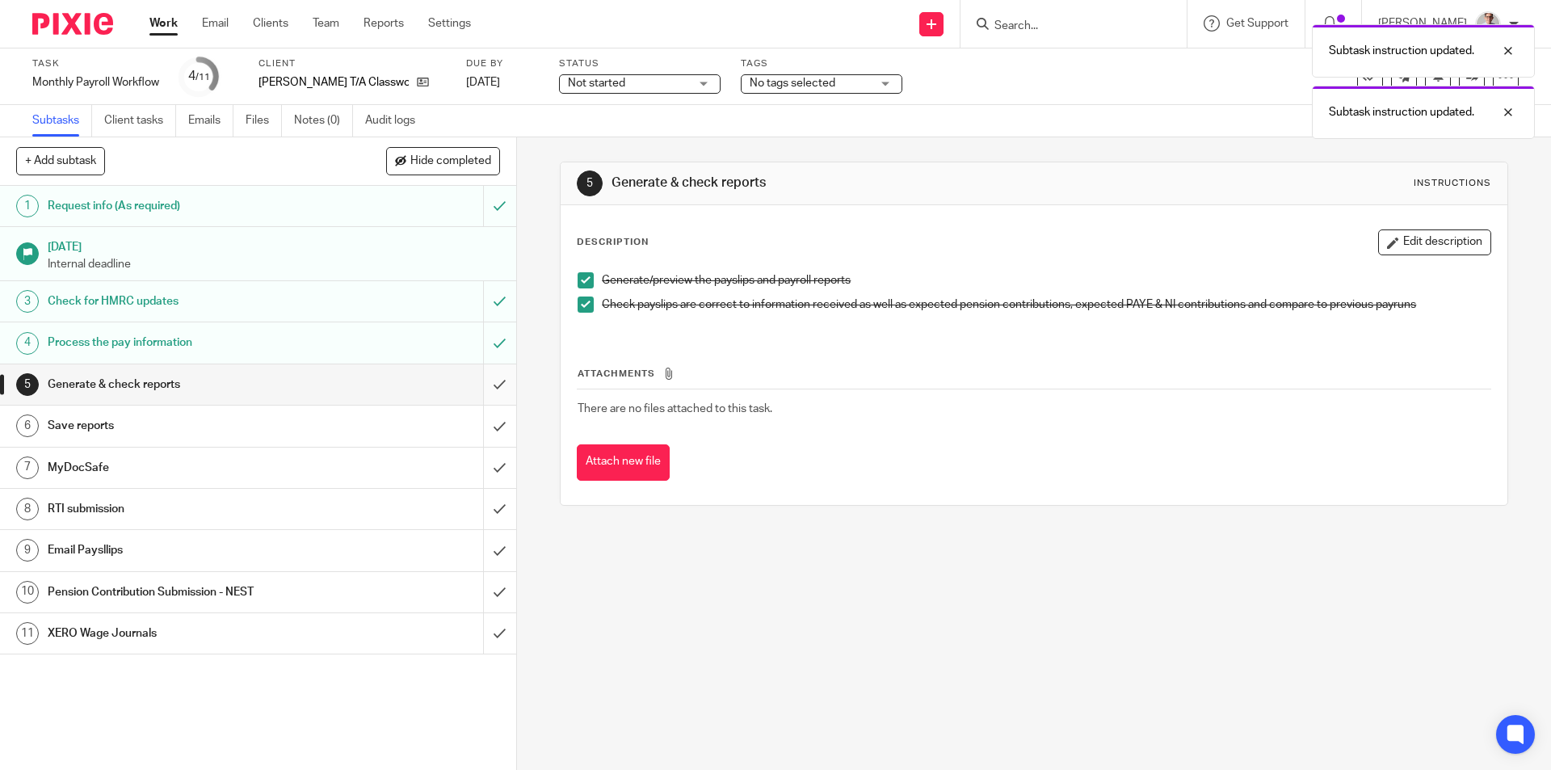
click at [492, 376] on input "submit" at bounding box center [258, 384] width 516 height 40
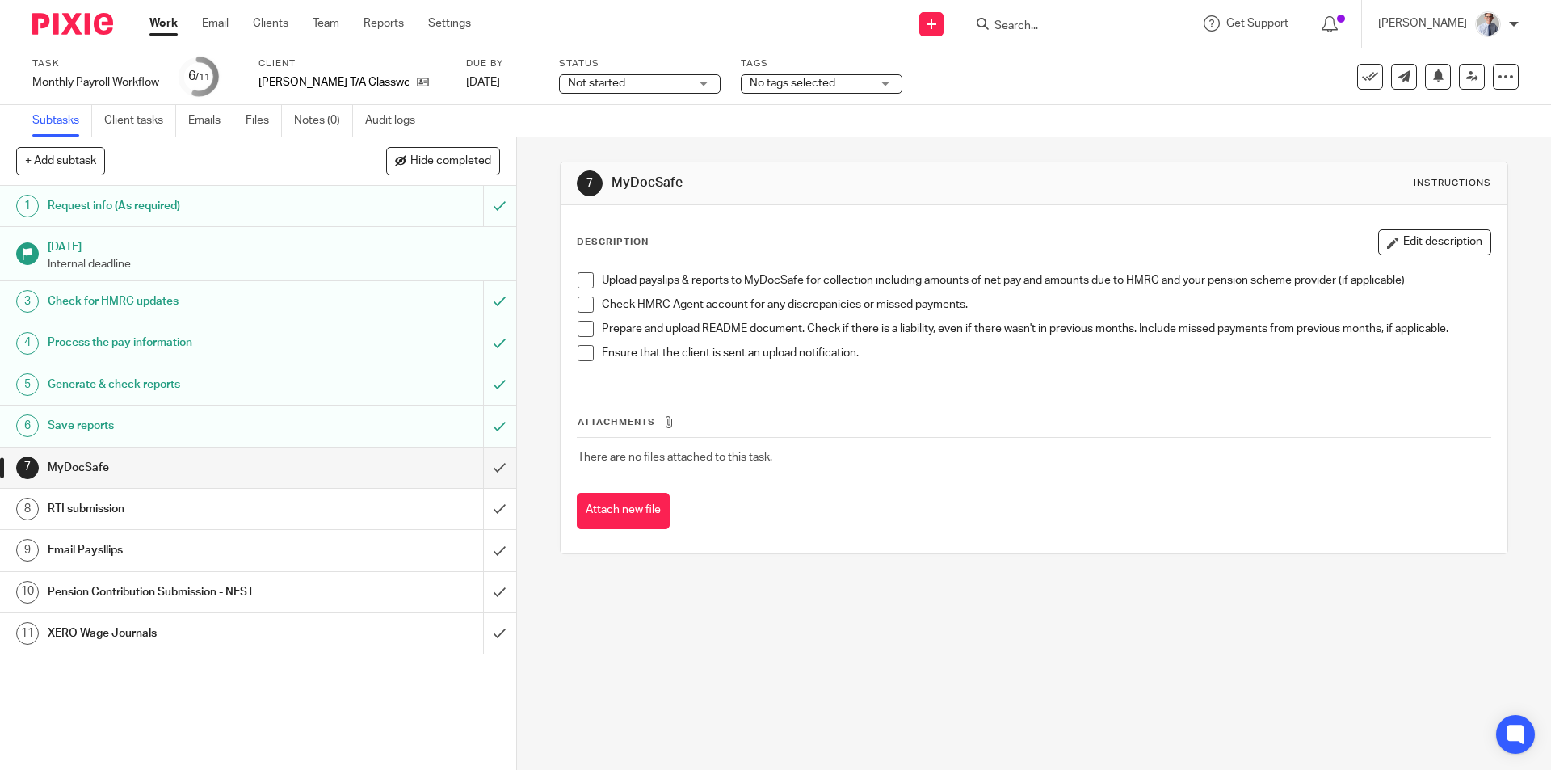
click at [278, 509] on h1 "RTI submission" at bounding box center [187, 509] width 279 height 24
click at [237, 557] on h1 "Email Paysllips" at bounding box center [187, 550] width 279 height 24
drag, startPoint x: 582, startPoint y: 275, endPoint x: 578, endPoint y: 311, distance: 36.5
click at [582, 275] on span at bounding box center [586, 280] width 16 height 16
click at [578, 311] on span at bounding box center [586, 304] width 16 height 16
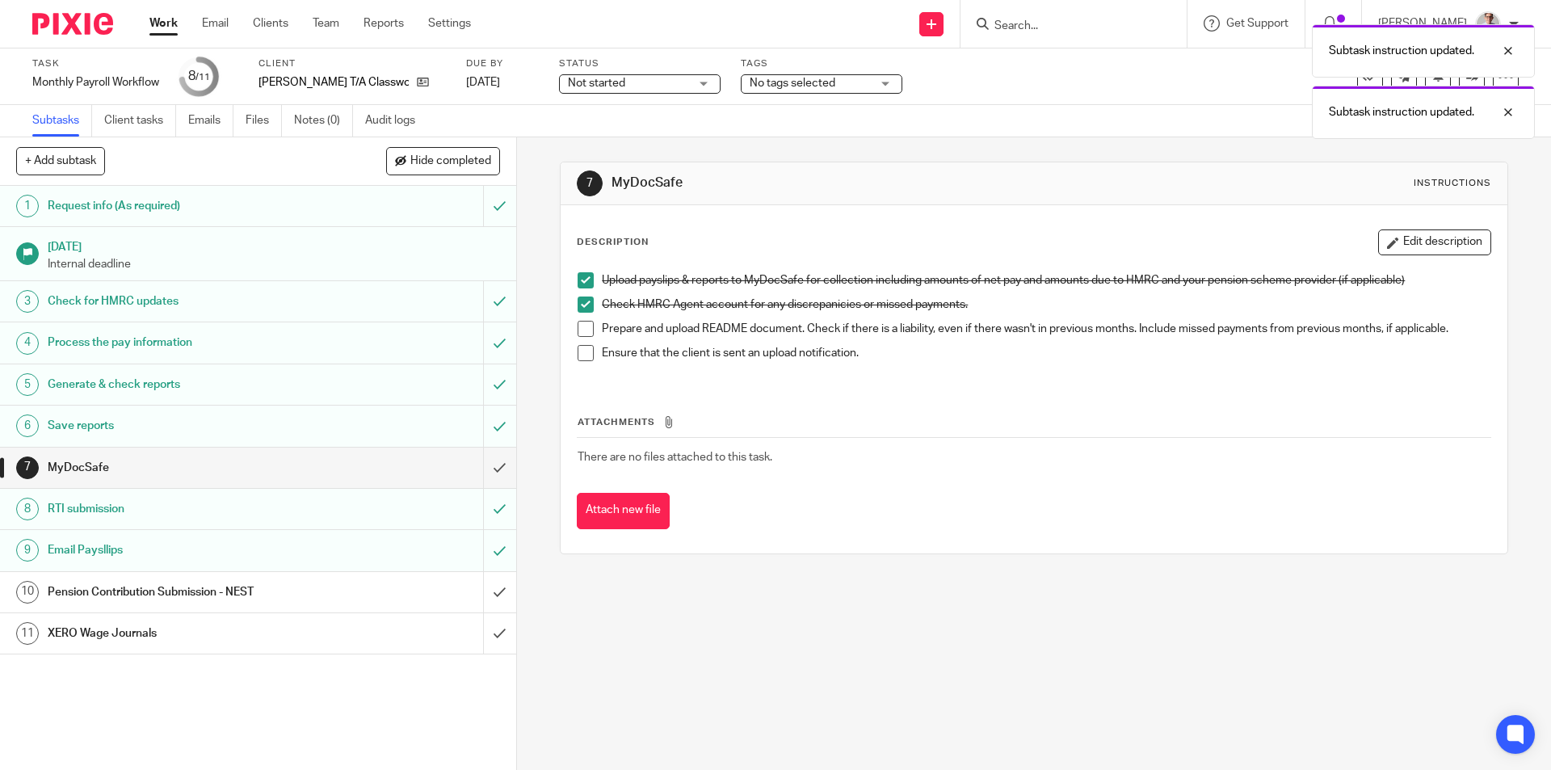
click at [578, 329] on span at bounding box center [586, 329] width 16 height 16
click at [579, 350] on span at bounding box center [586, 353] width 16 height 16
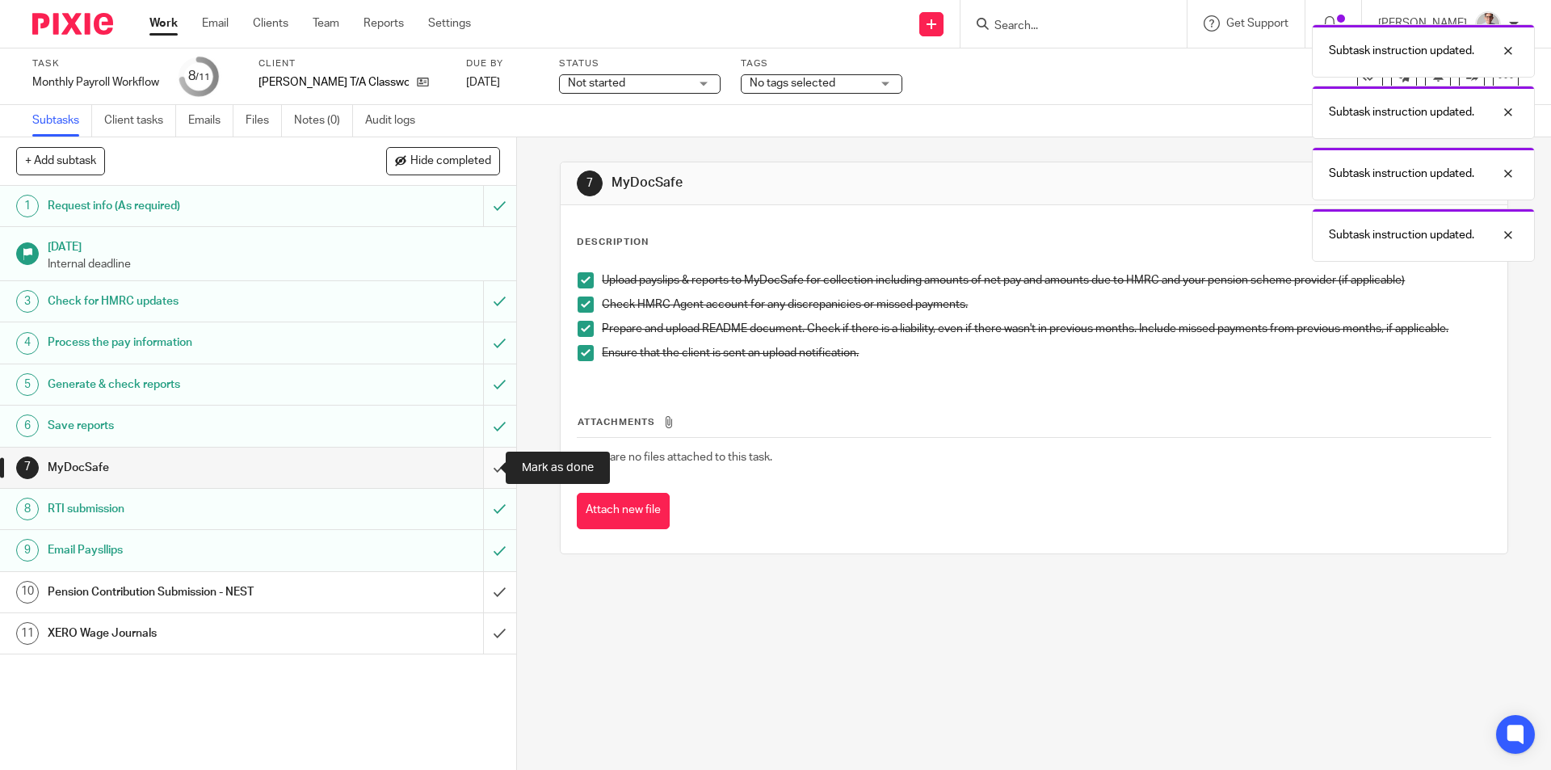
click at [486, 472] on input "submit" at bounding box center [258, 468] width 516 height 40
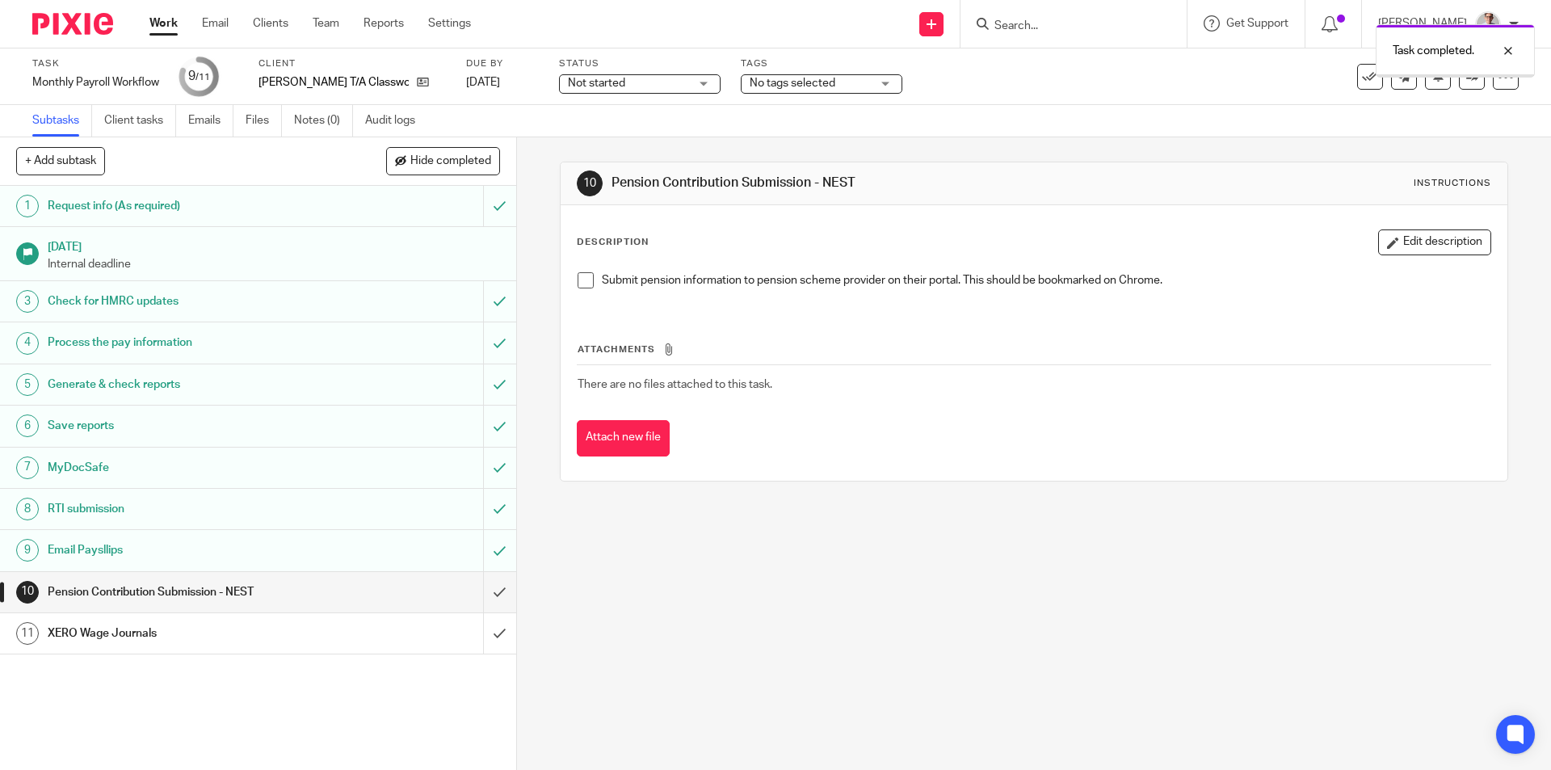
click at [578, 274] on span at bounding box center [586, 280] width 16 height 16
drag, startPoint x: 478, startPoint y: 592, endPoint x: 544, endPoint y: 569, distance: 69.5
click at [502, 583] on div "1 Request info (As required) 20 Aug 2025 Internal deadline 3 Check for HMRC upd…" at bounding box center [258, 478] width 516 height 584
click at [483, 586] on input "submit" at bounding box center [258, 592] width 516 height 40
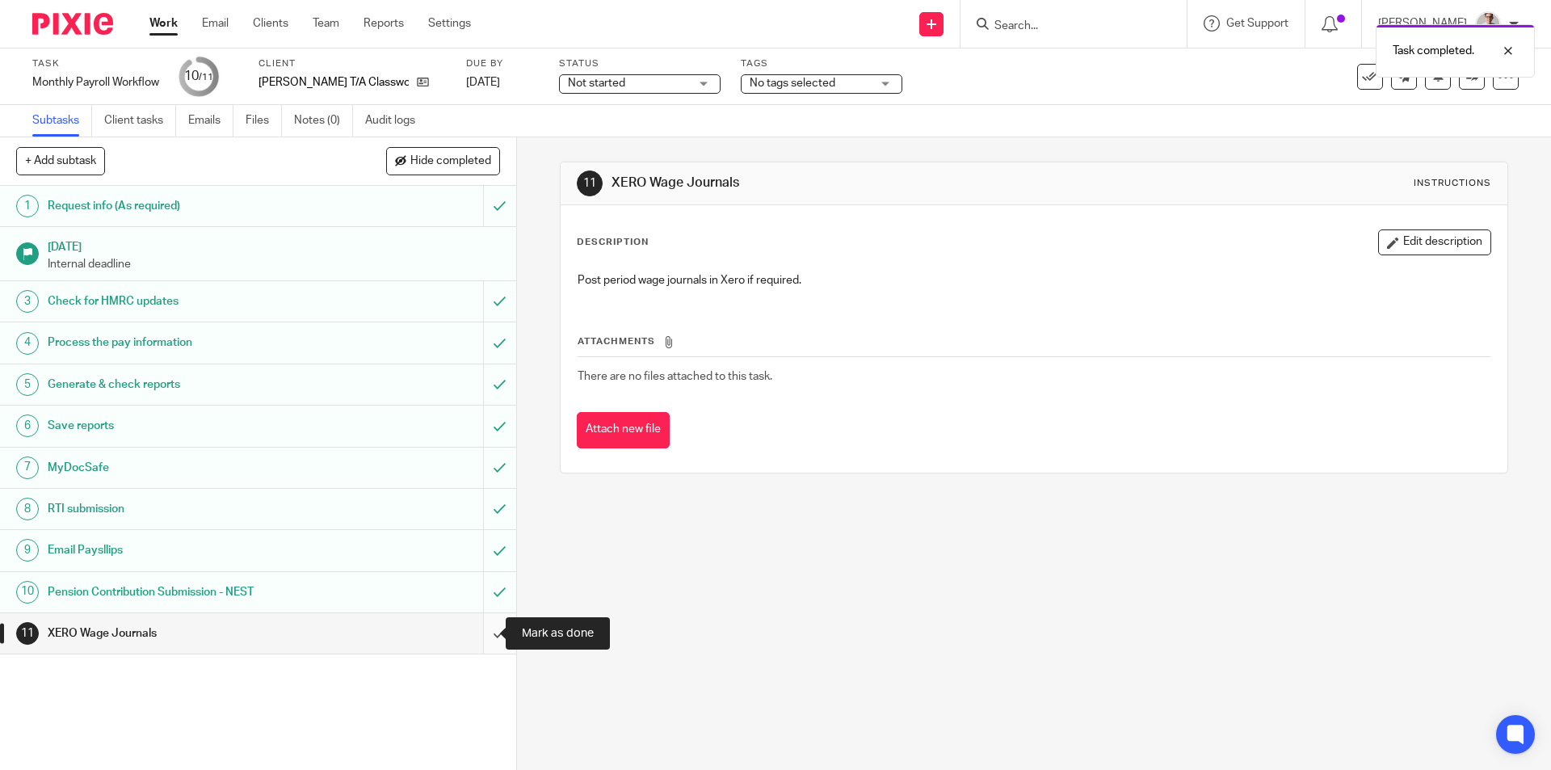
click at [491, 614] on input "submit" at bounding box center [258, 633] width 516 height 40
